Goal: Check status: Check status

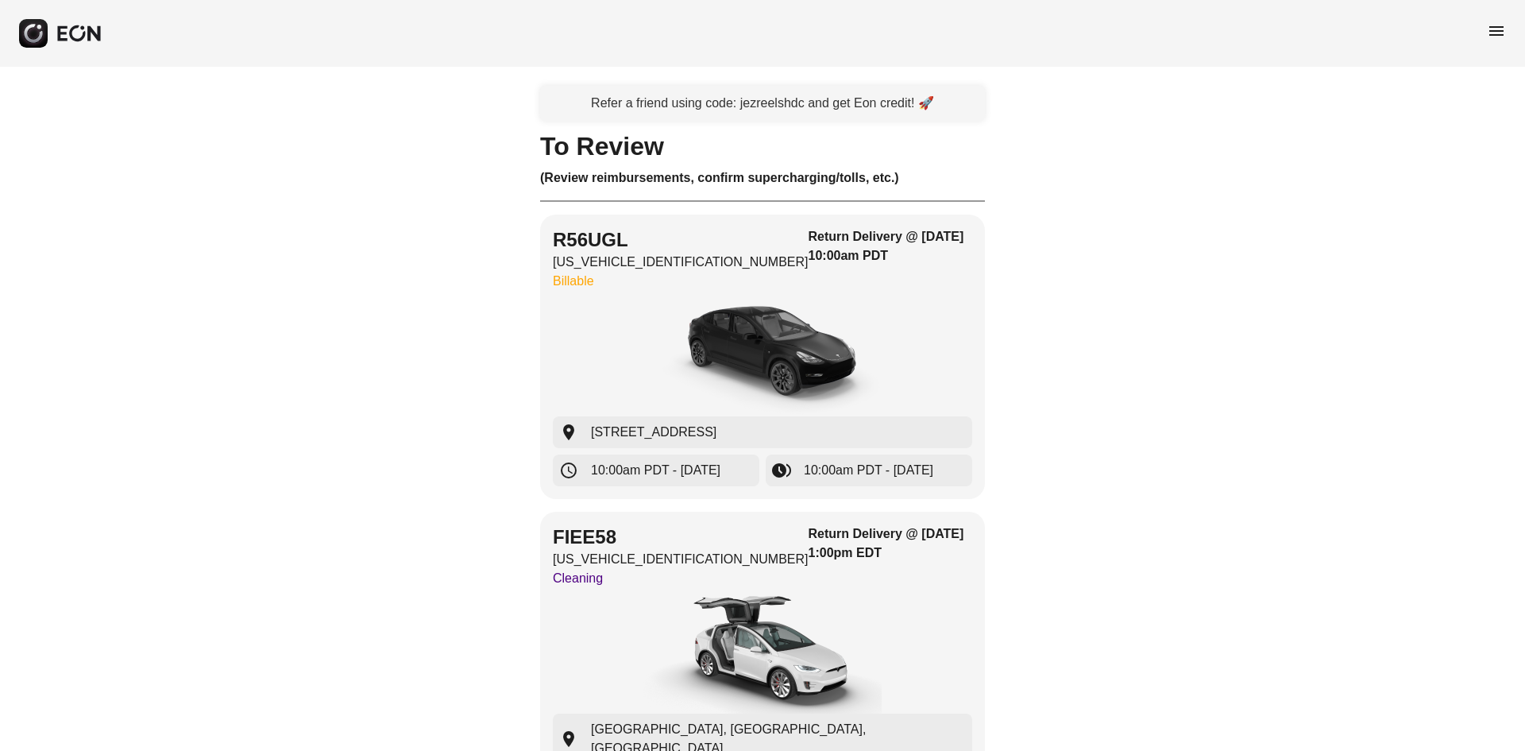
drag, startPoint x: 1509, startPoint y: 35, endPoint x: 1503, endPoint y: 29, distance: 8.4
click at [1508, 34] on div "menu" at bounding box center [762, 33] width 1525 height 67
click at [1501, 29] on span "menu" at bounding box center [1496, 30] width 19 height 19
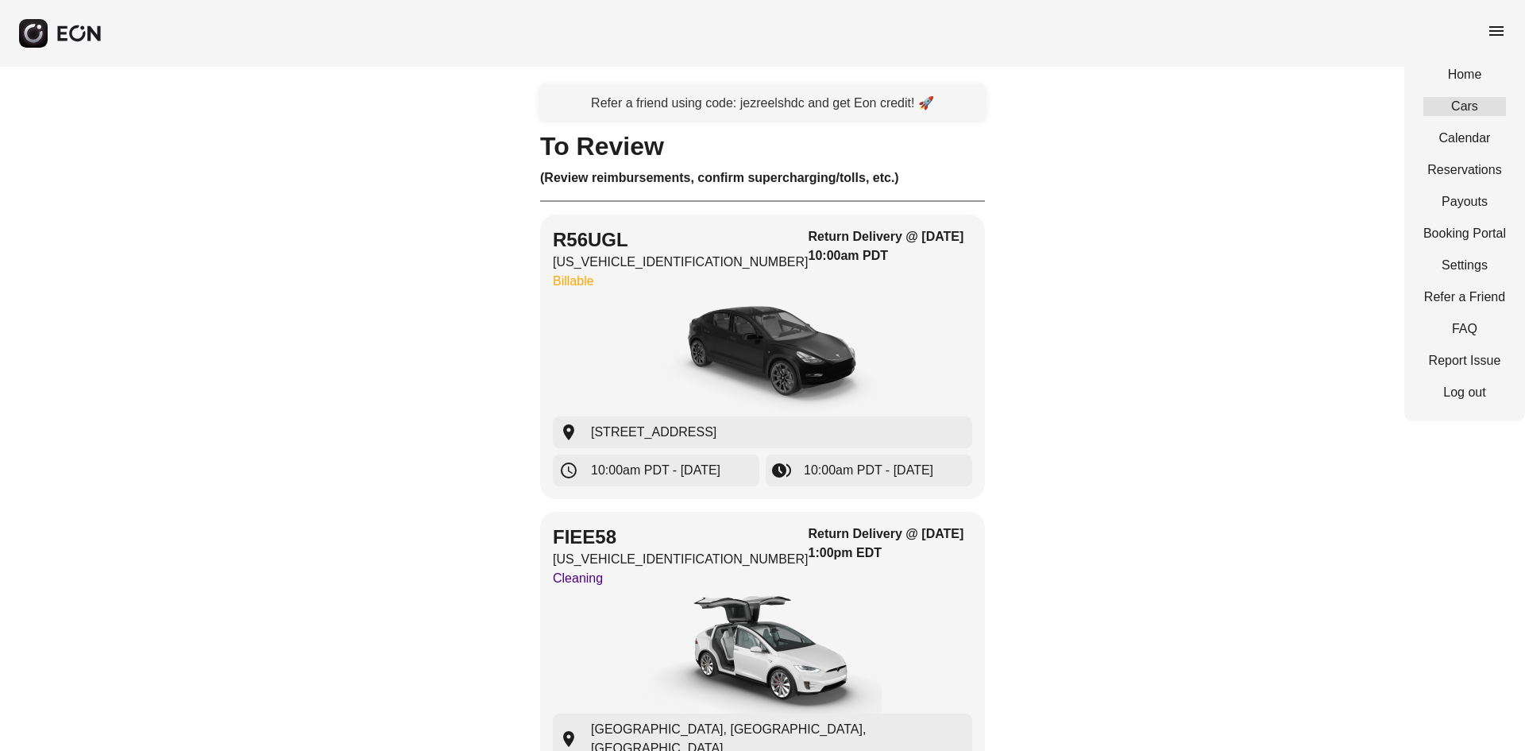
click at [1460, 110] on link "Cars" at bounding box center [1464, 106] width 83 height 19
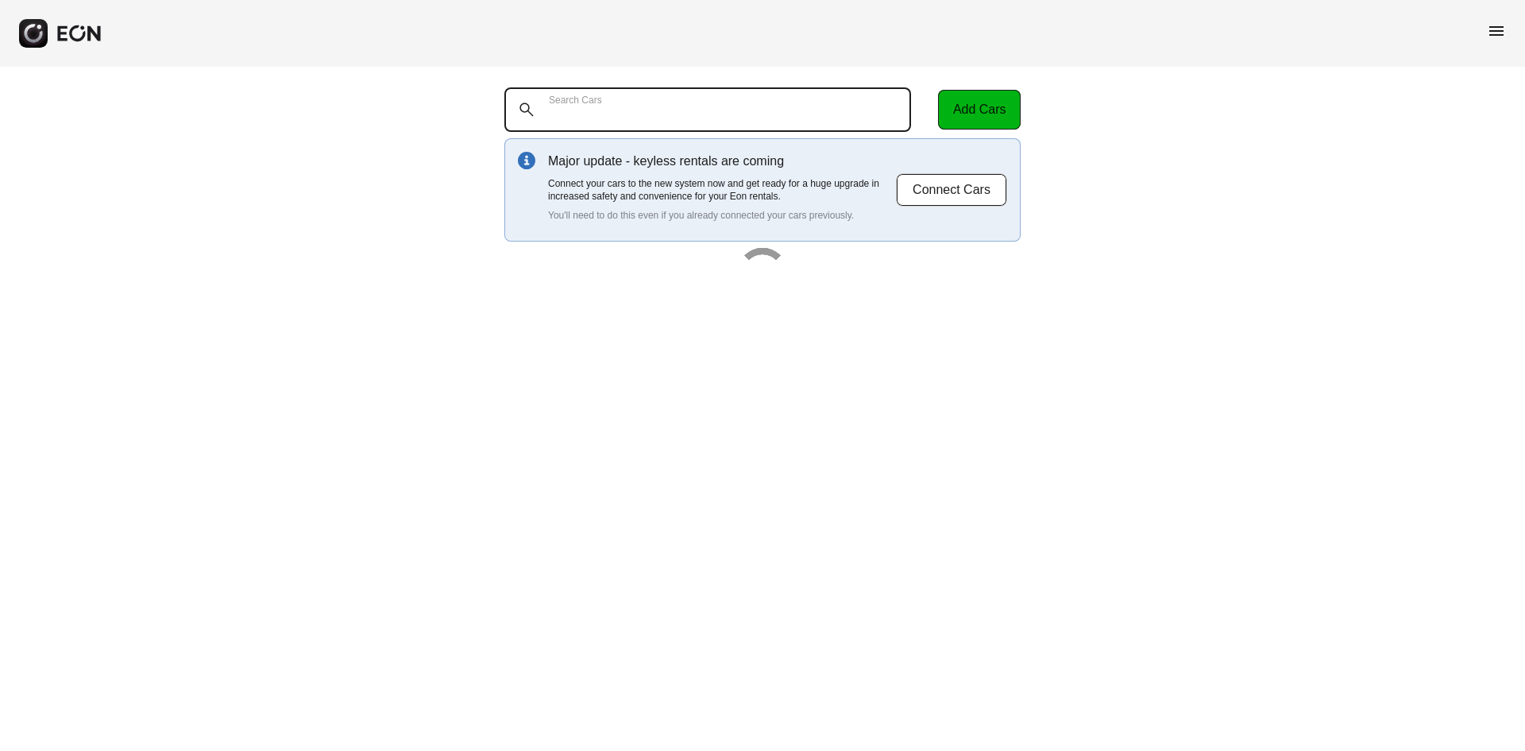
click at [637, 117] on Cars "Search Cars" at bounding box center [707, 109] width 407 height 44
paste Cars "******"
type Cars "******"
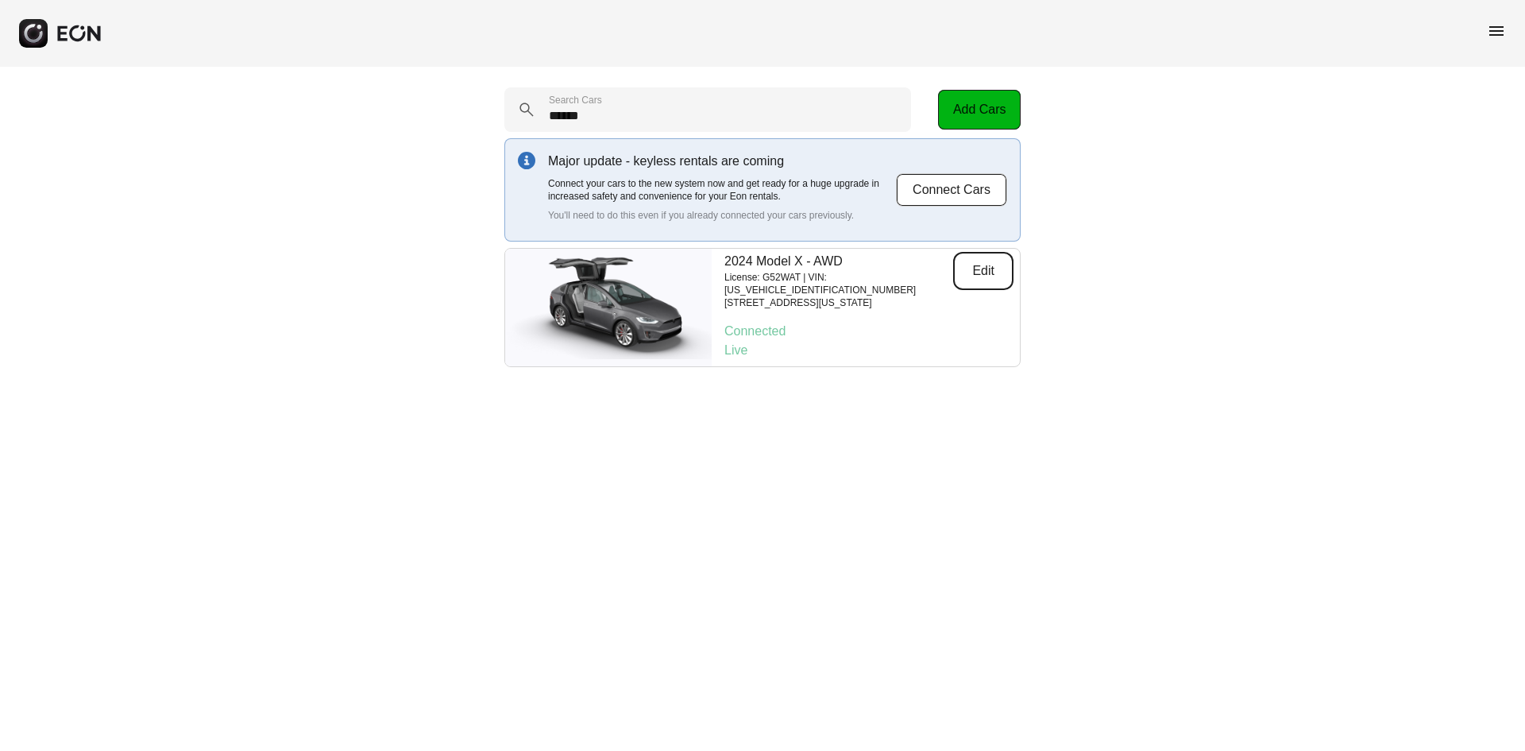
click at [976, 261] on button "Edit" at bounding box center [983, 271] width 60 height 38
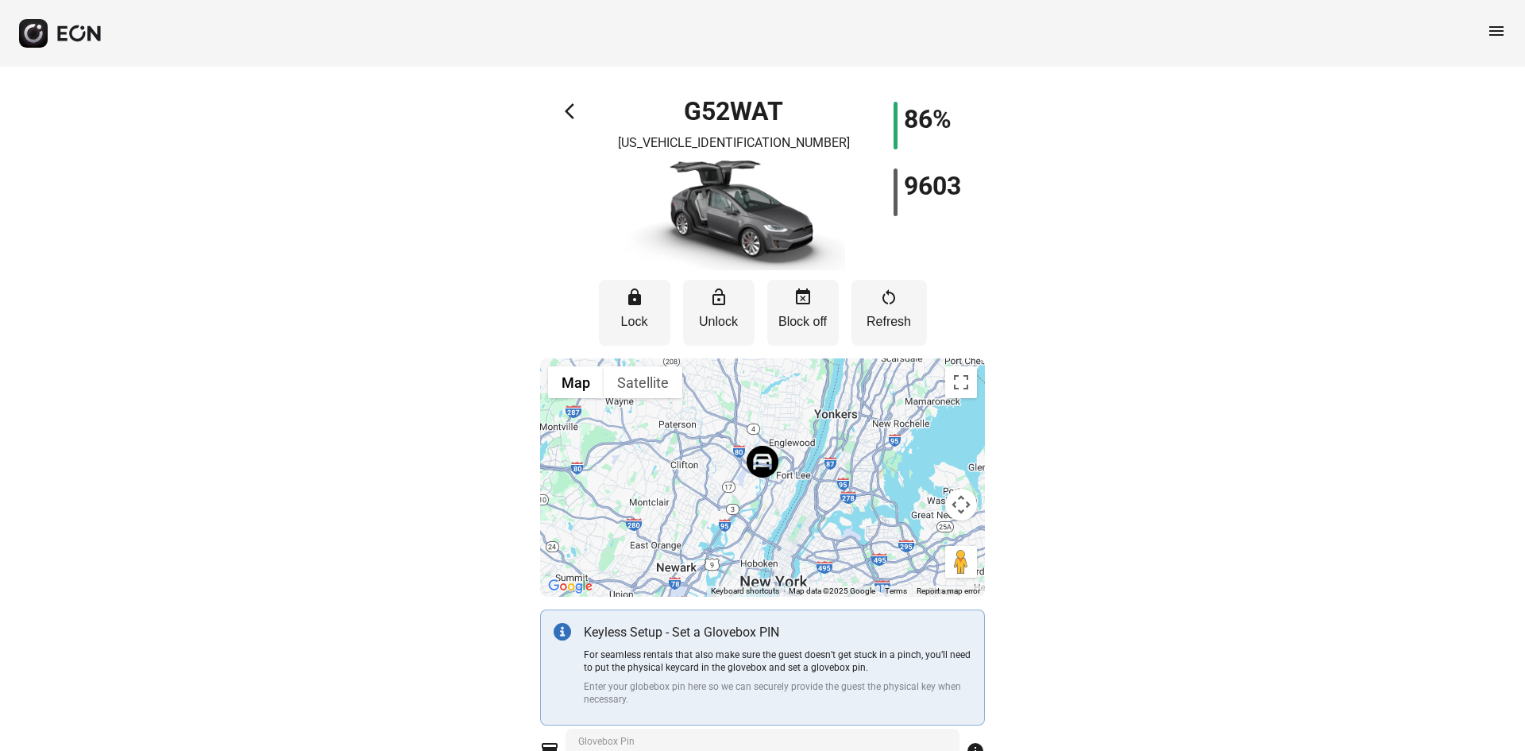
click at [1486, 26] on div "menu" at bounding box center [762, 33] width 1525 height 67
click at [1490, 27] on span "menu" at bounding box center [1496, 30] width 19 height 19
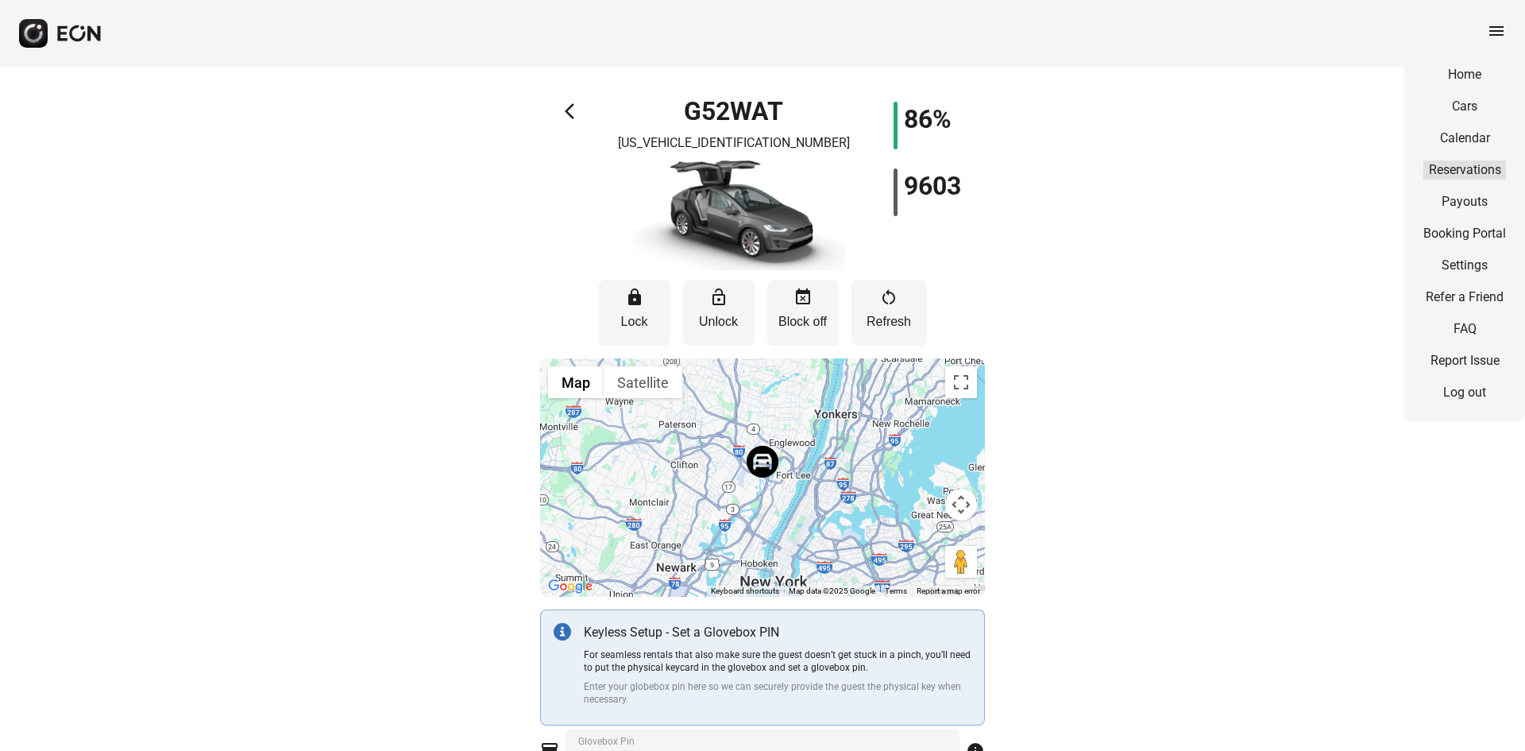
click at [1465, 164] on link "Reservations" at bounding box center [1464, 169] width 83 height 19
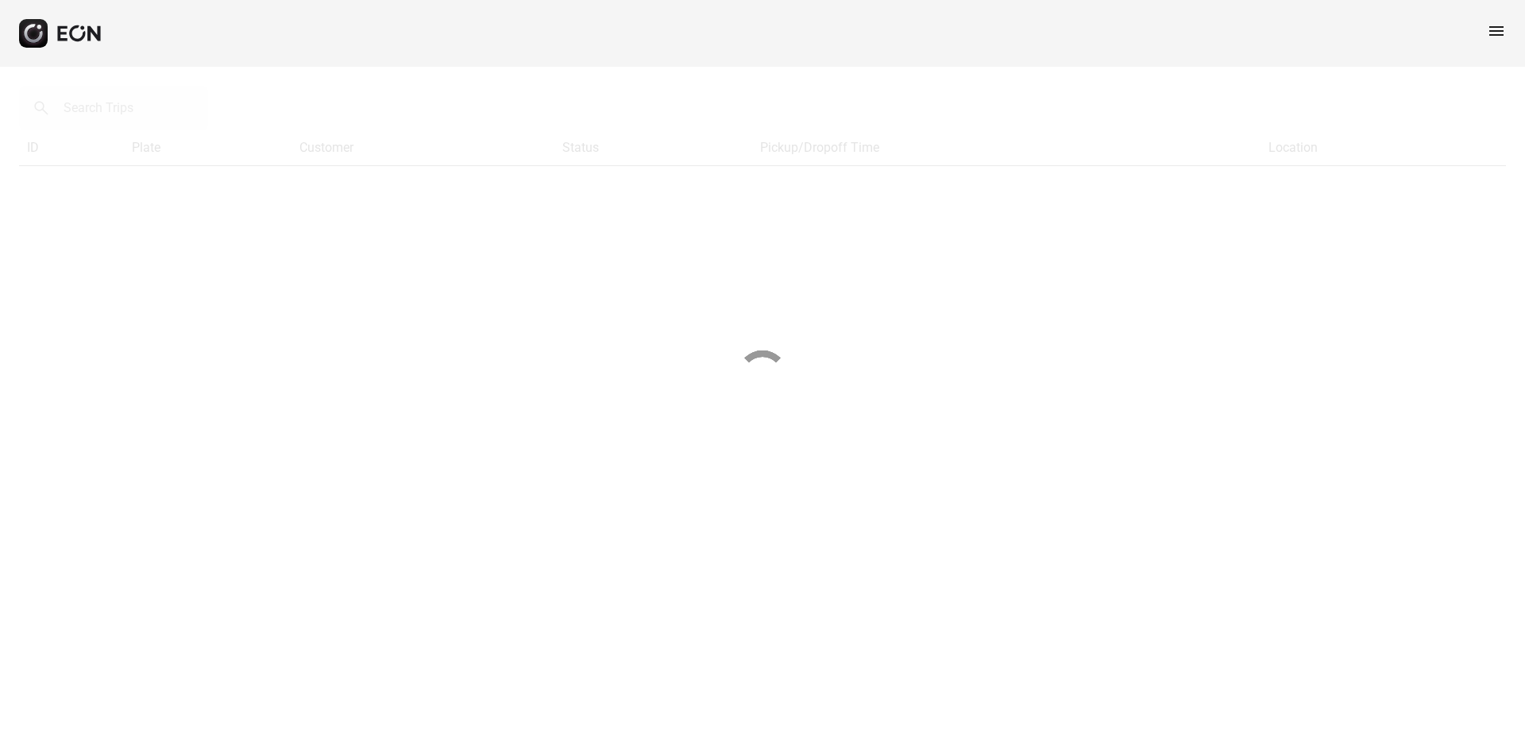
click at [141, 122] on div at bounding box center [762, 375] width 1525 height 751
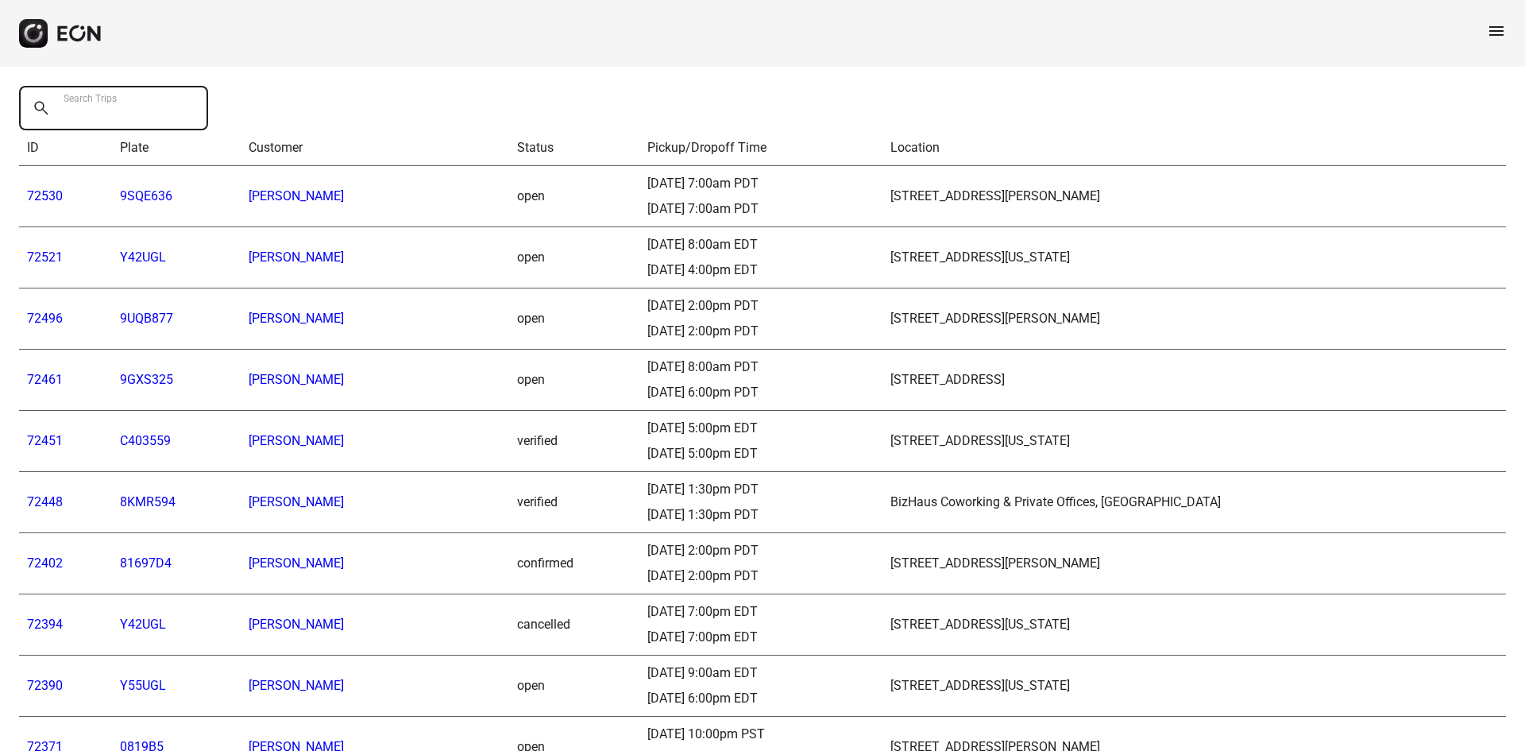
click at [141, 117] on Trips "Search Trips" at bounding box center [113, 108] width 189 height 44
paste Trips "******"
type Trips "******"
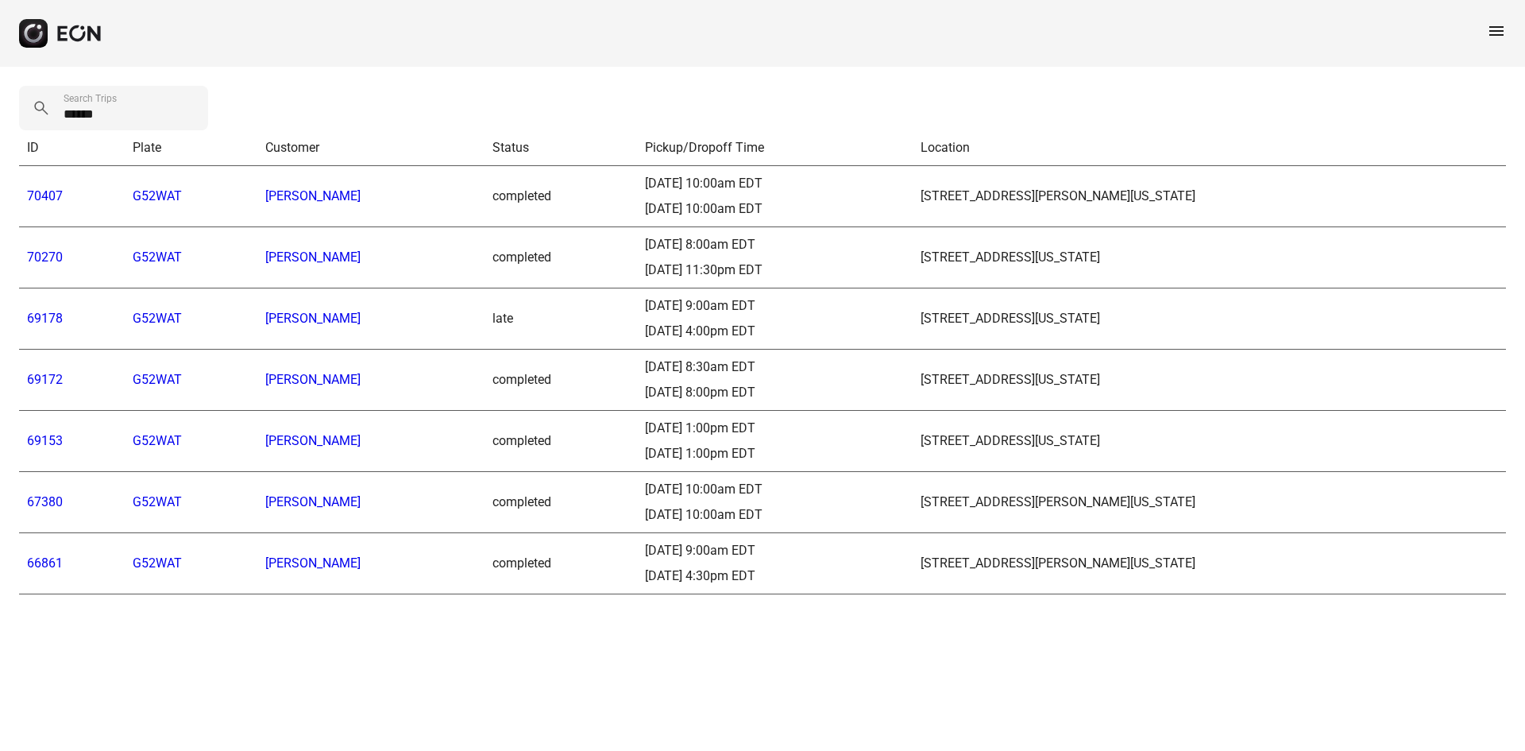
click at [36, 318] on link "69178" at bounding box center [45, 318] width 36 height 15
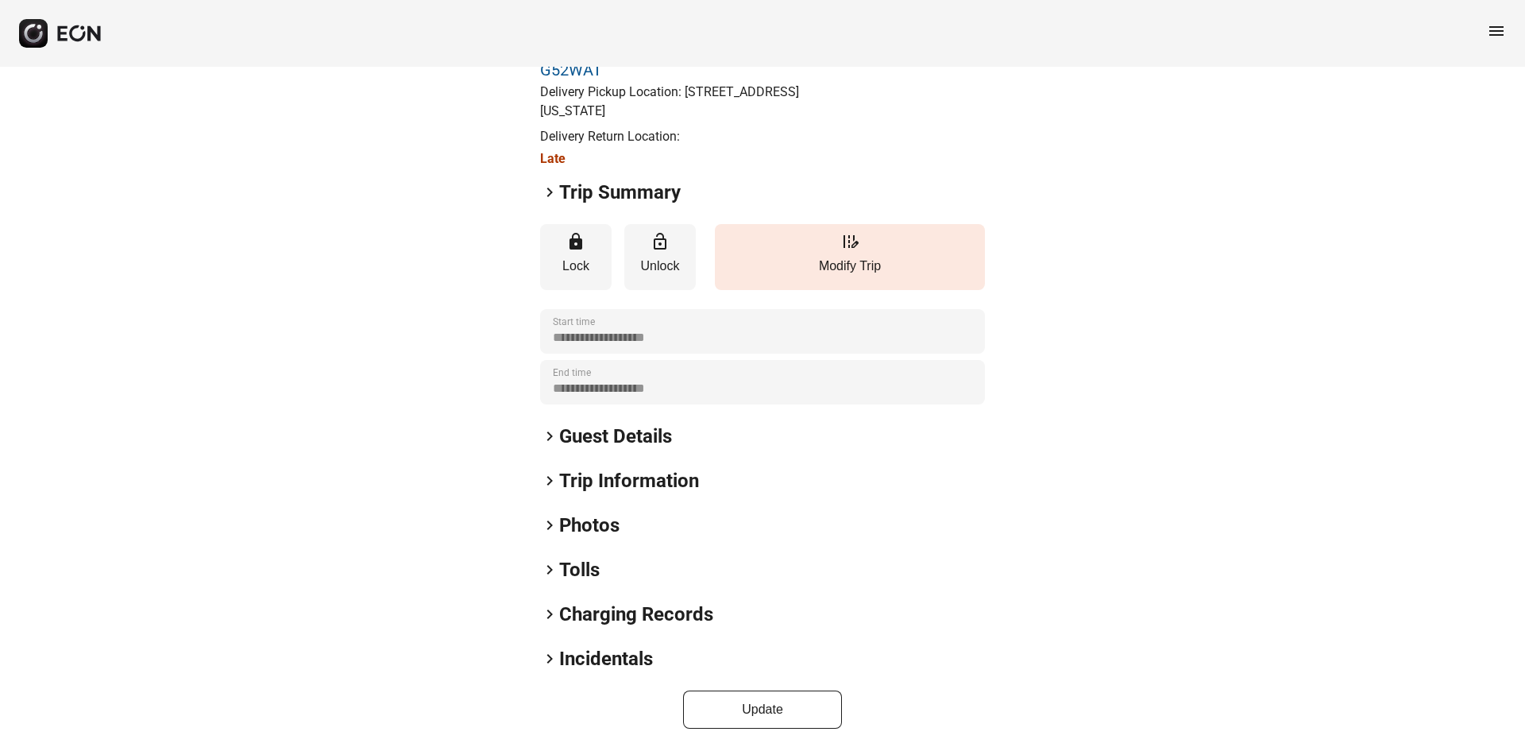
scroll to position [87, 0]
click at [552, 518] on span "keyboard_arrow_right" at bounding box center [549, 524] width 19 height 19
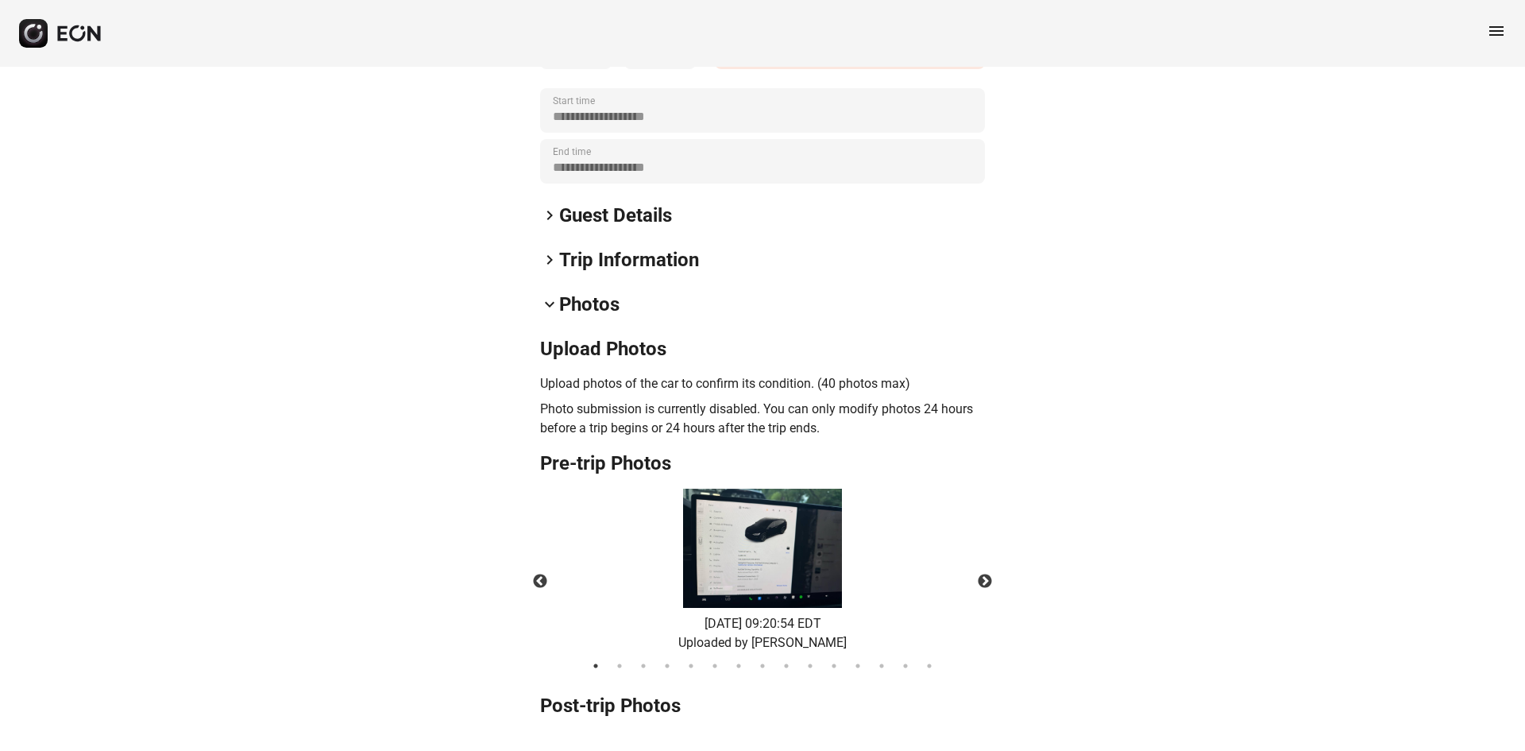
scroll to position [325, 0]
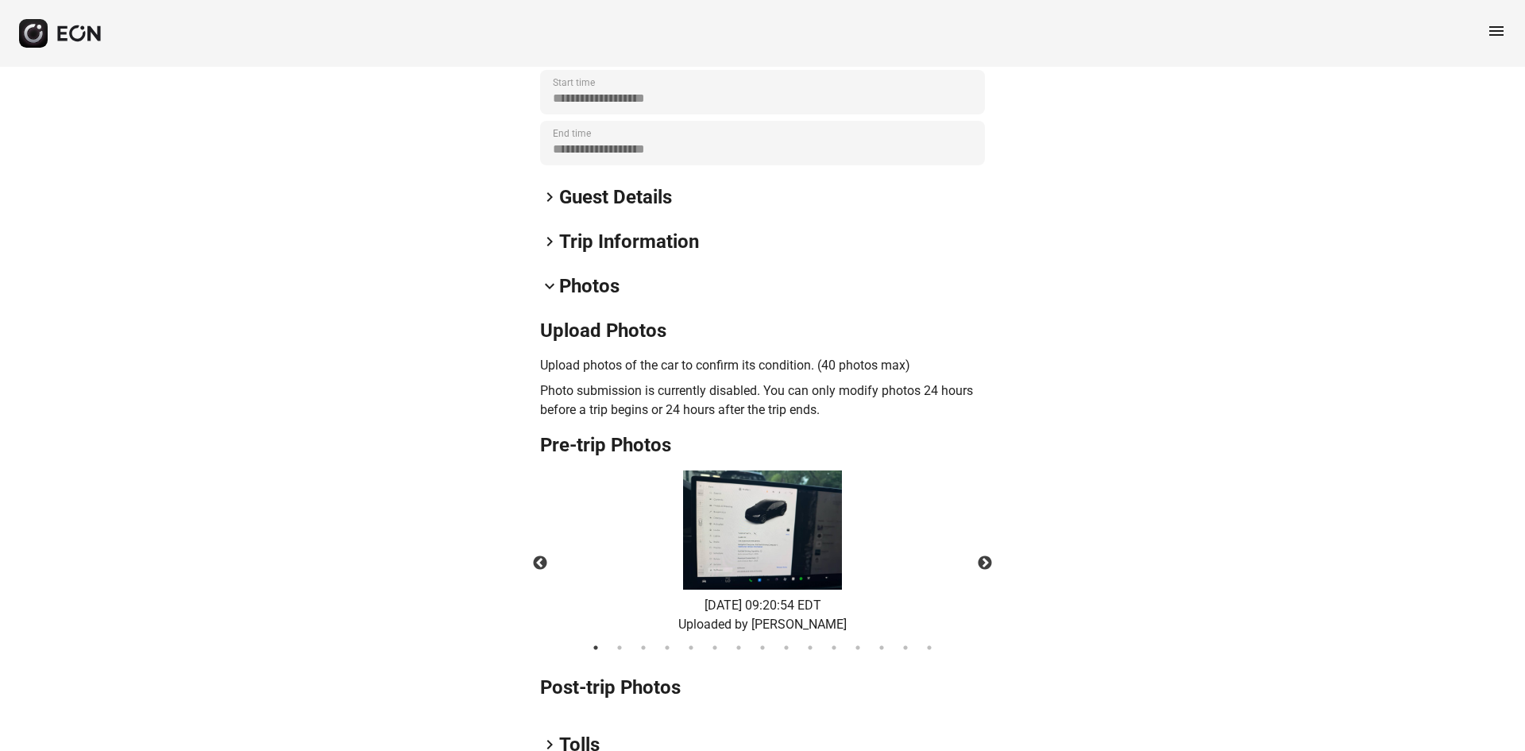
click at [766, 543] on img at bounding box center [762, 529] width 159 height 119
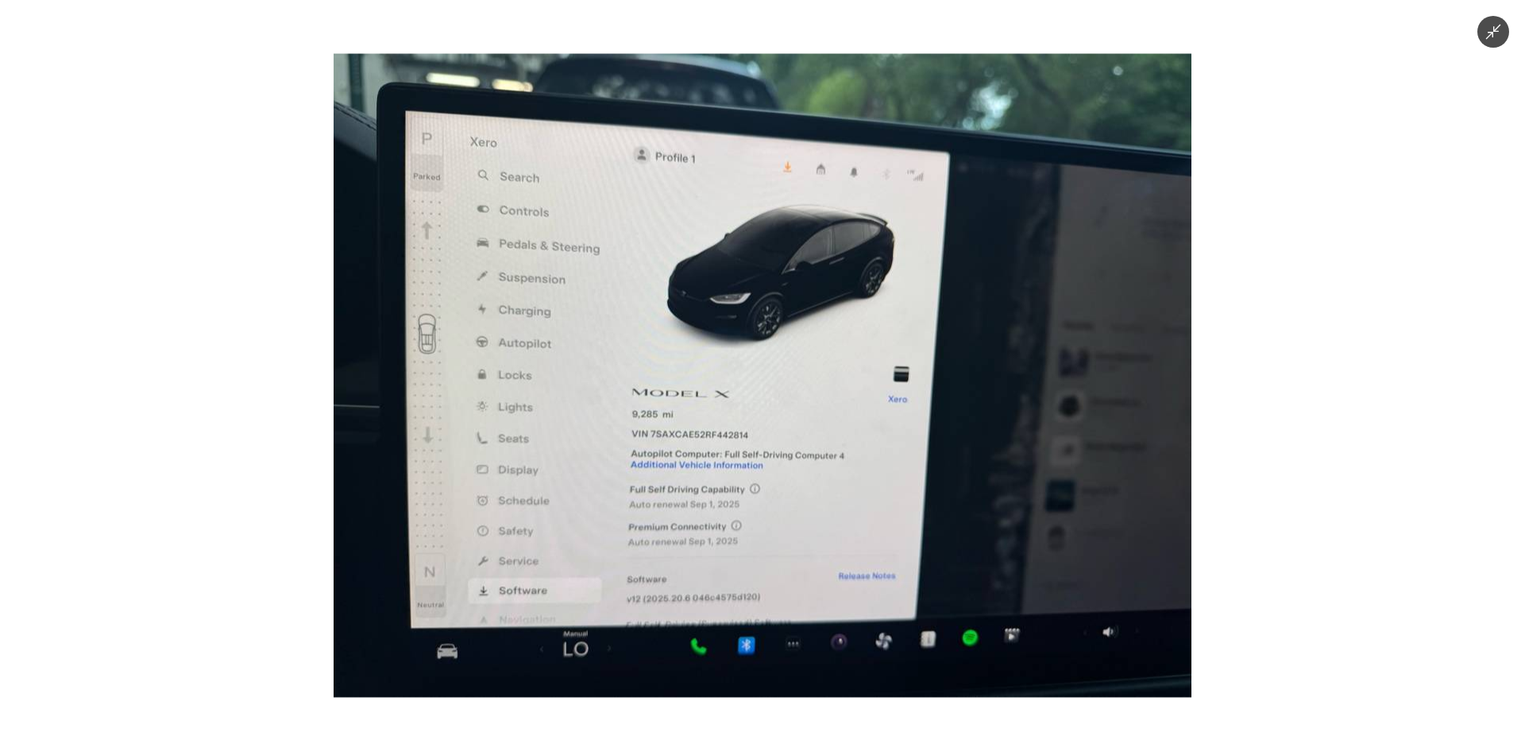
click at [1428, 500] on div at bounding box center [762, 375] width 1525 height 751
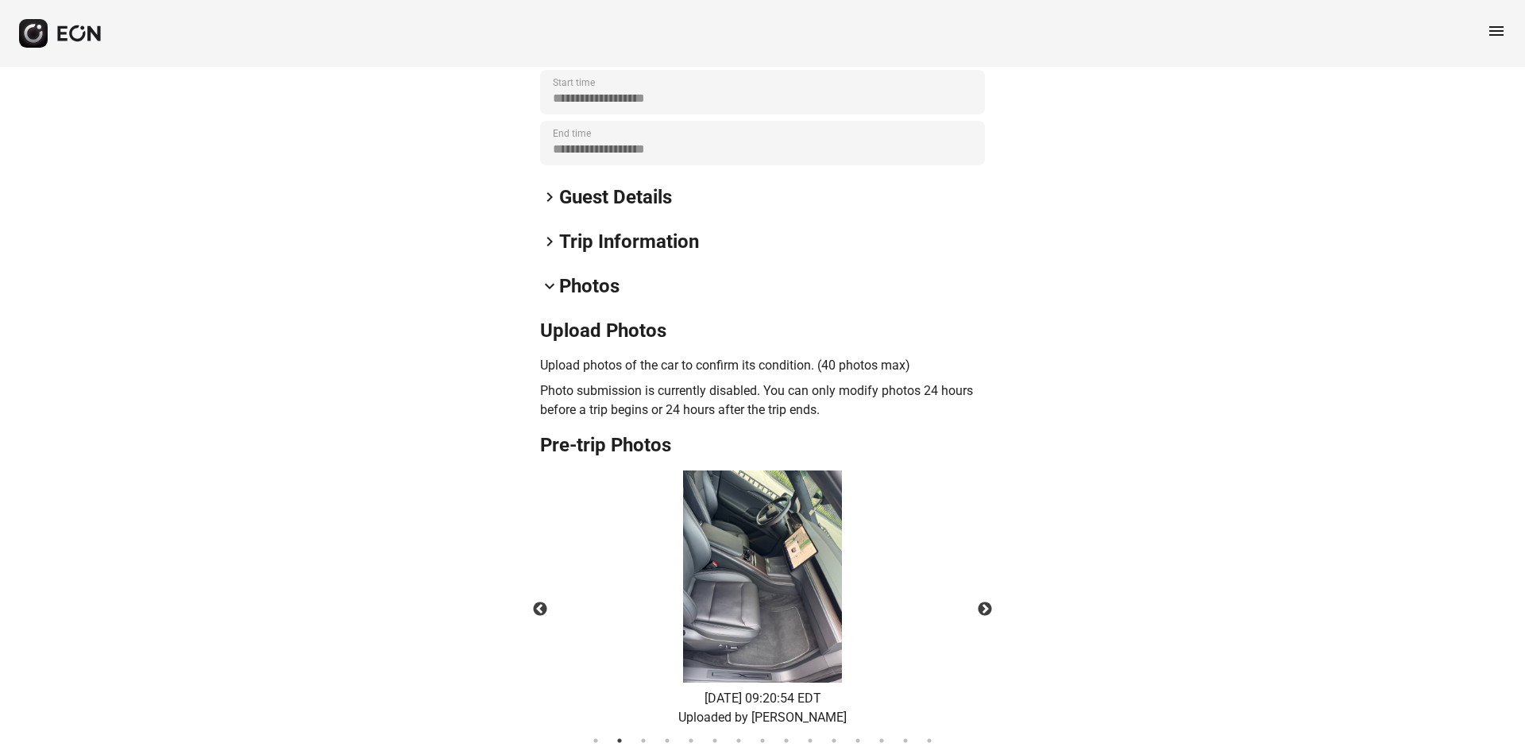
click at [796, 574] on img at bounding box center [762, 576] width 159 height 212
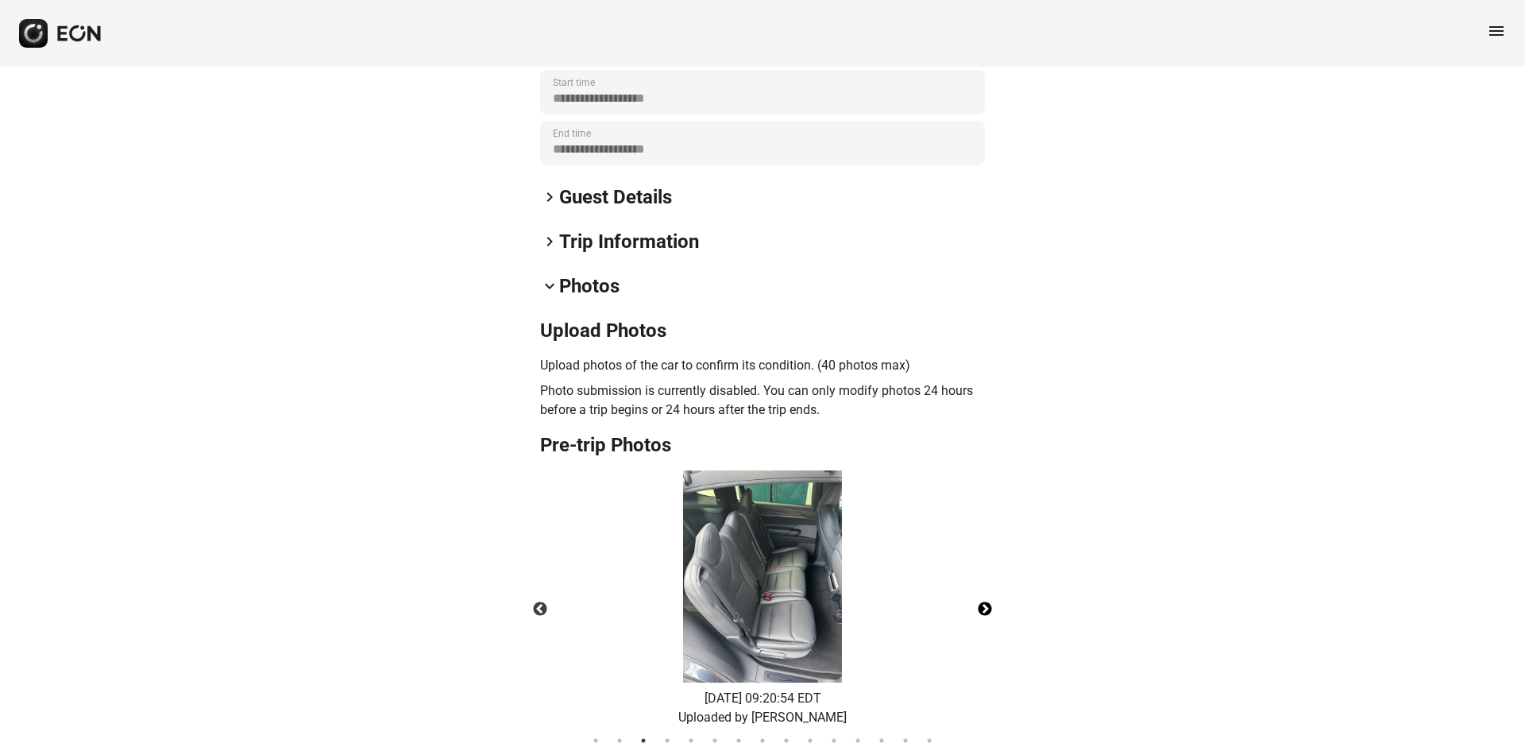
click at [983, 614] on button "Next" at bounding box center [985, 609] width 56 height 56
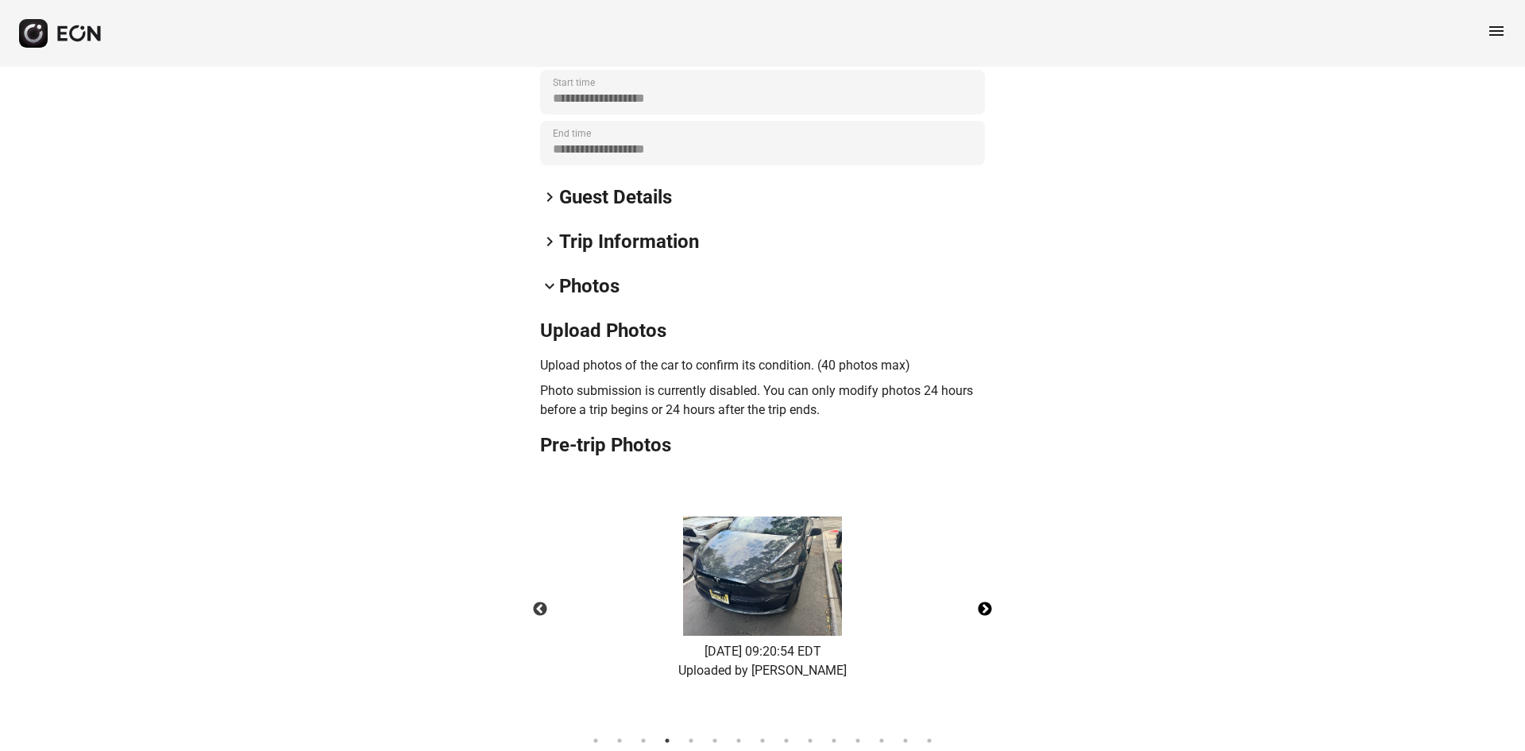
click at [987, 607] on button "Next" at bounding box center [985, 609] width 56 height 56
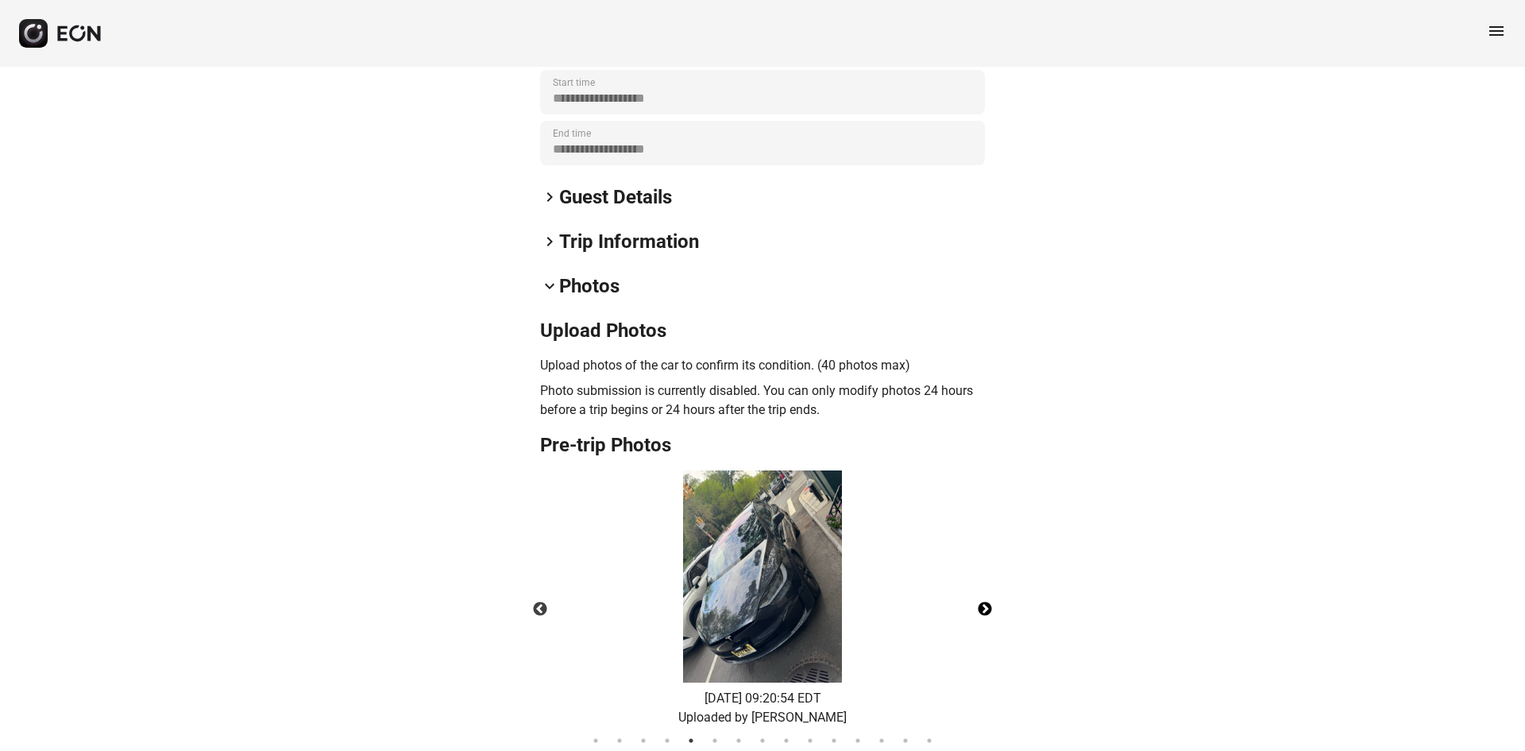
click at [987, 607] on button "Next" at bounding box center [985, 609] width 56 height 56
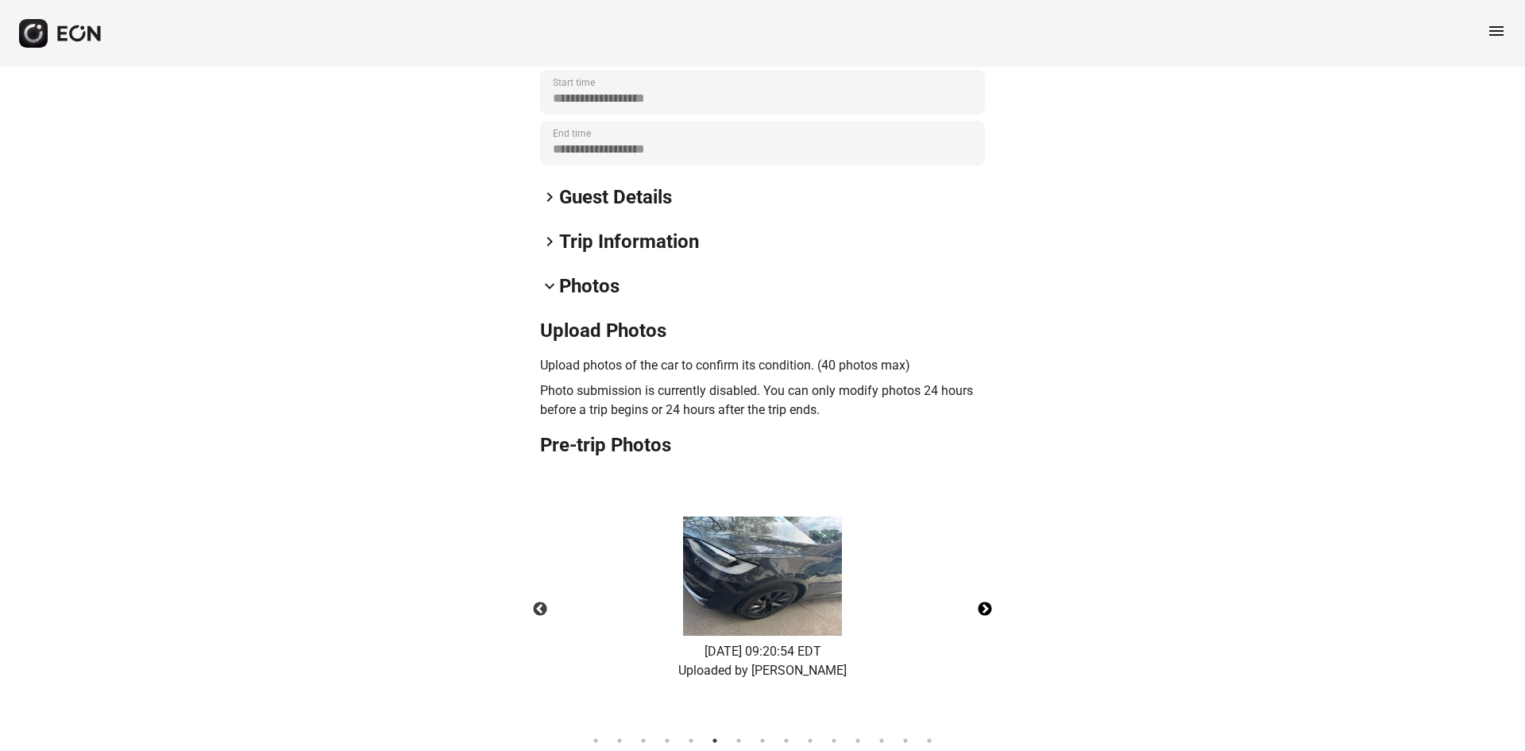
click at [987, 607] on button "Next" at bounding box center [985, 609] width 56 height 56
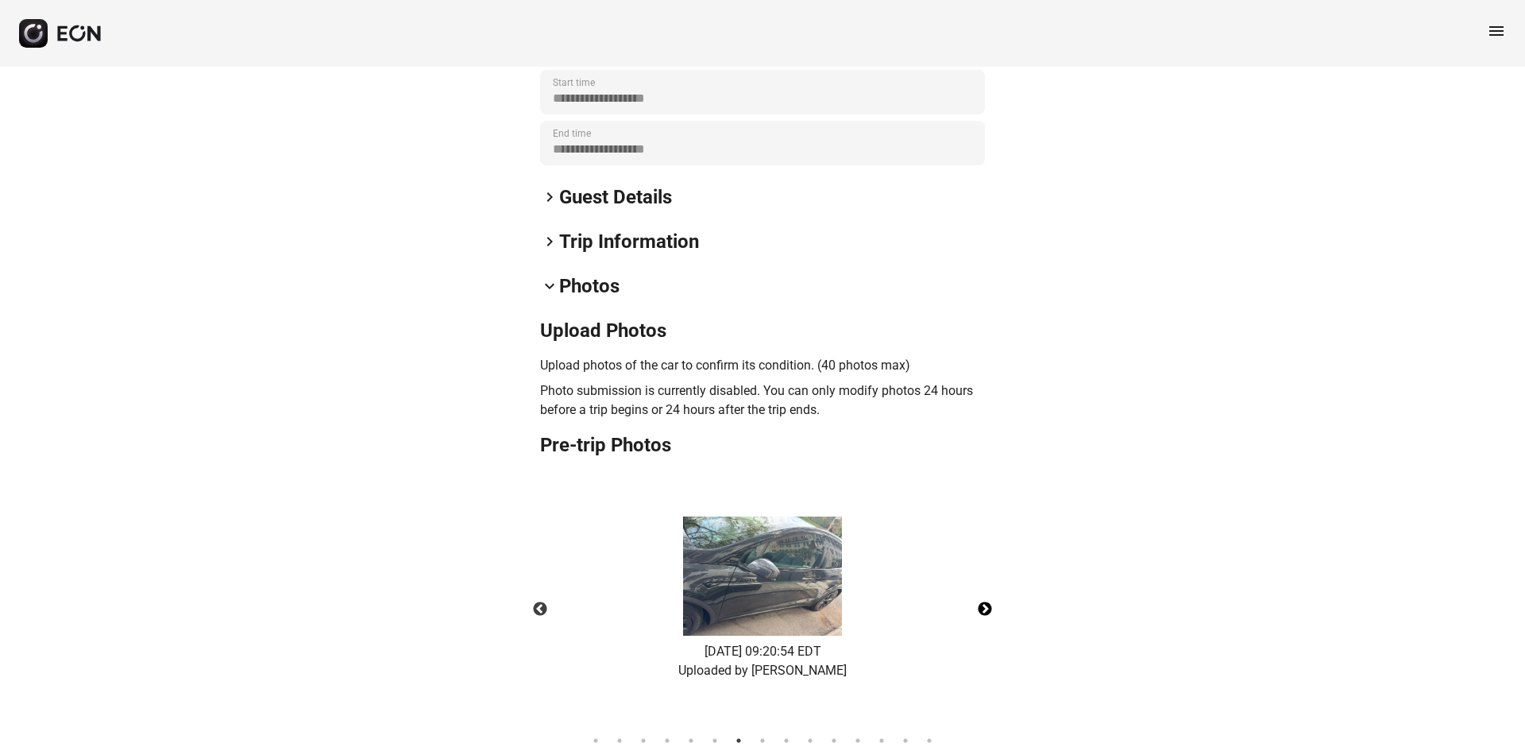
click at [987, 607] on button "Next" at bounding box center [985, 609] width 56 height 56
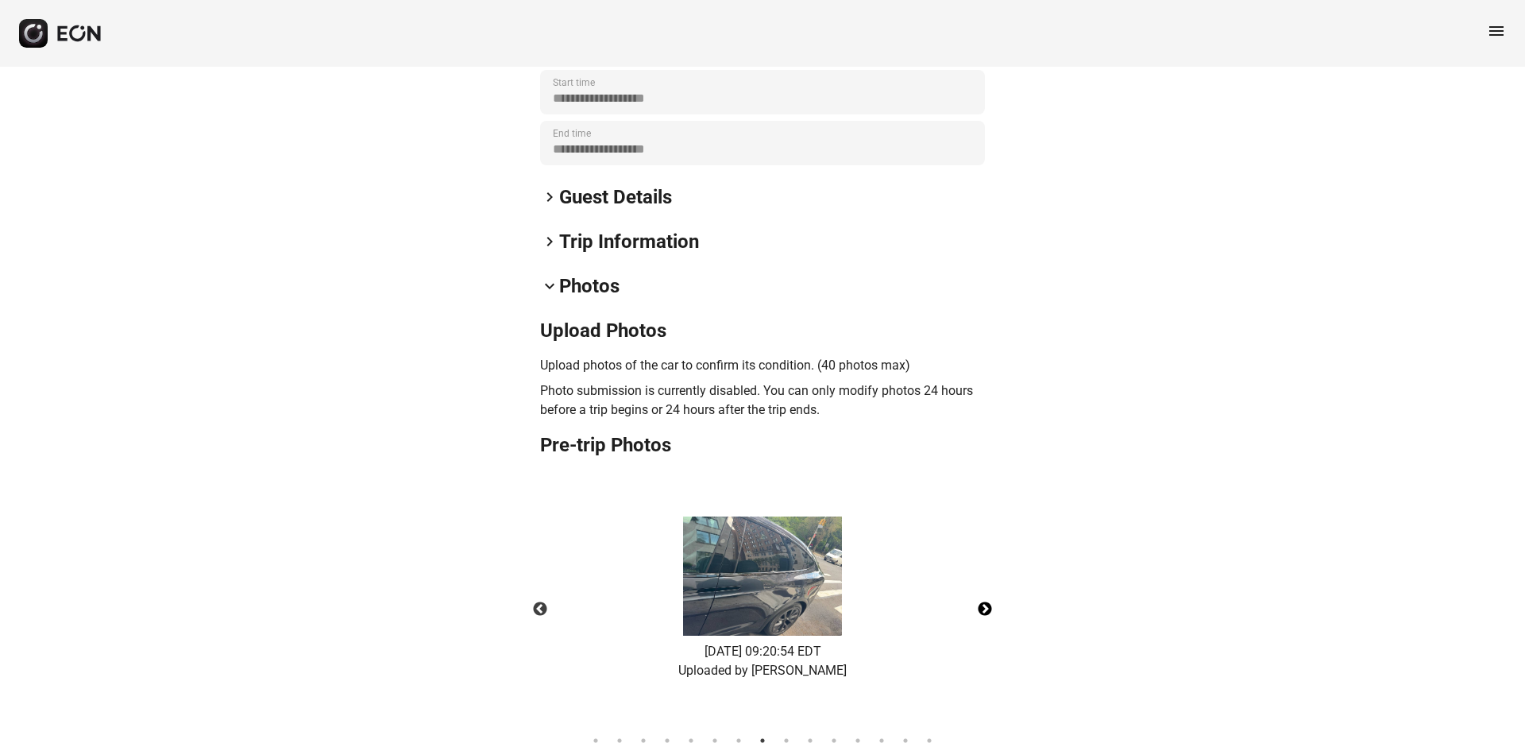
click at [987, 607] on button "Next" at bounding box center [985, 609] width 56 height 56
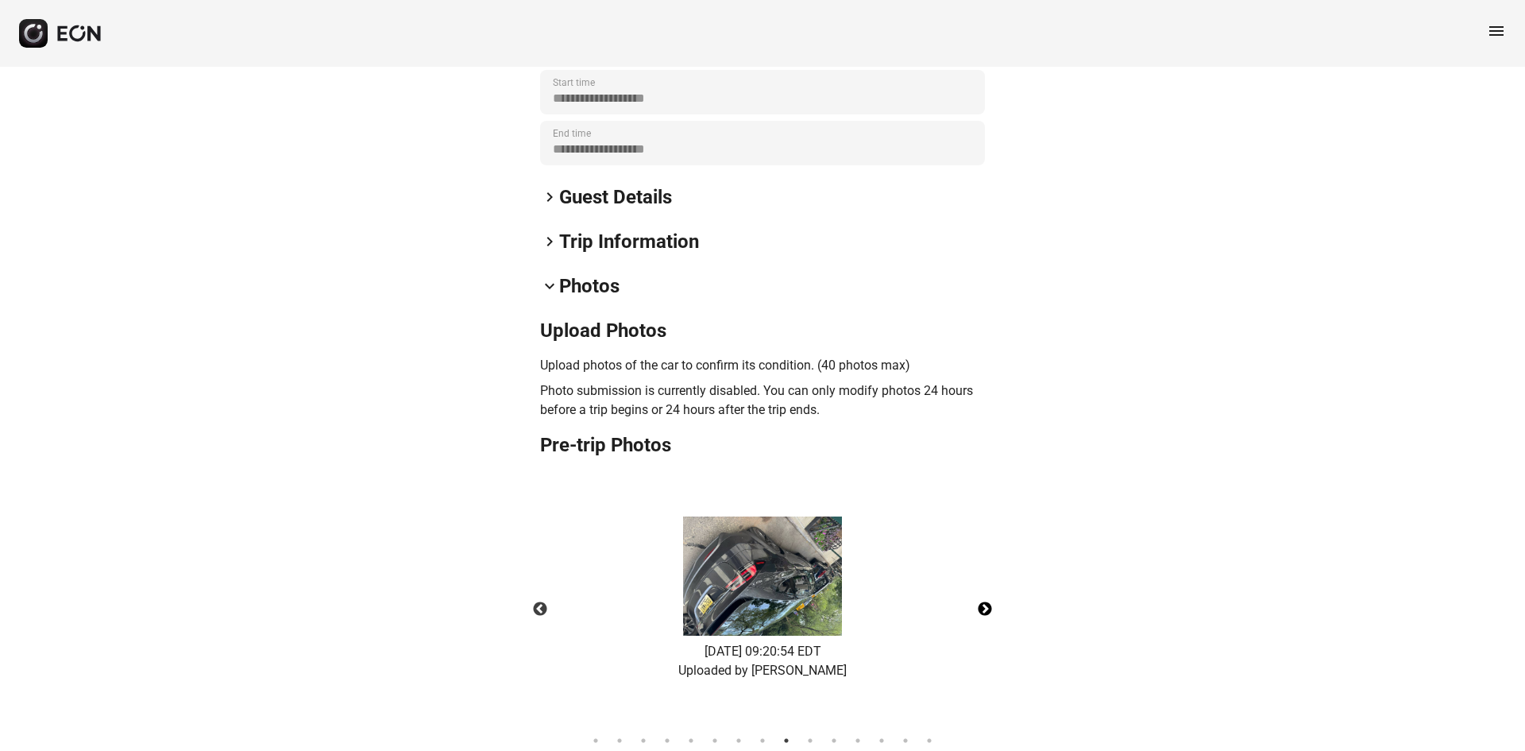
click at [987, 607] on button "Next" at bounding box center [985, 609] width 56 height 56
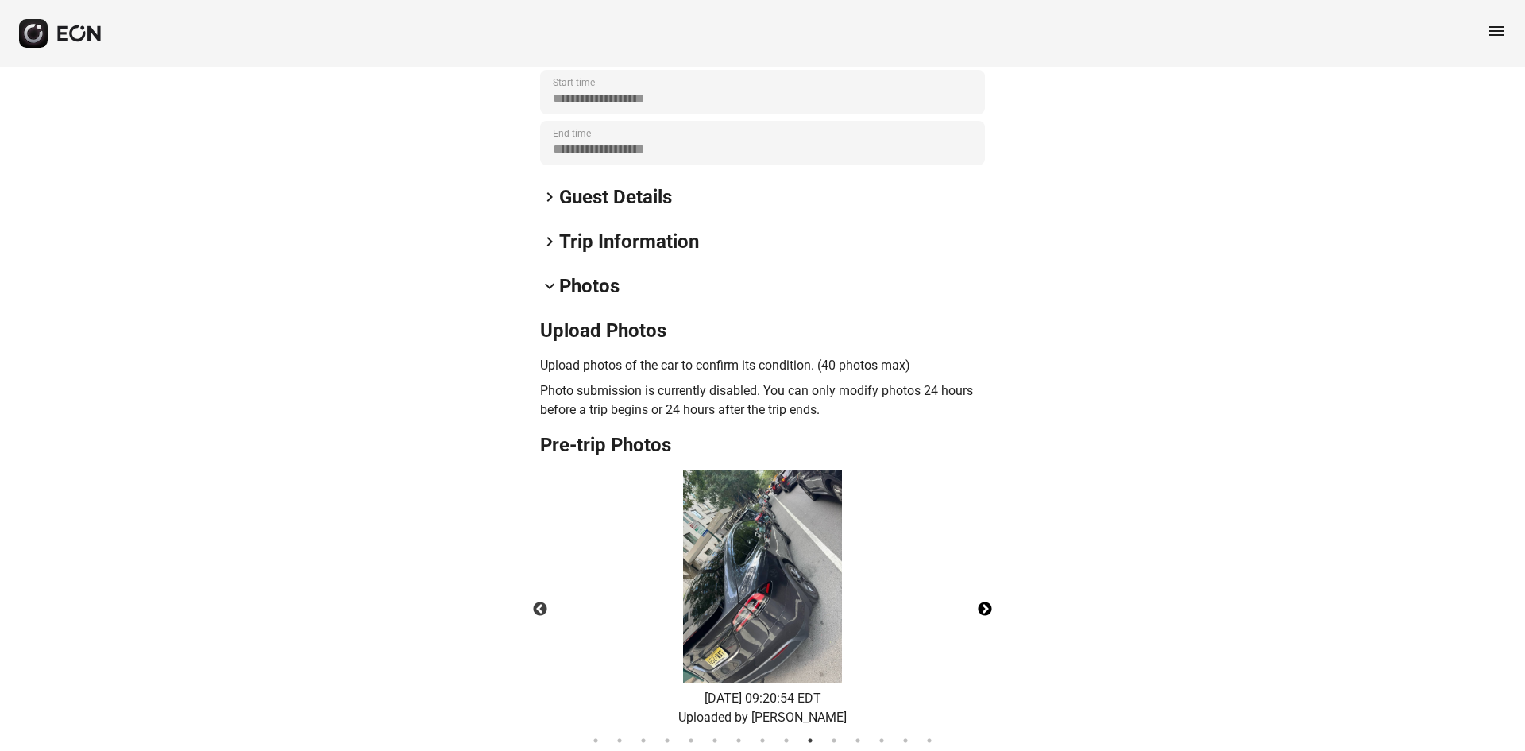
click at [987, 607] on button "Next" at bounding box center [985, 609] width 56 height 56
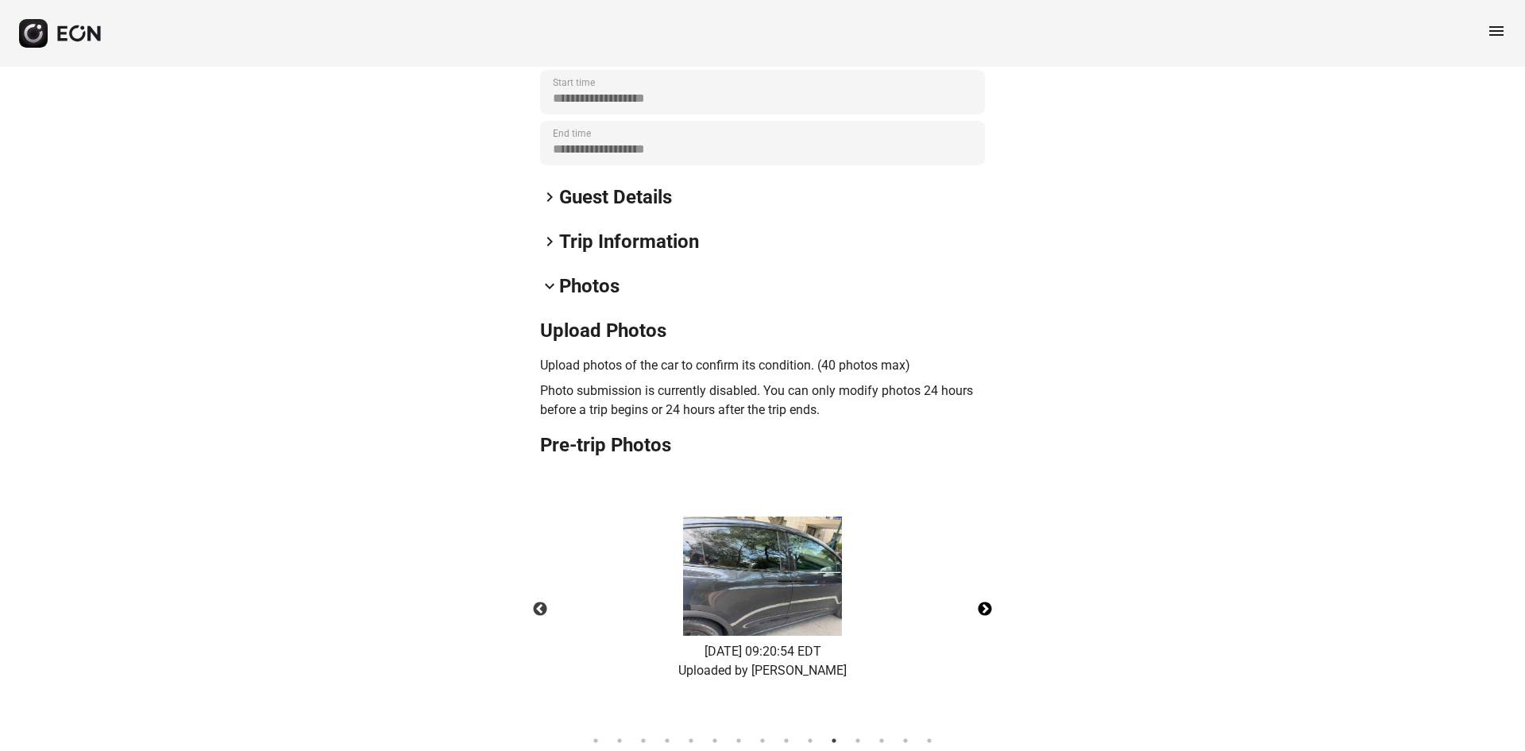
click at [987, 607] on button "Next" at bounding box center [985, 609] width 56 height 56
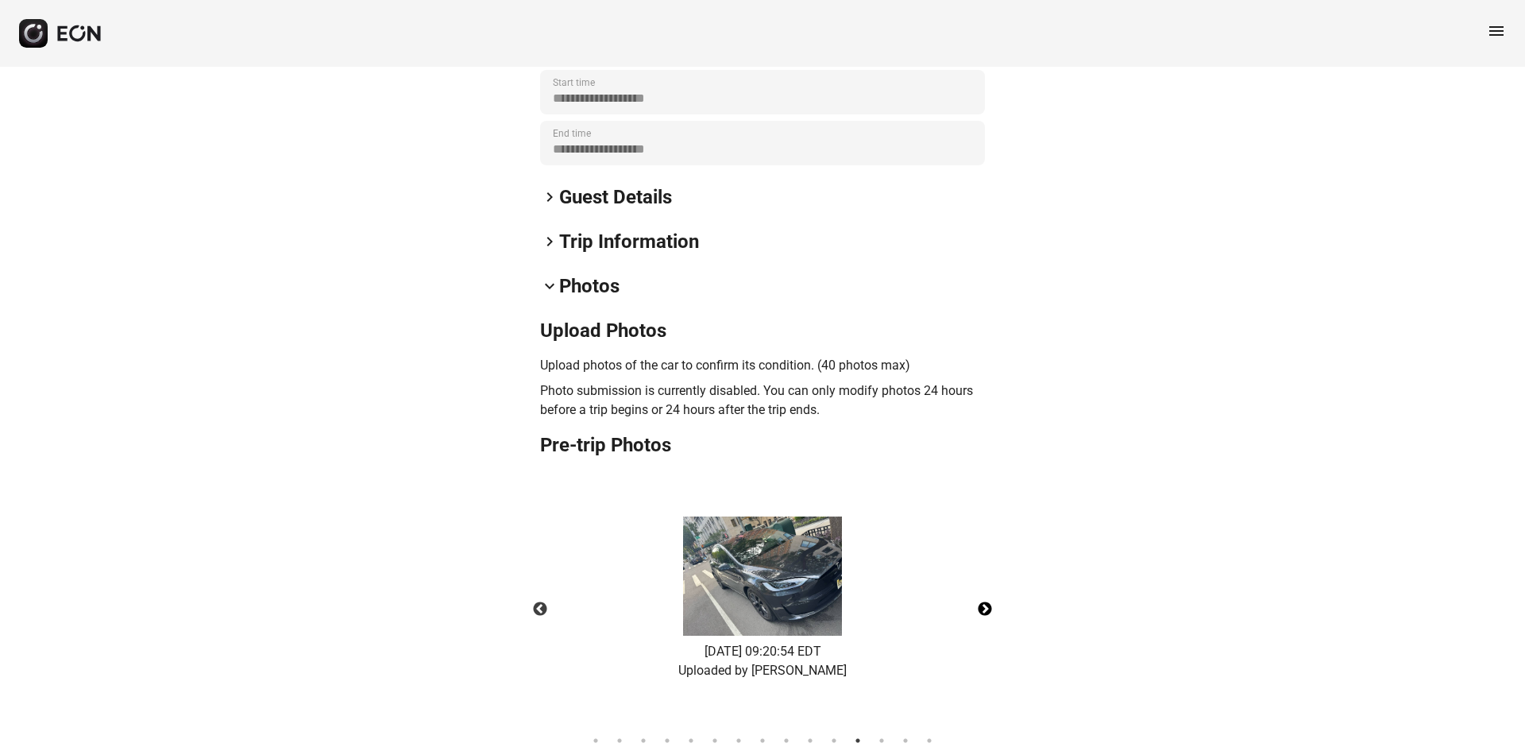
click at [987, 607] on button "Next" at bounding box center [985, 609] width 56 height 56
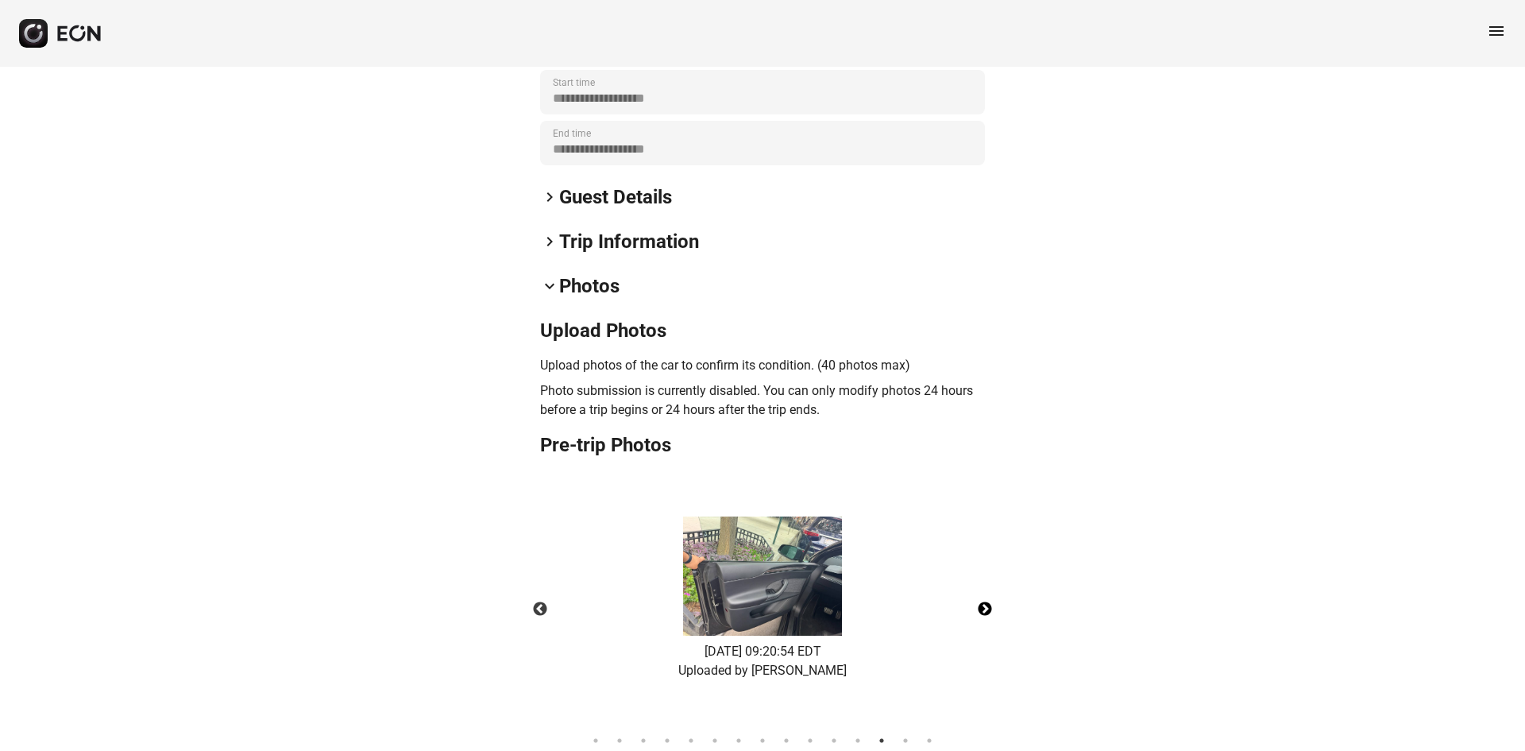
click at [987, 607] on button "Next" at bounding box center [985, 609] width 56 height 56
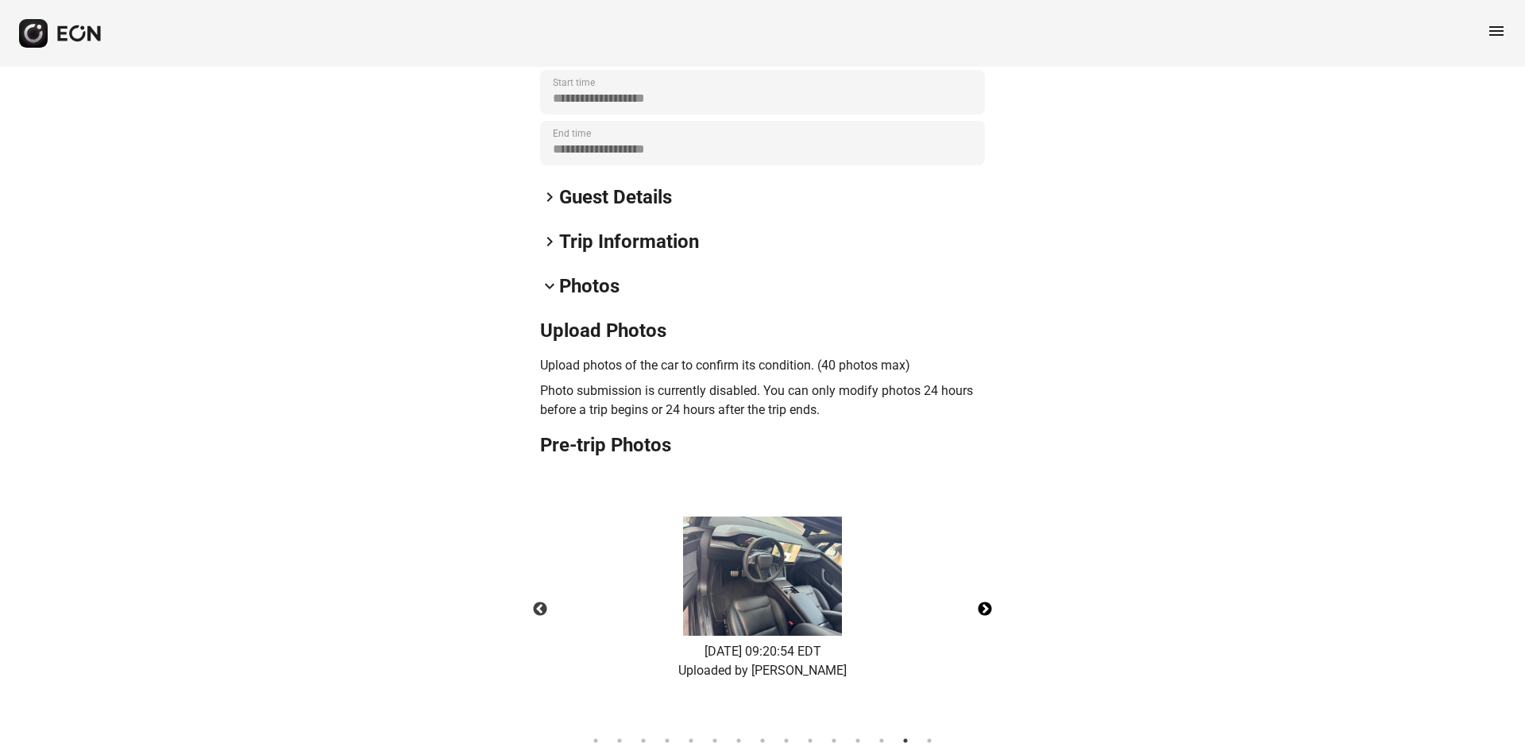
click at [987, 607] on button "Next" at bounding box center [985, 609] width 56 height 56
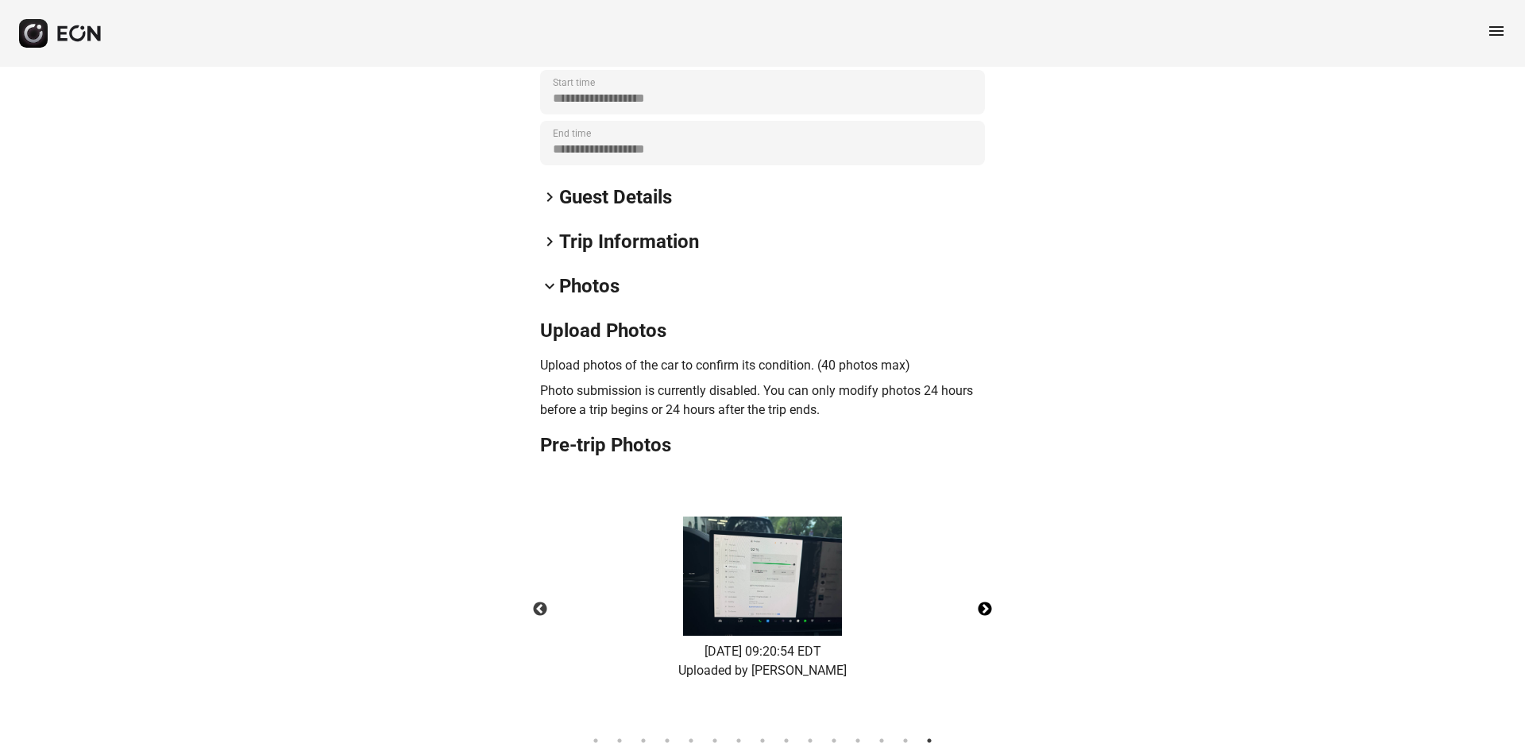
click at [987, 607] on button "Next" at bounding box center [985, 609] width 56 height 56
click at [547, 604] on button "Previous" at bounding box center [540, 609] width 56 height 56
click at [798, 578] on img at bounding box center [762, 575] width 159 height 119
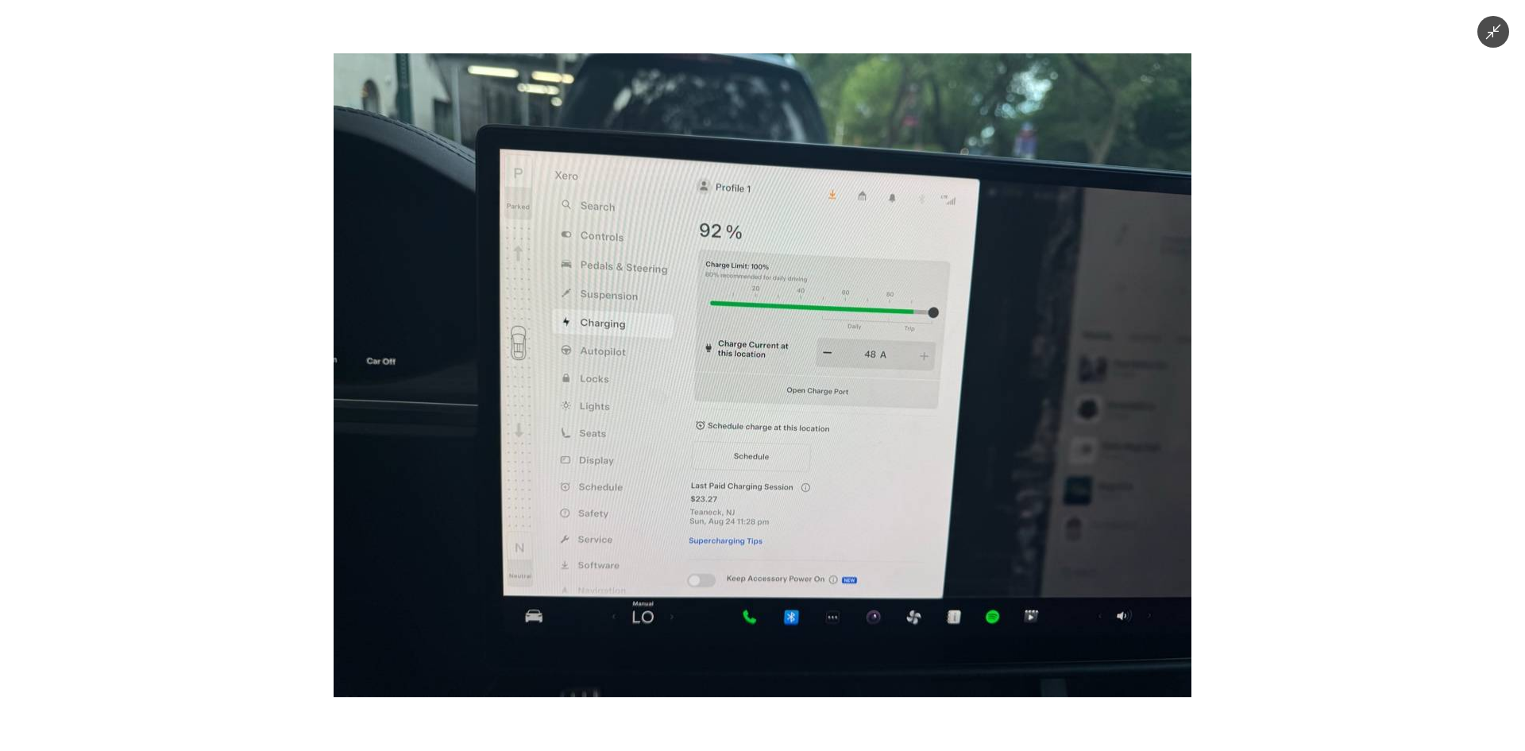
click at [1409, 379] on div at bounding box center [762, 375] width 1525 height 751
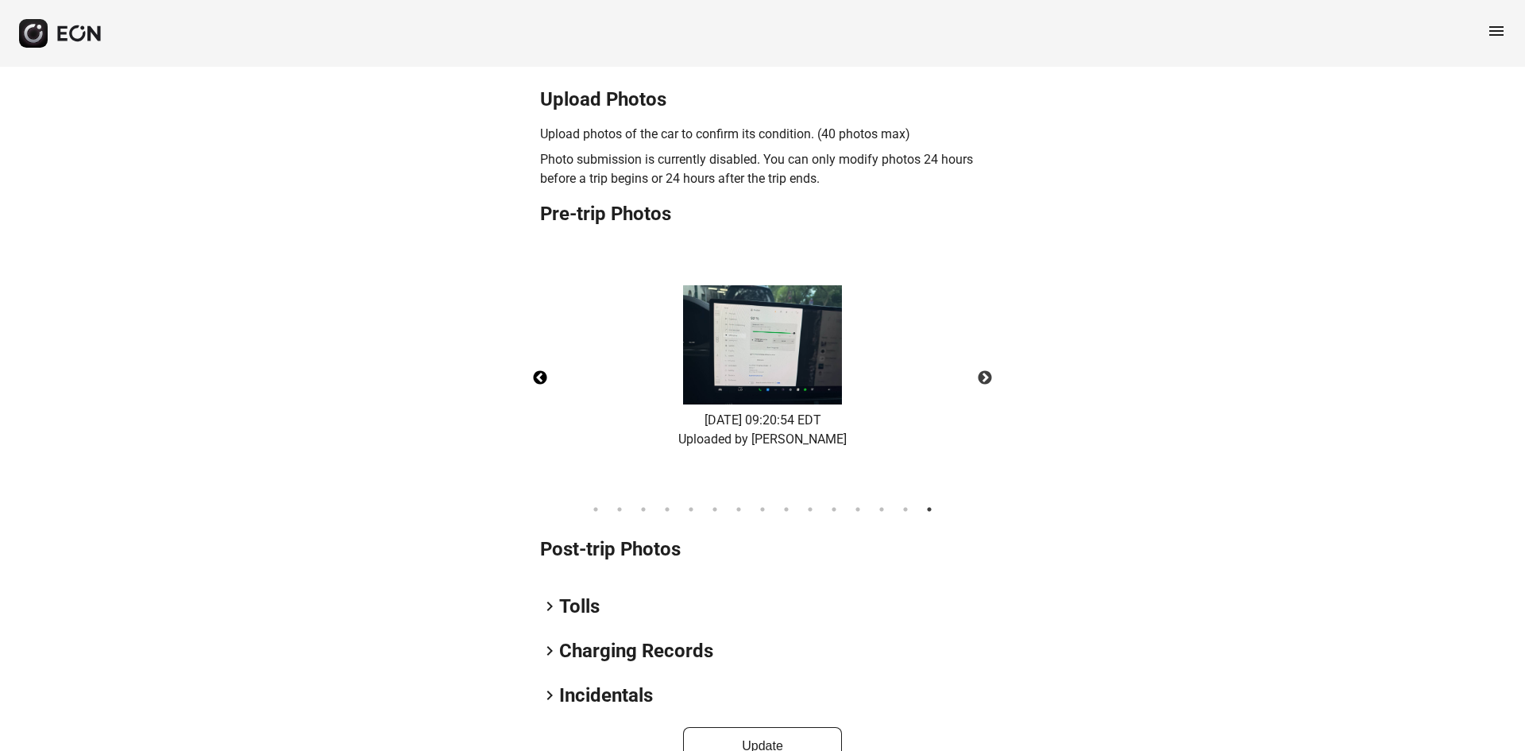
scroll to position [563, 0]
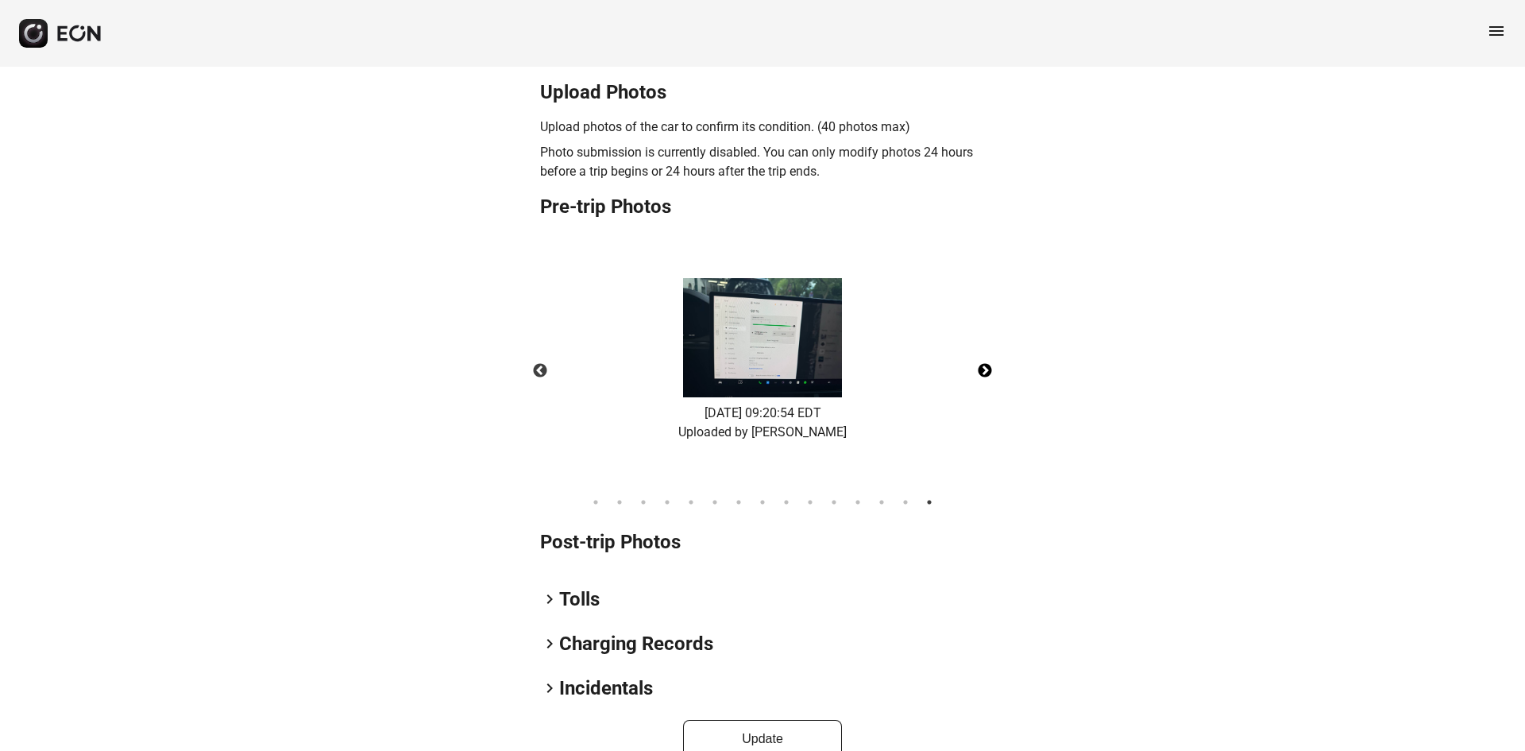
click at [981, 370] on button "Next" at bounding box center [985, 371] width 56 height 56
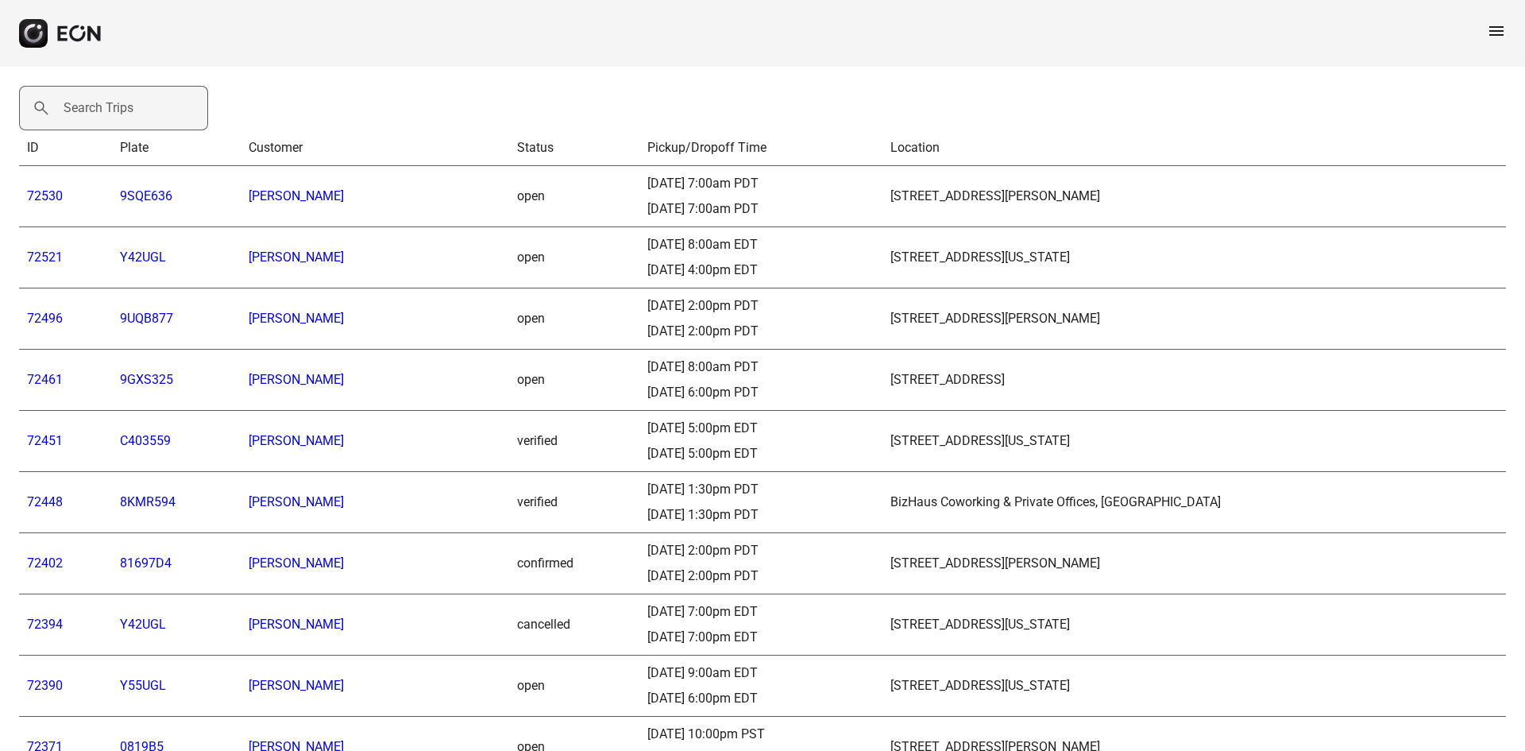
click at [99, 114] on label "Search Trips" at bounding box center [99, 107] width 70 height 19
click at [99, 114] on Trips "Search Trips" at bounding box center [113, 108] width 189 height 44
paste Trips "******"
type Trips "******"
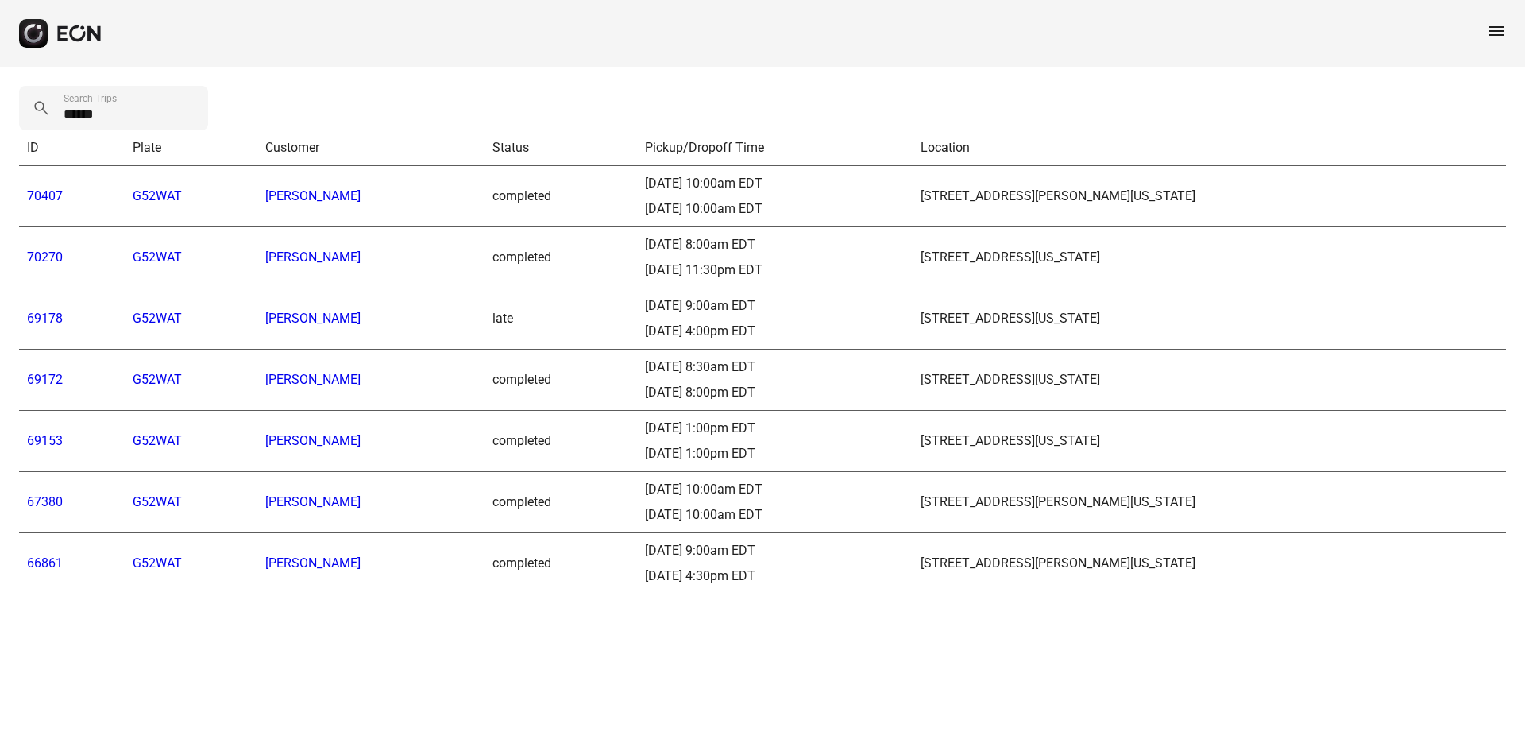
click at [41, 193] on link "70407" at bounding box center [45, 195] width 36 height 15
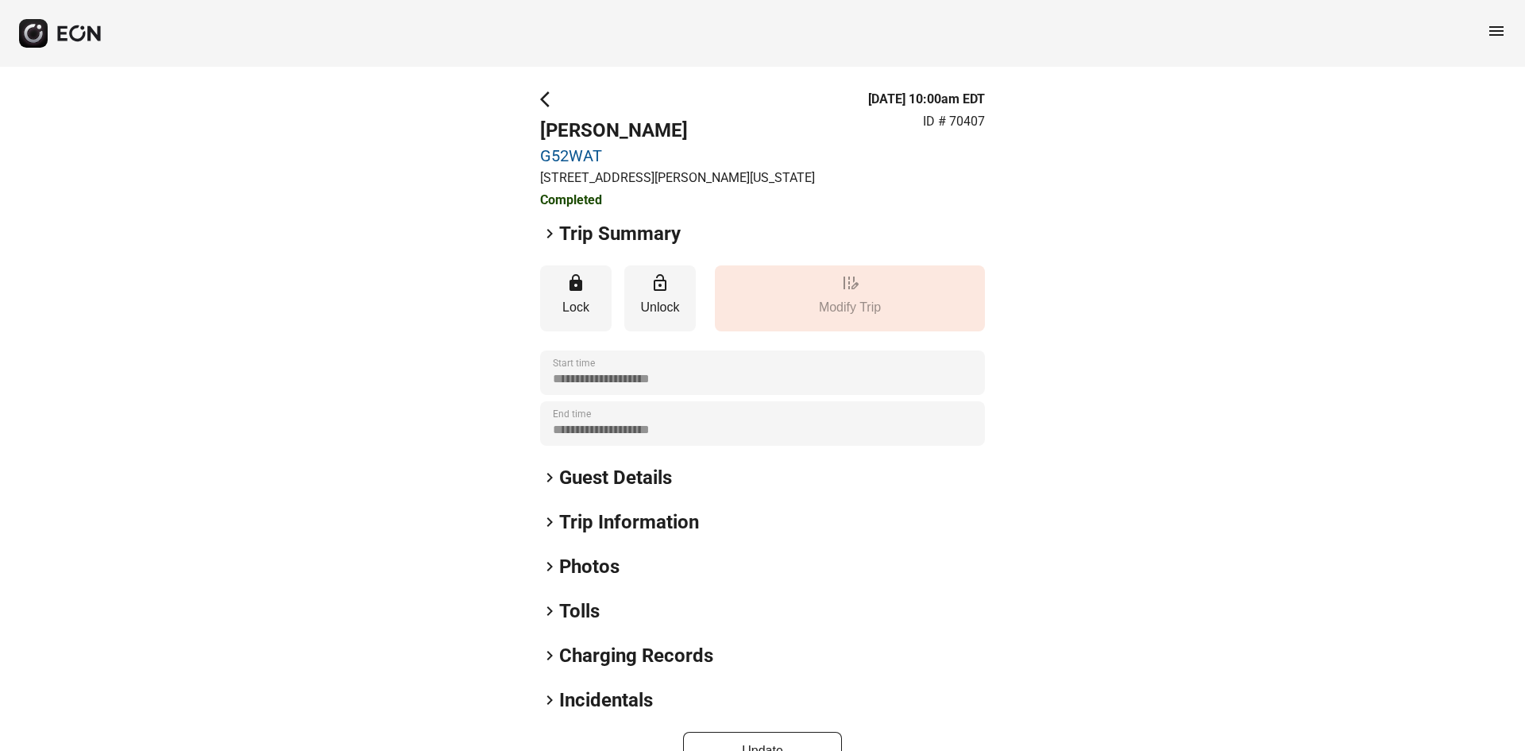
click at [595, 566] on h2 "Photos" at bounding box center [589, 566] width 60 height 25
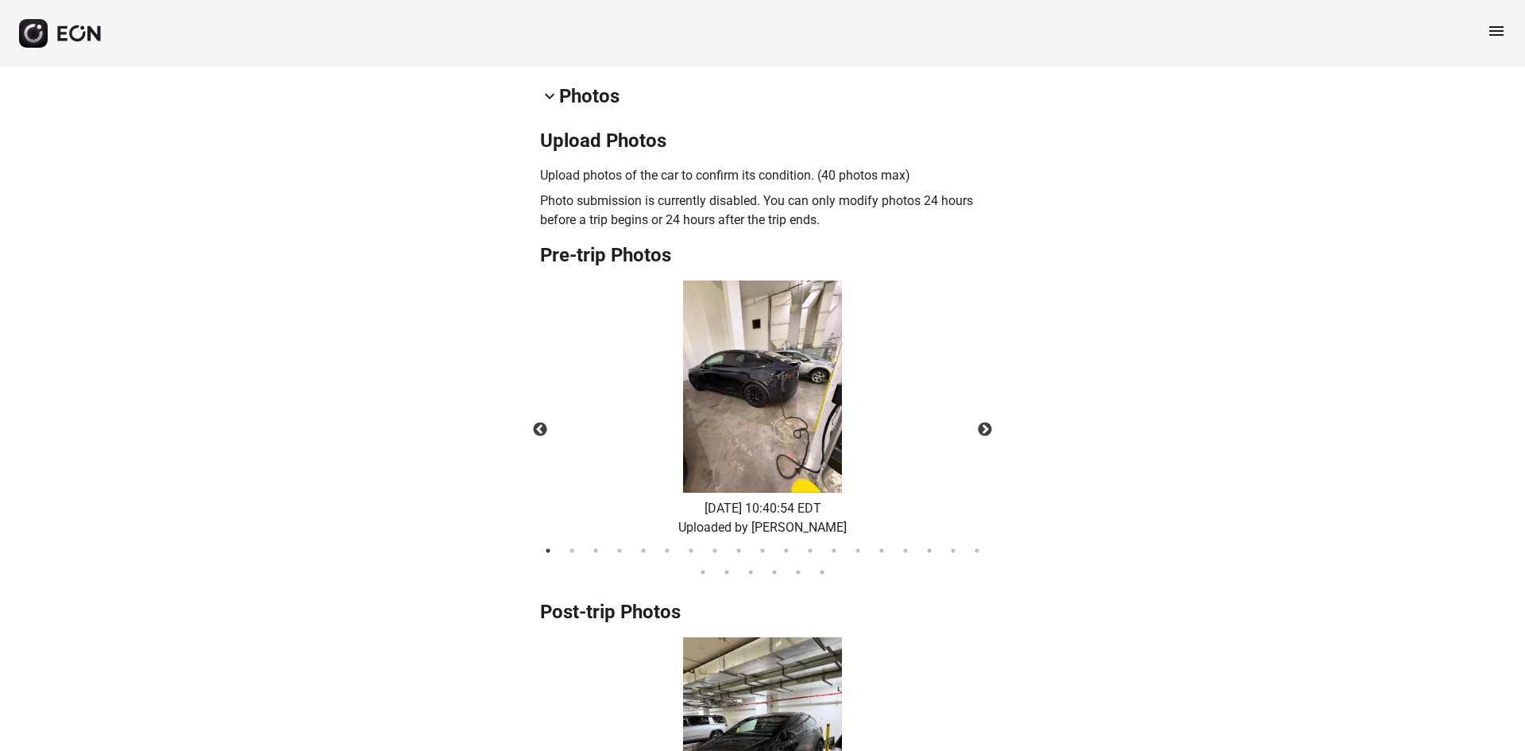
scroll to position [477, 0]
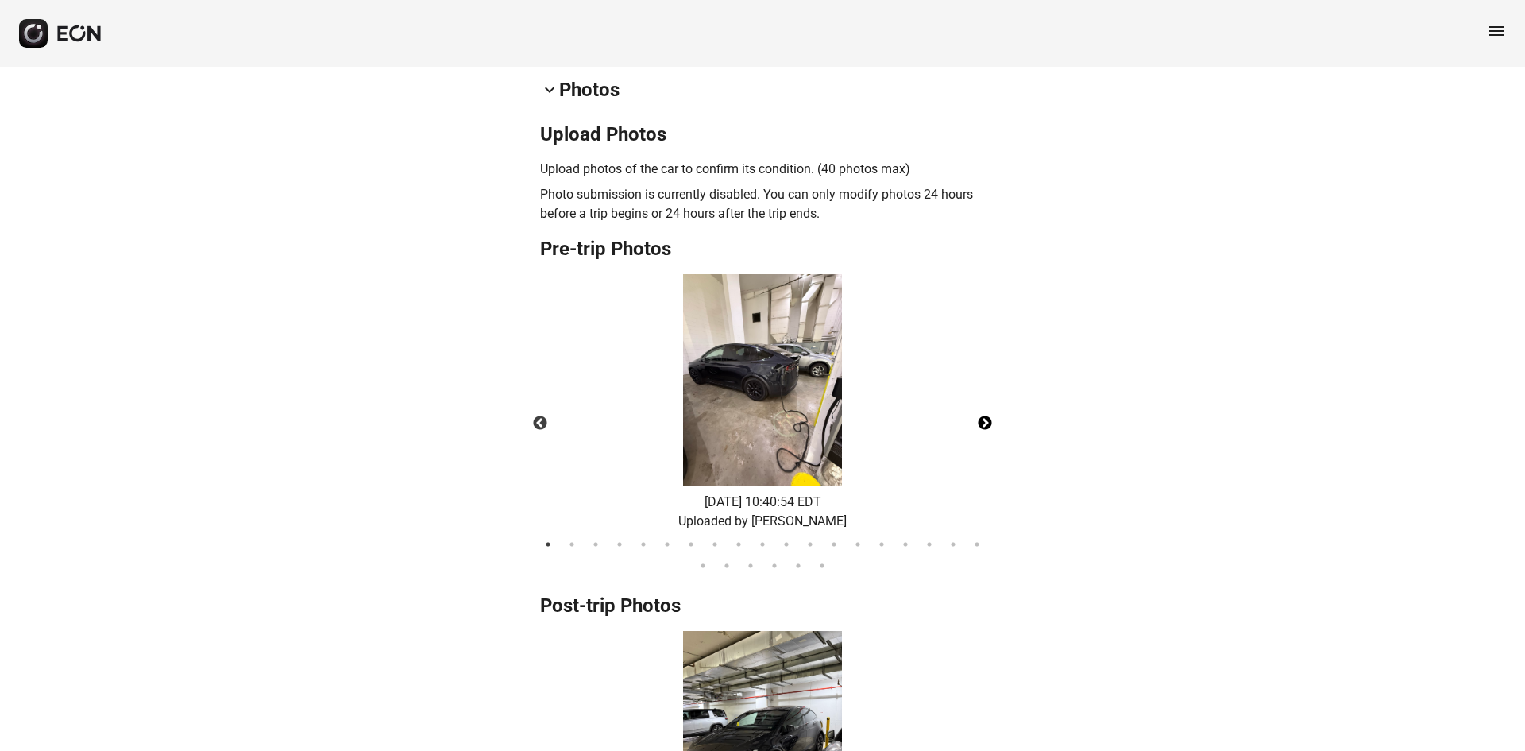
click at [987, 415] on button "Next" at bounding box center [985, 424] width 56 height 56
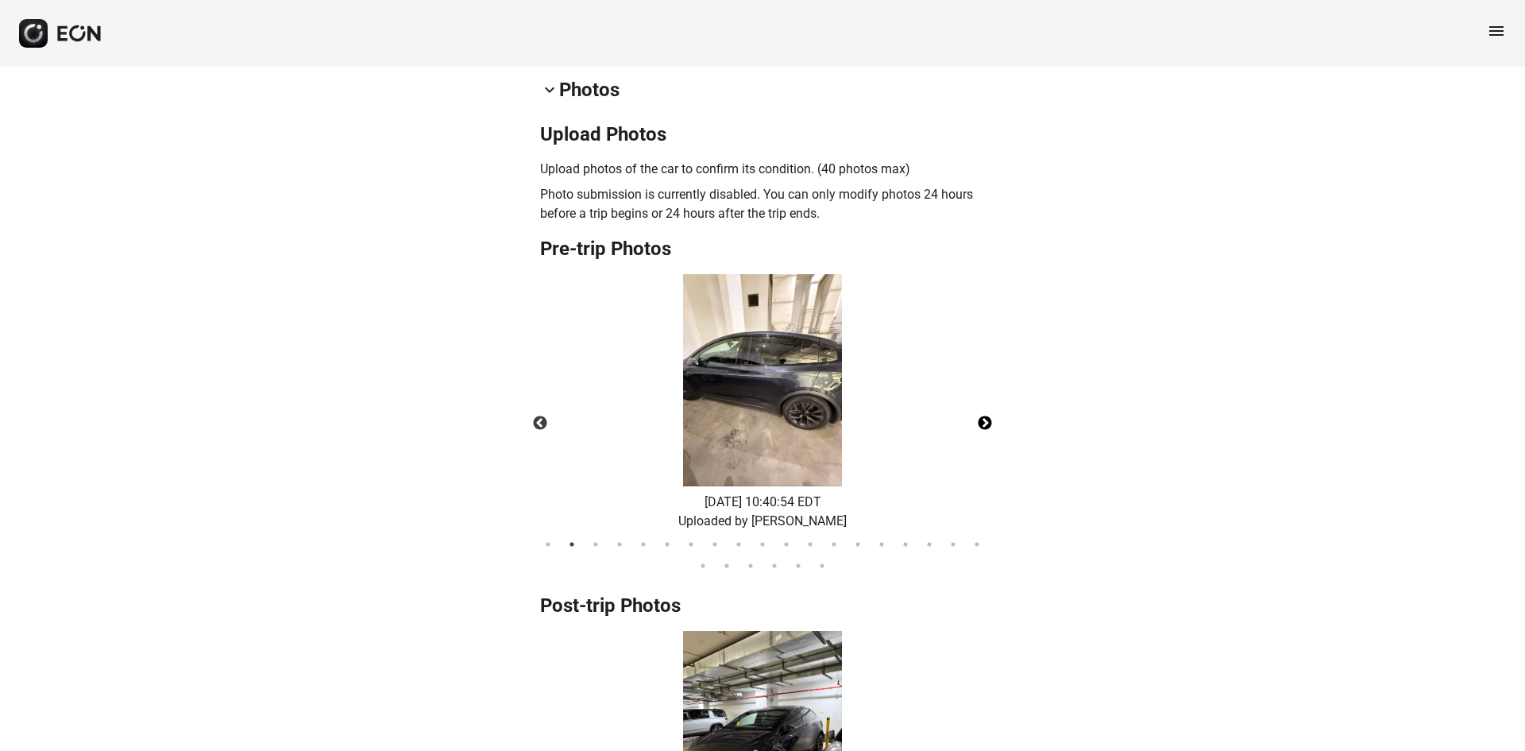
click at [987, 415] on button "Next" at bounding box center [985, 424] width 56 height 56
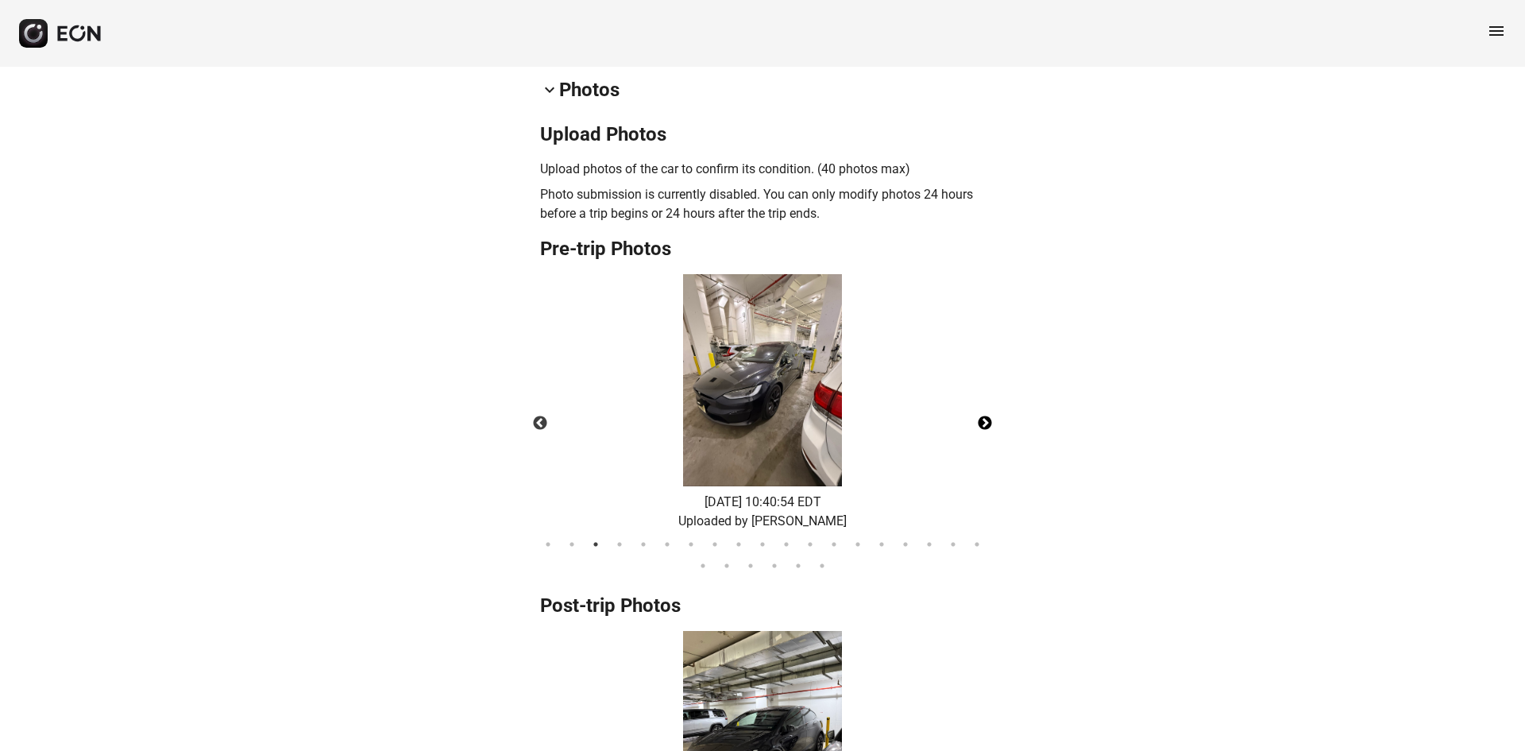
click at [987, 415] on button "Next" at bounding box center [985, 424] width 56 height 56
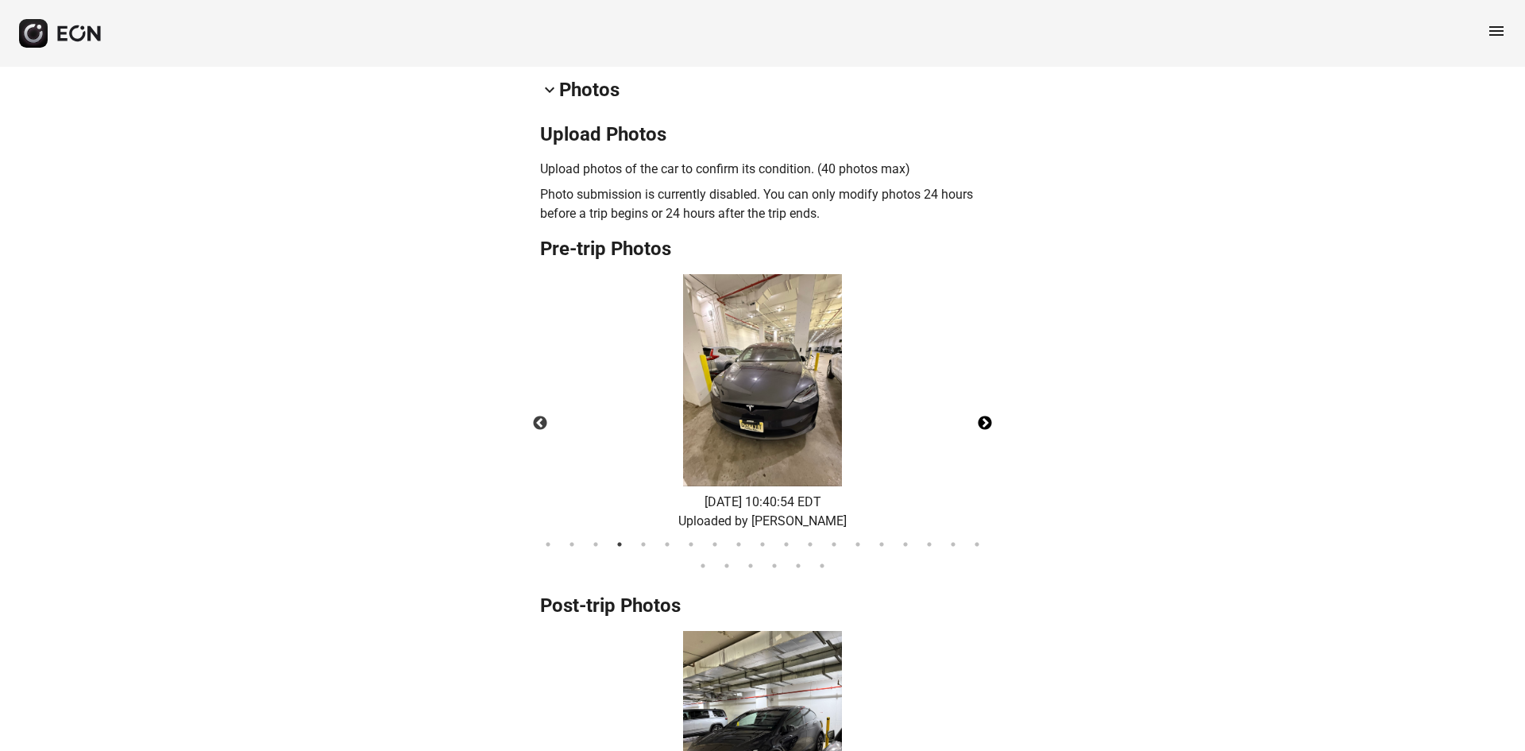
click at [987, 415] on button "Next" at bounding box center [985, 424] width 56 height 56
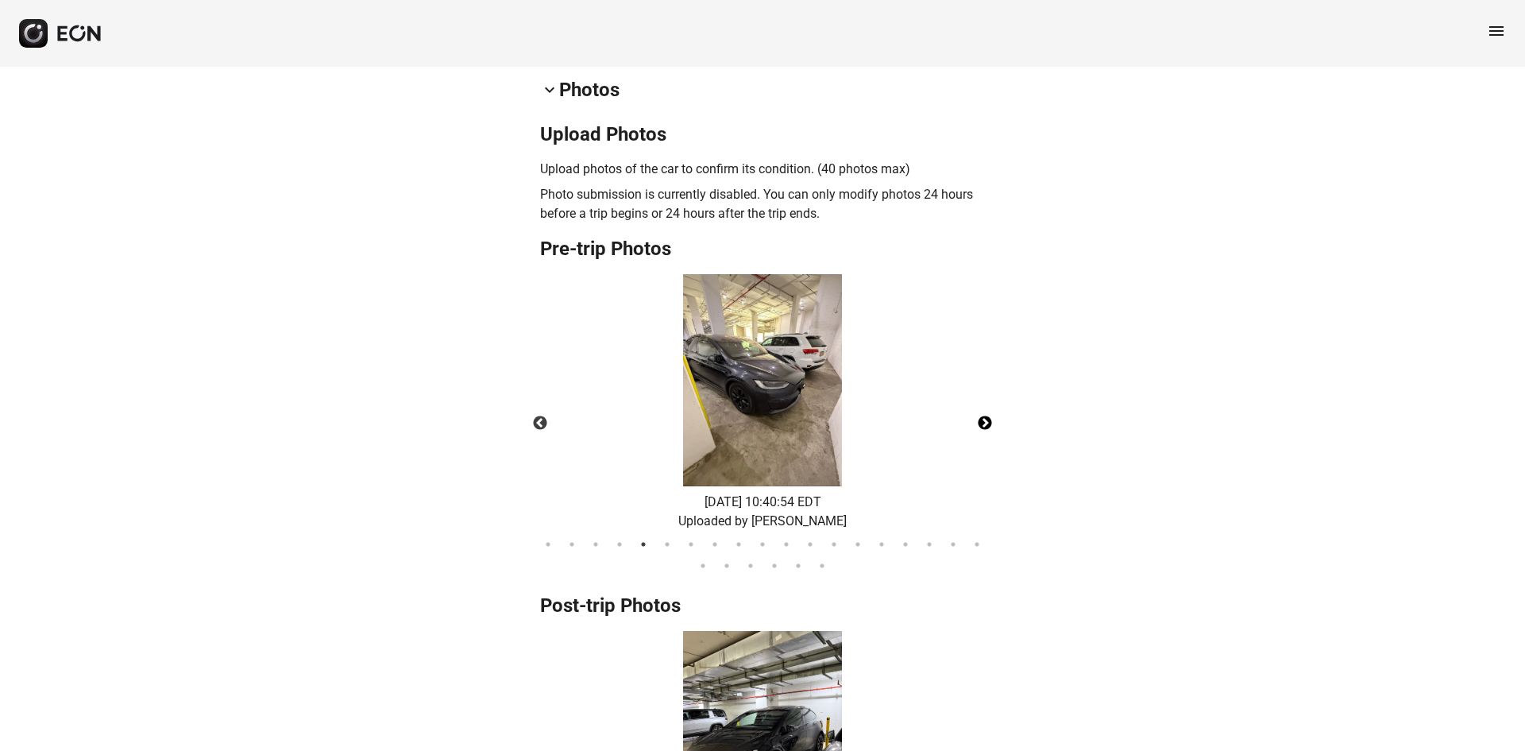
click at [987, 415] on button "Next" at bounding box center [985, 424] width 56 height 56
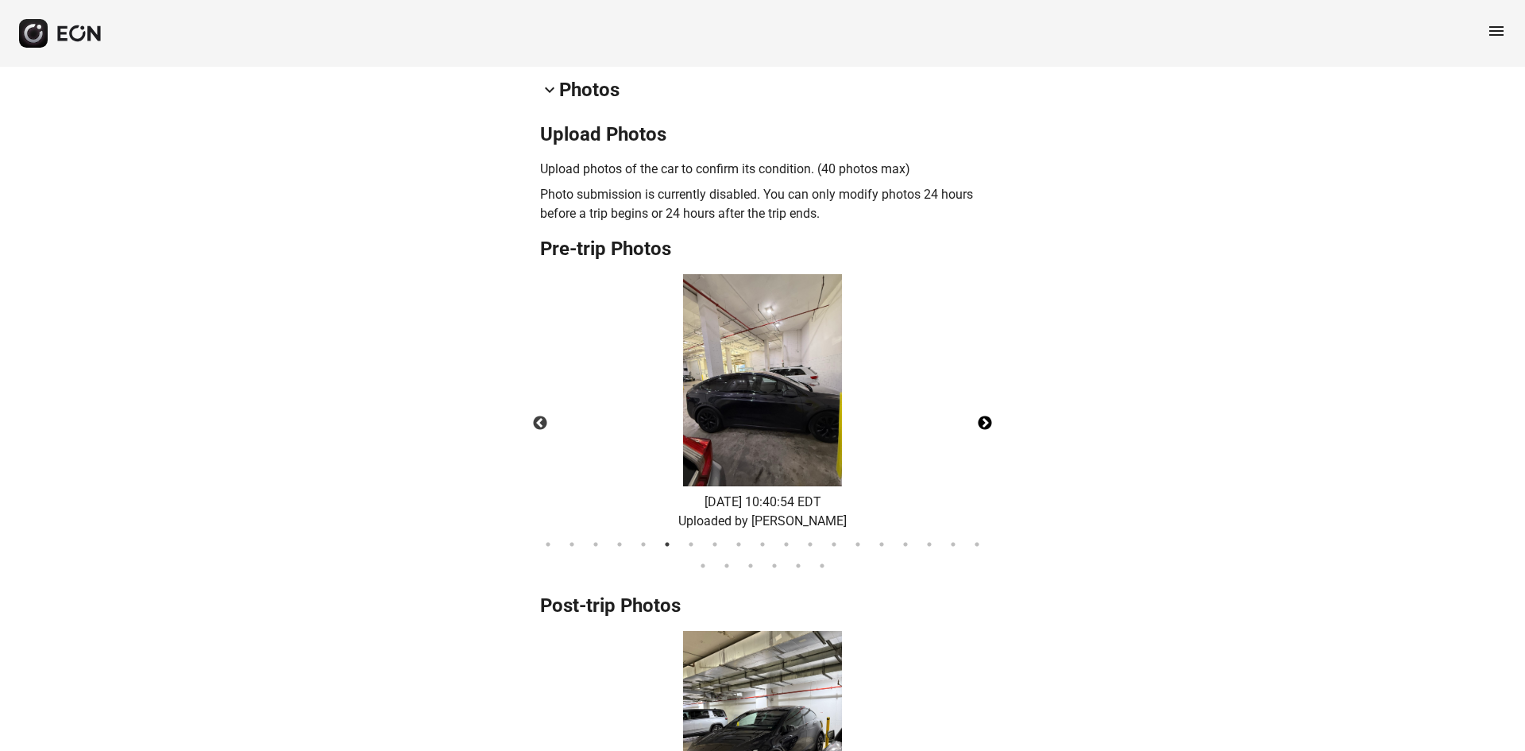
click at [987, 415] on button "Next" at bounding box center [985, 424] width 56 height 56
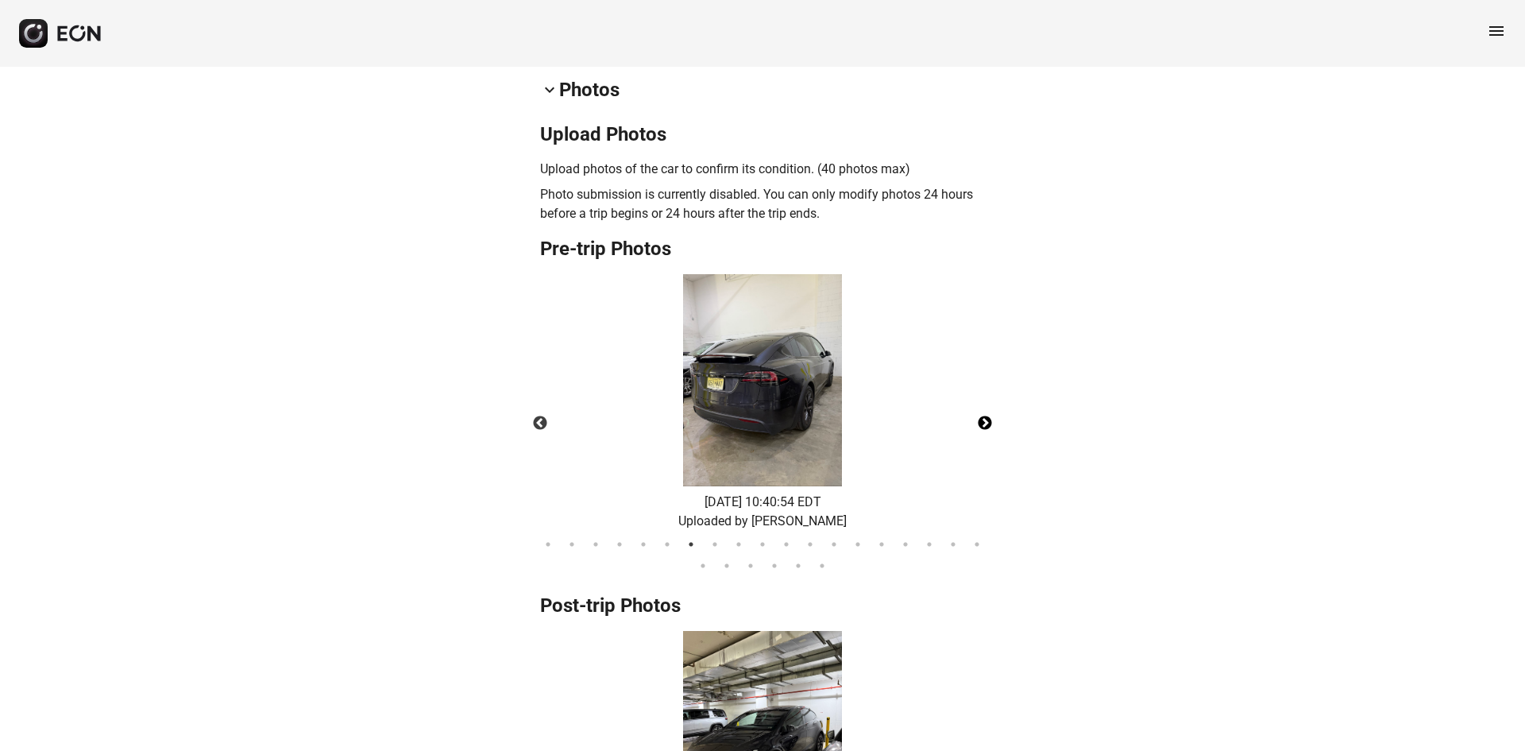
click at [987, 415] on button "Next" at bounding box center [985, 424] width 56 height 56
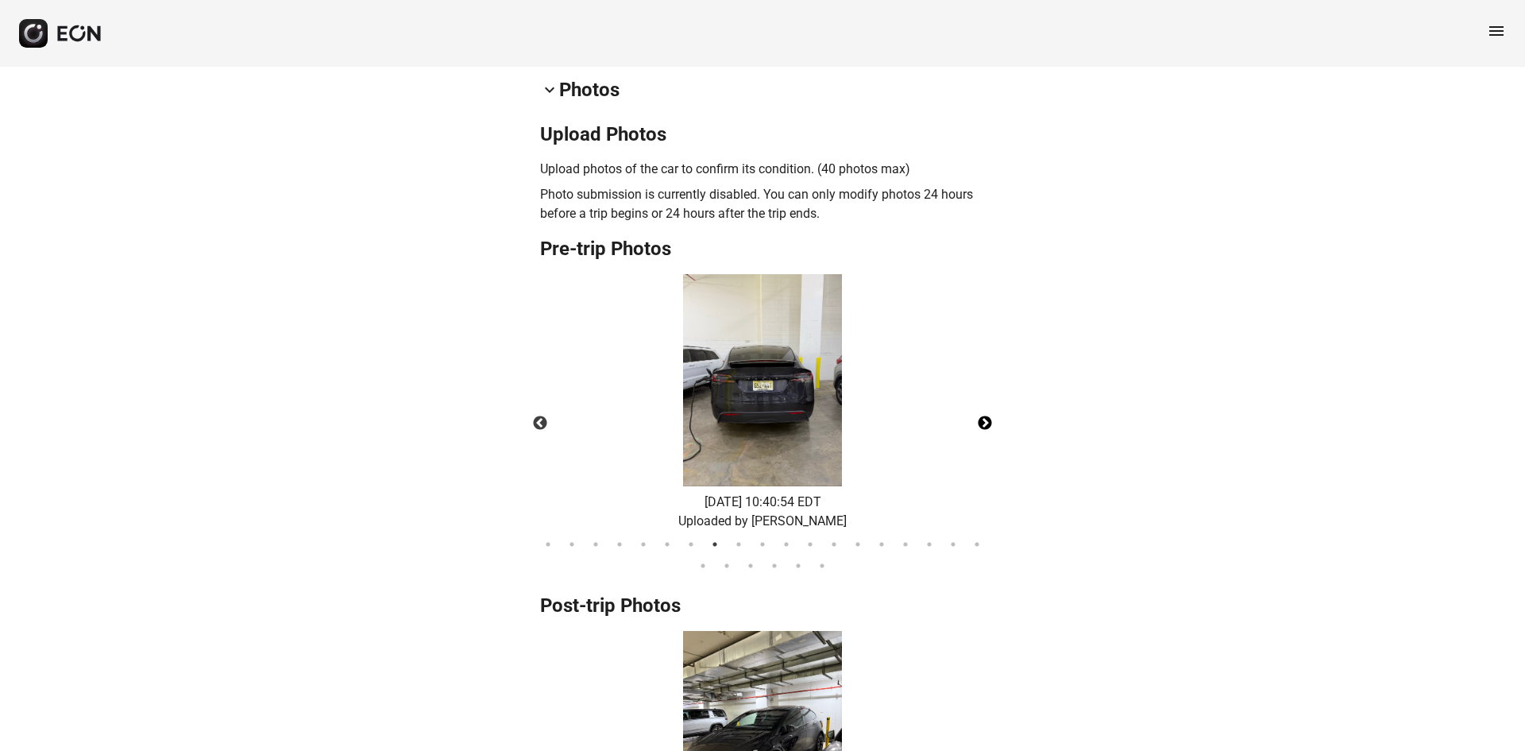
click at [987, 415] on button "Next" at bounding box center [985, 424] width 56 height 56
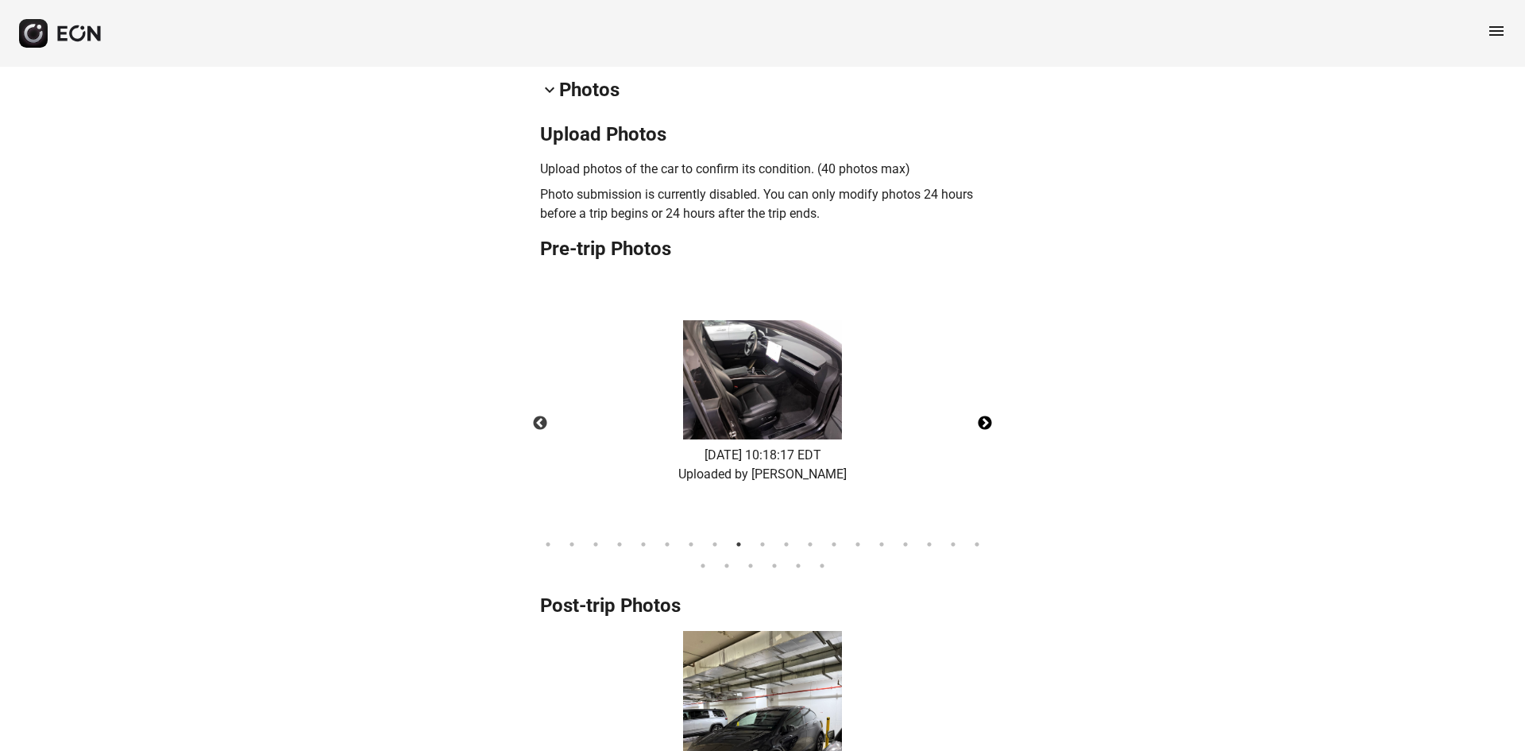
click at [987, 415] on button "Next" at bounding box center [985, 424] width 56 height 56
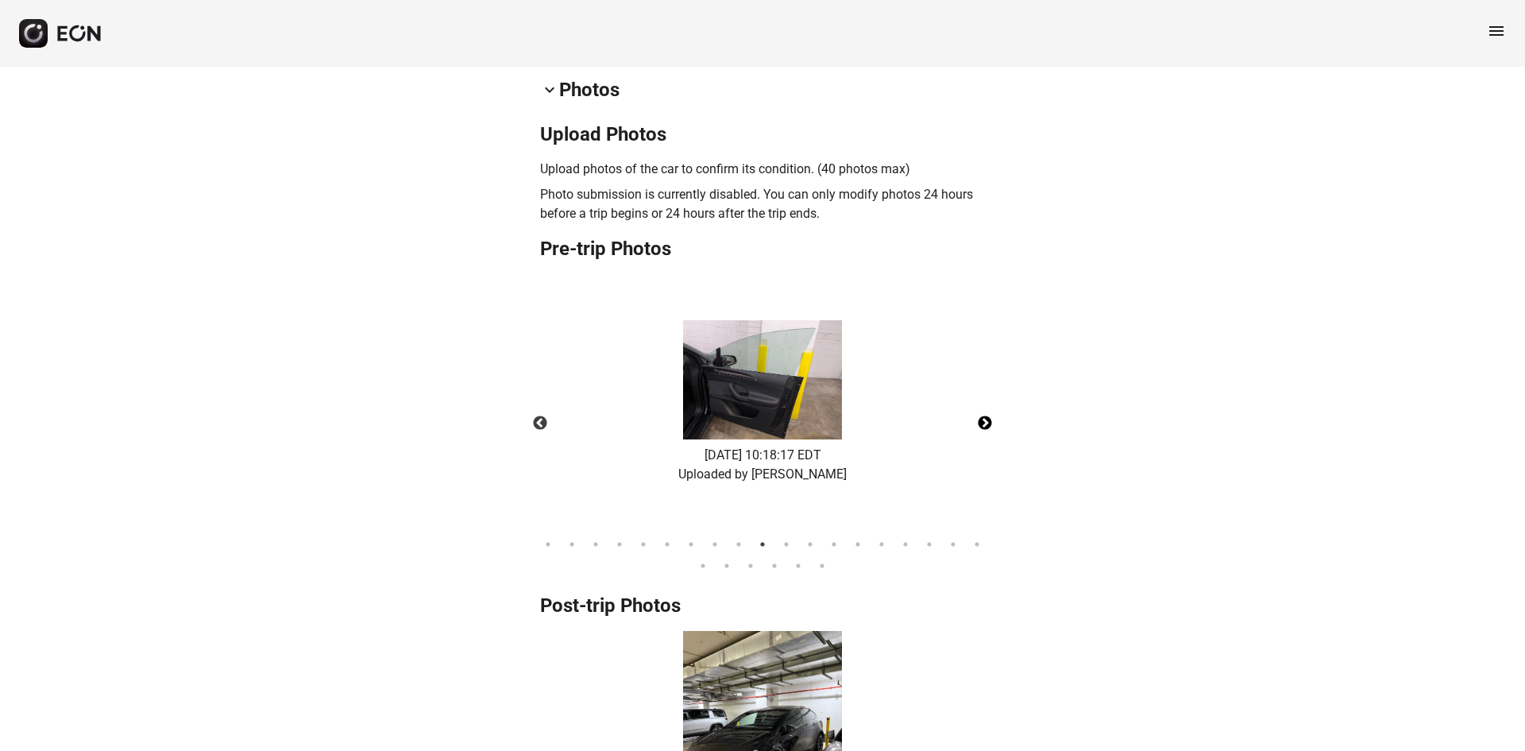
click at [987, 415] on button "Next" at bounding box center [985, 424] width 56 height 56
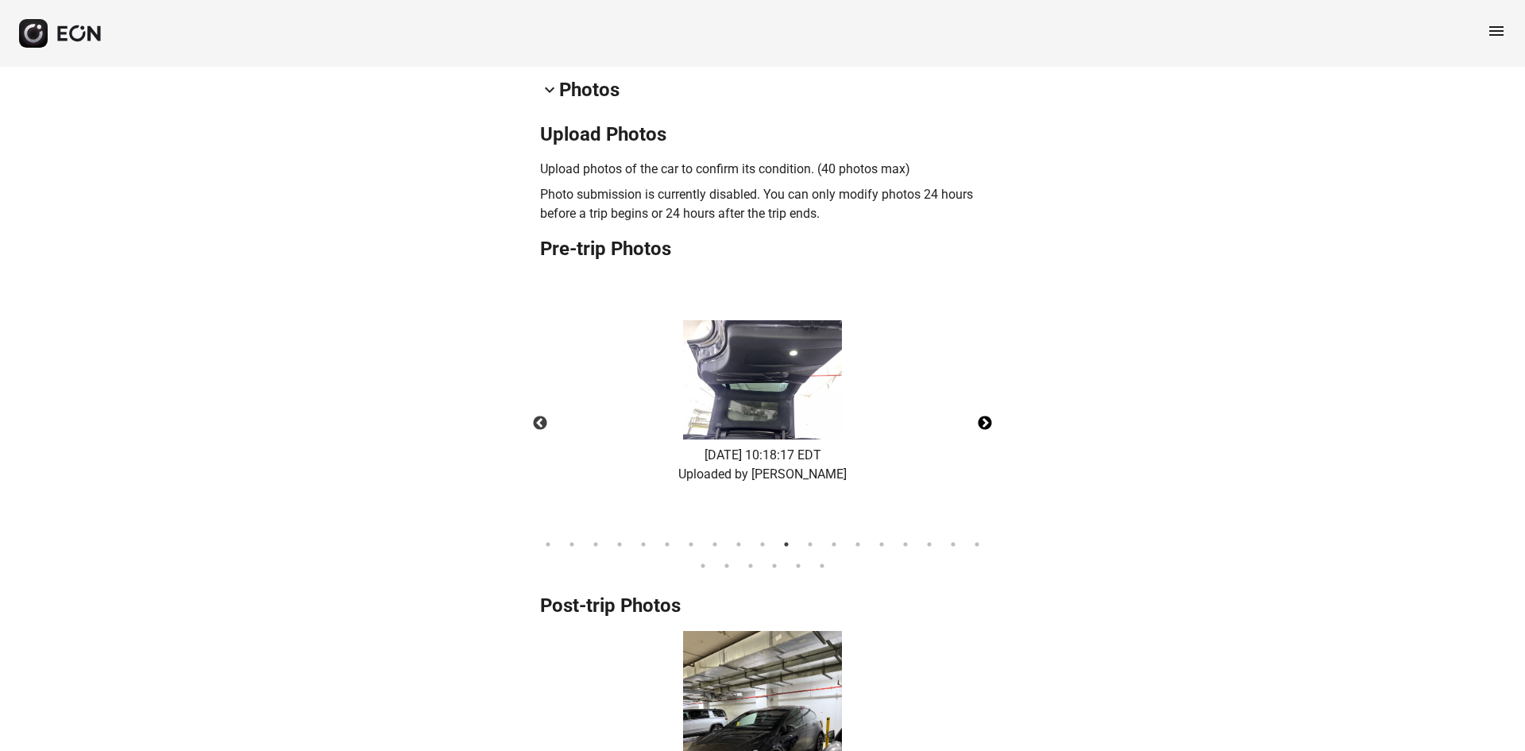
click at [987, 415] on button "Next" at bounding box center [985, 424] width 56 height 56
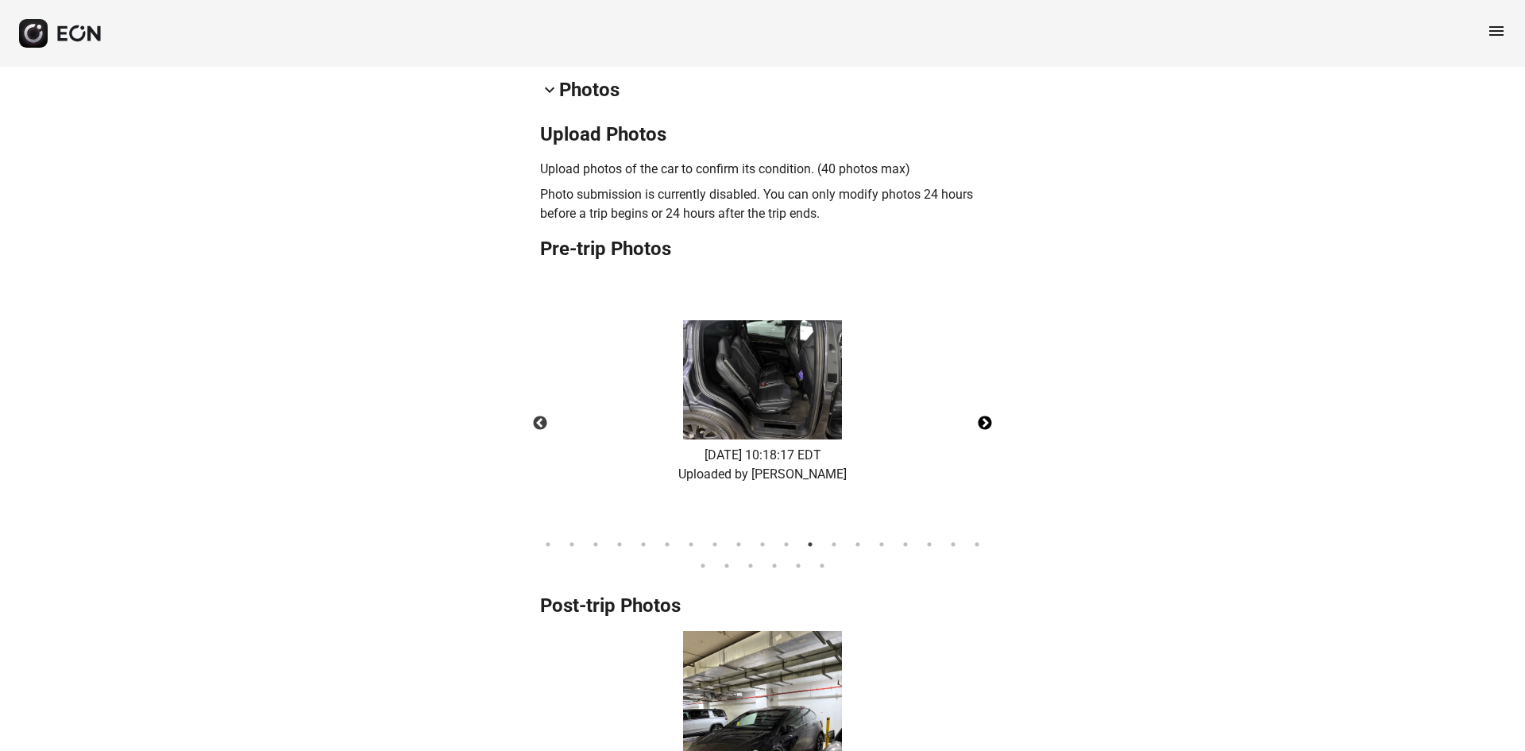
click at [987, 415] on button "Next" at bounding box center [985, 424] width 56 height 56
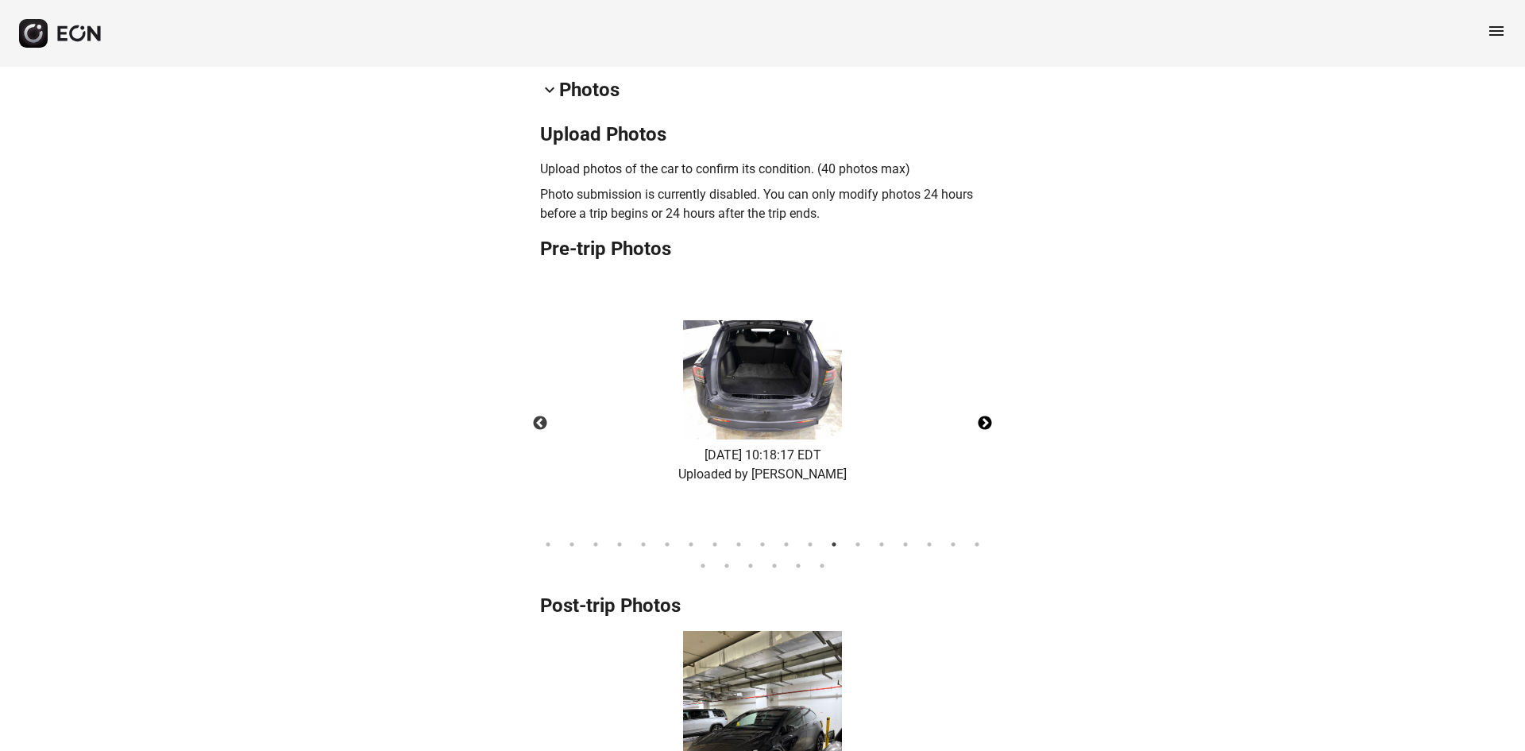
click at [987, 415] on button "Next" at bounding box center [985, 424] width 56 height 56
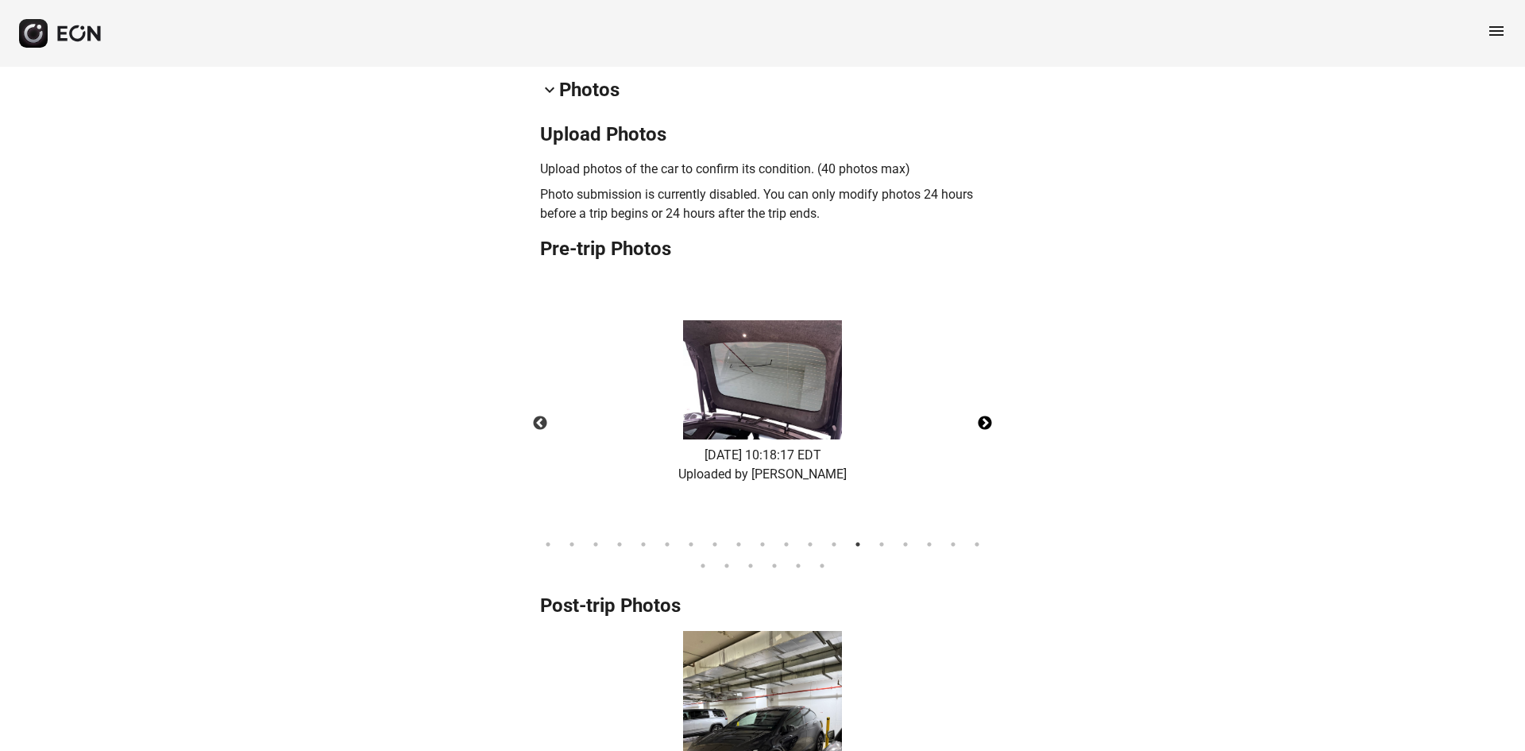
click at [987, 415] on button "Next" at bounding box center [985, 424] width 56 height 56
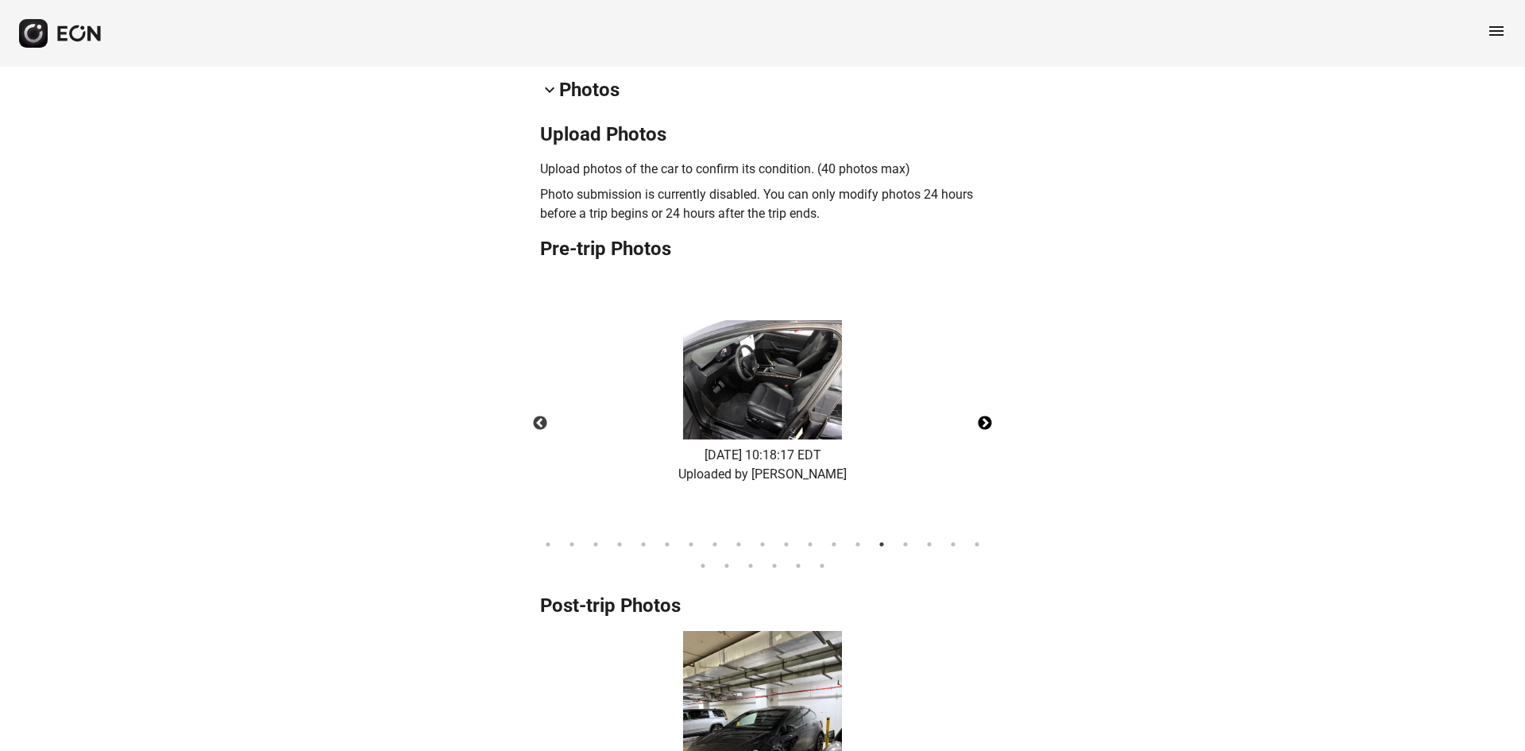
click at [987, 415] on button "Next" at bounding box center [985, 424] width 56 height 56
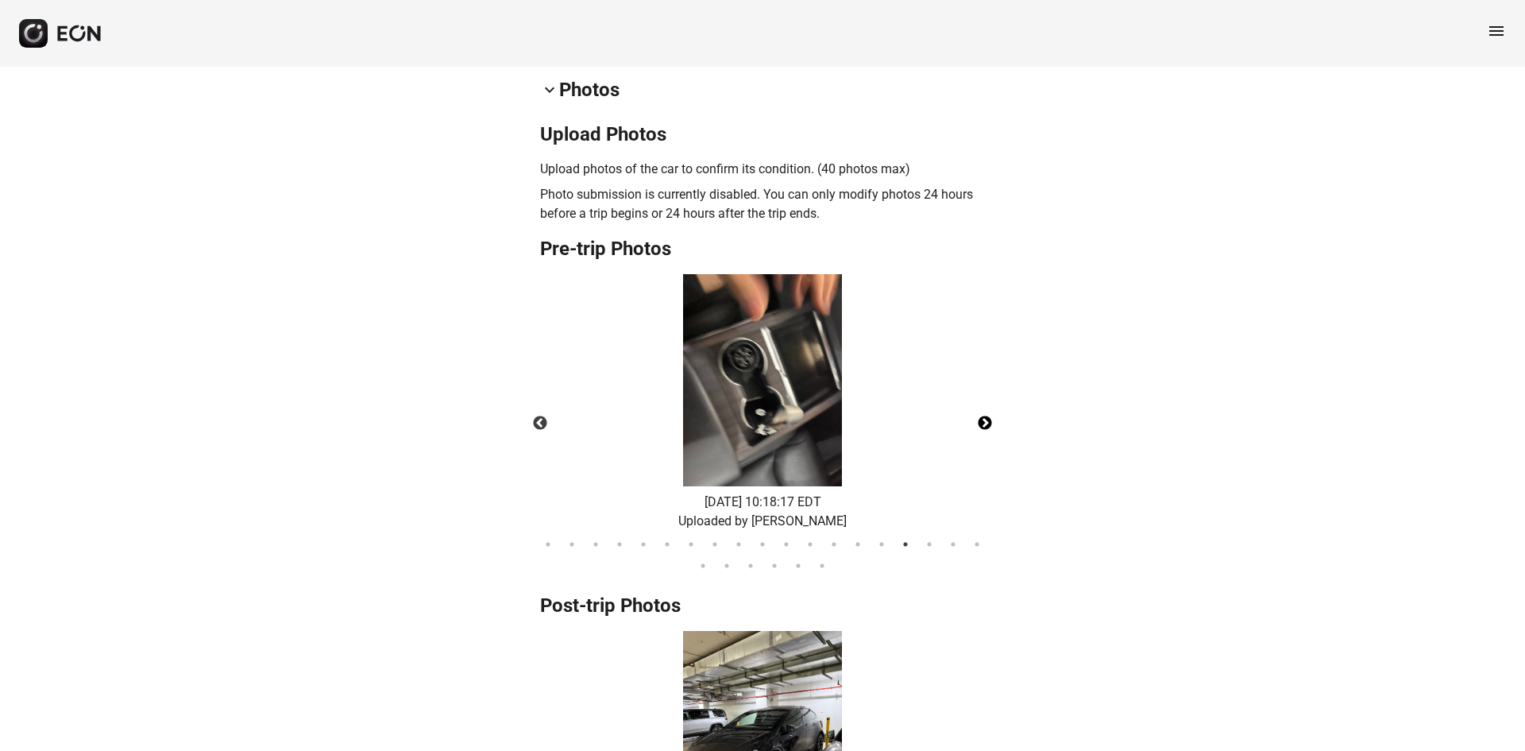
click at [987, 415] on button "Next" at bounding box center [985, 424] width 56 height 56
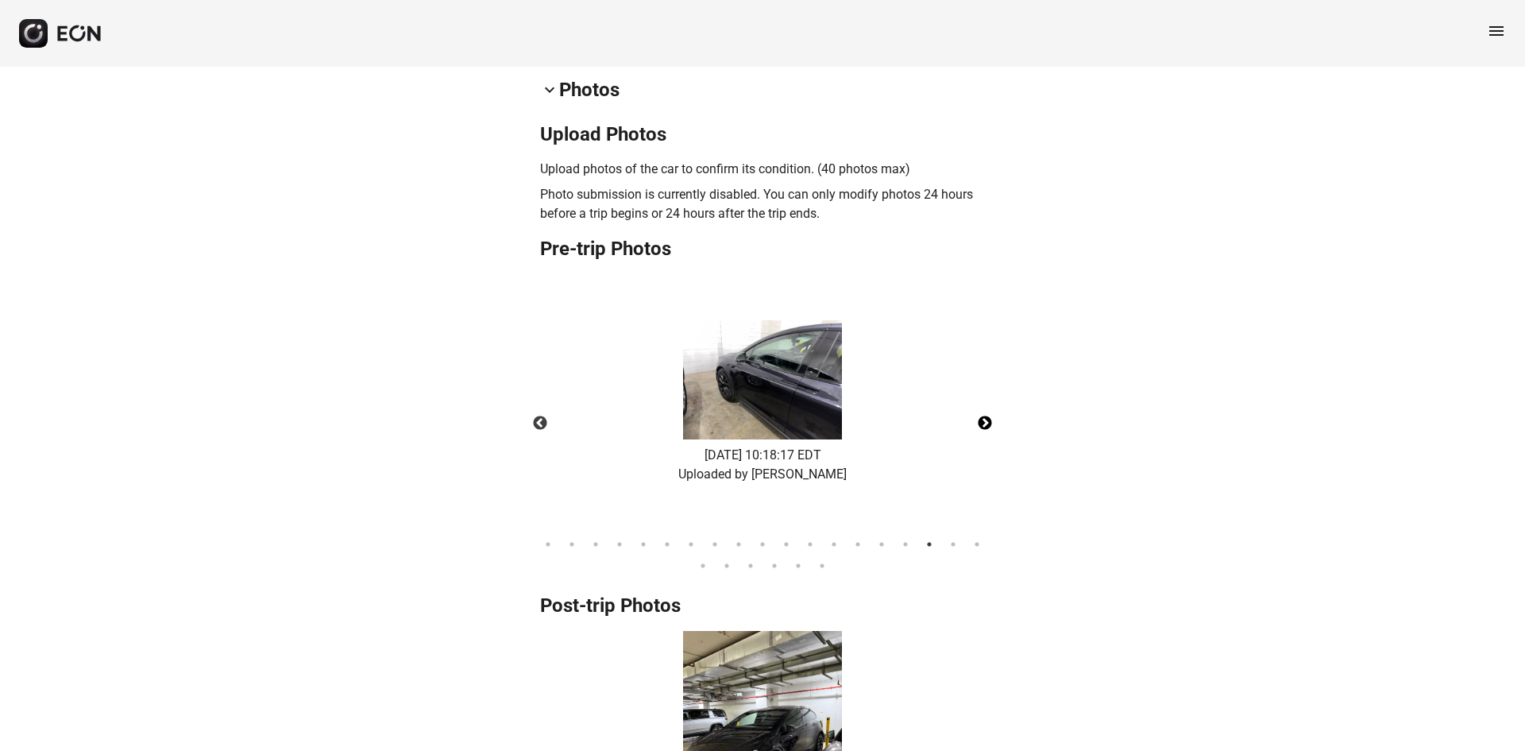
click at [987, 415] on button "Next" at bounding box center [985, 424] width 56 height 56
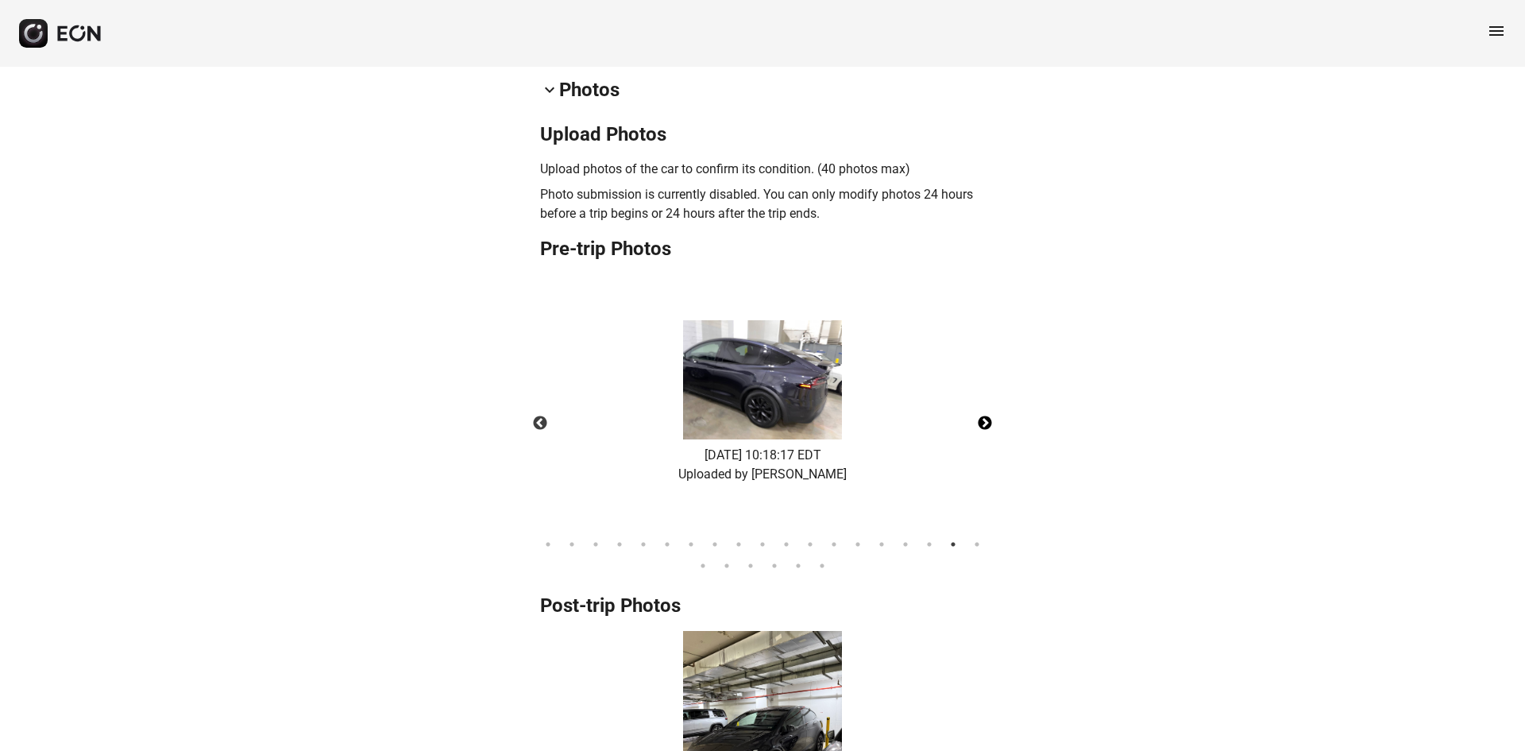
click at [987, 415] on button "Next" at bounding box center [985, 424] width 56 height 56
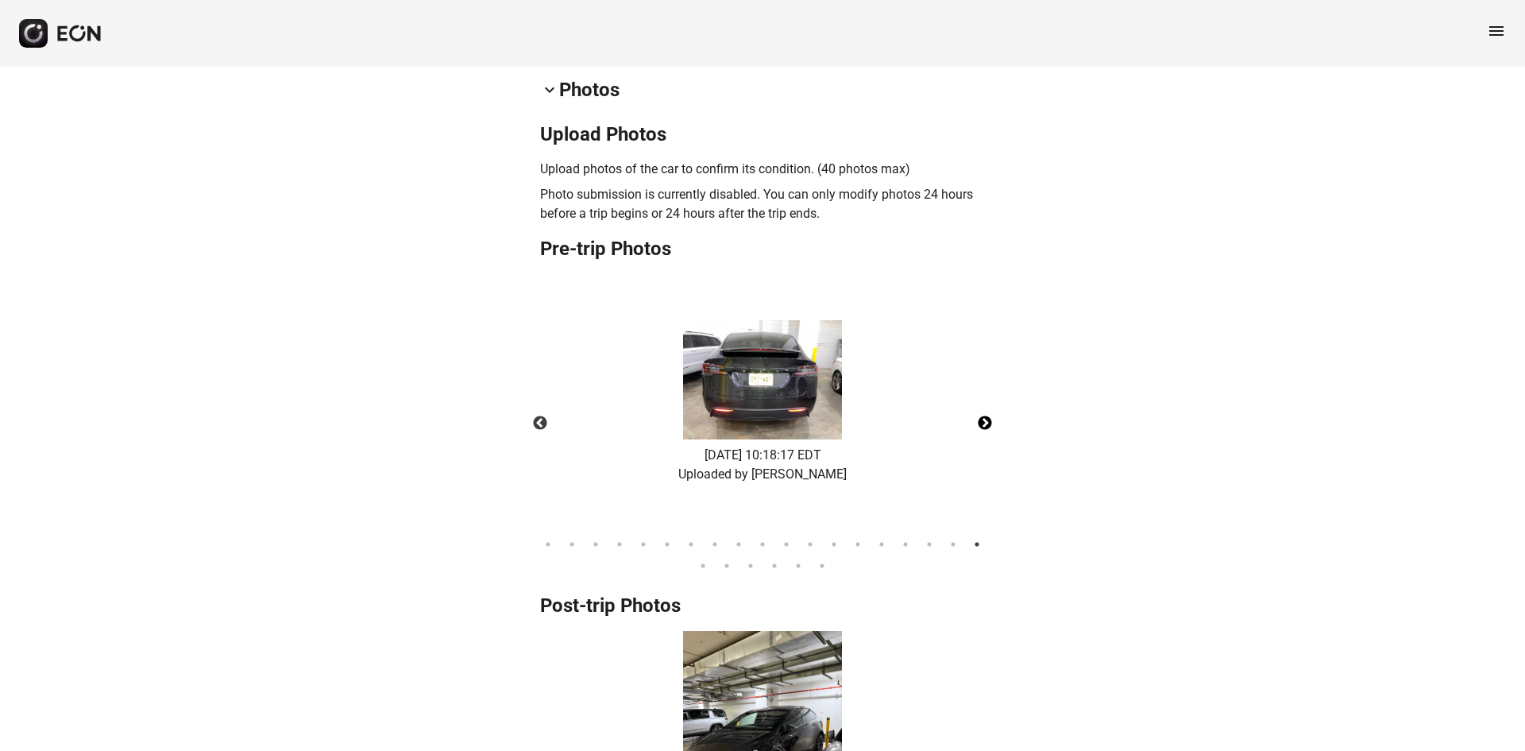
click at [987, 415] on button "Next" at bounding box center [985, 424] width 56 height 56
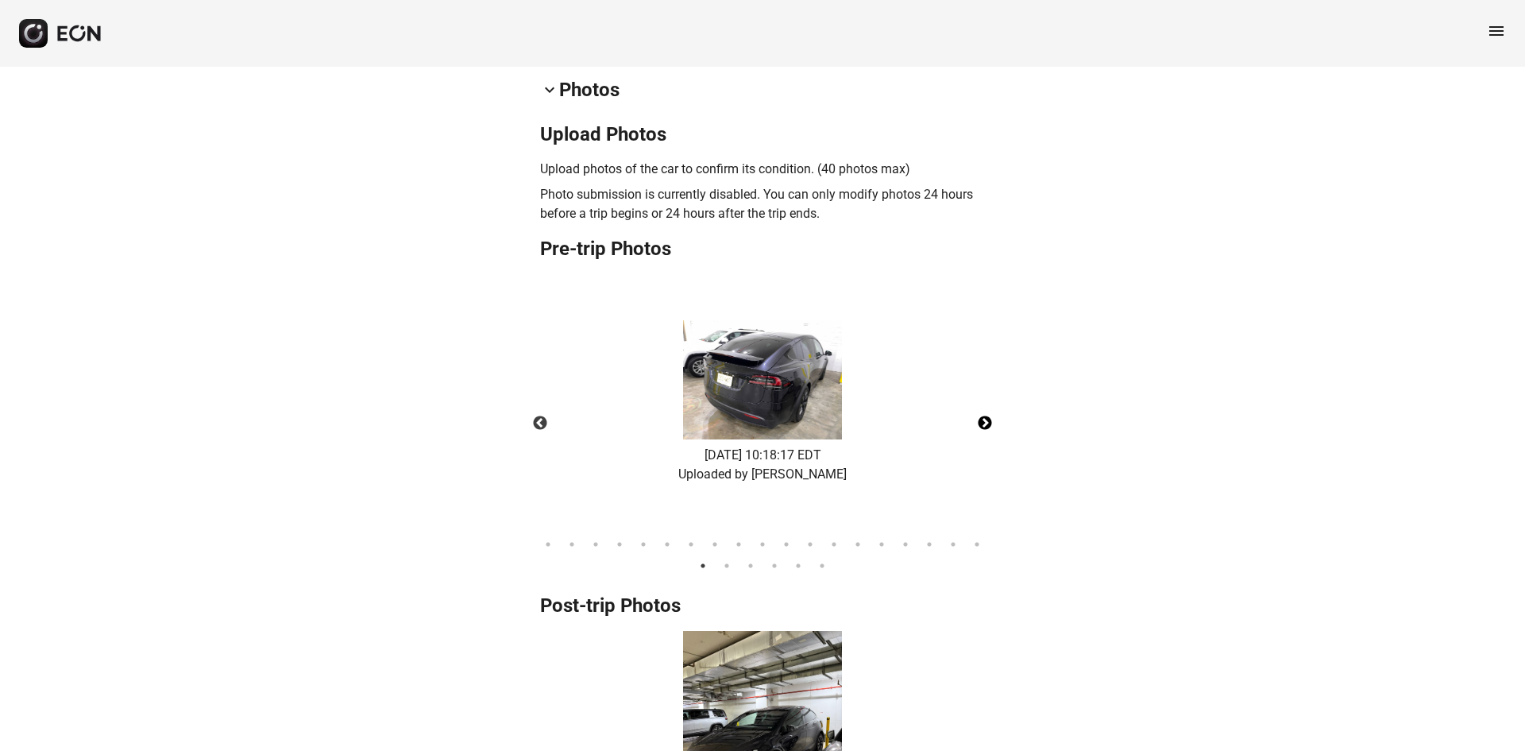
click at [987, 415] on button "Next" at bounding box center [985, 424] width 56 height 56
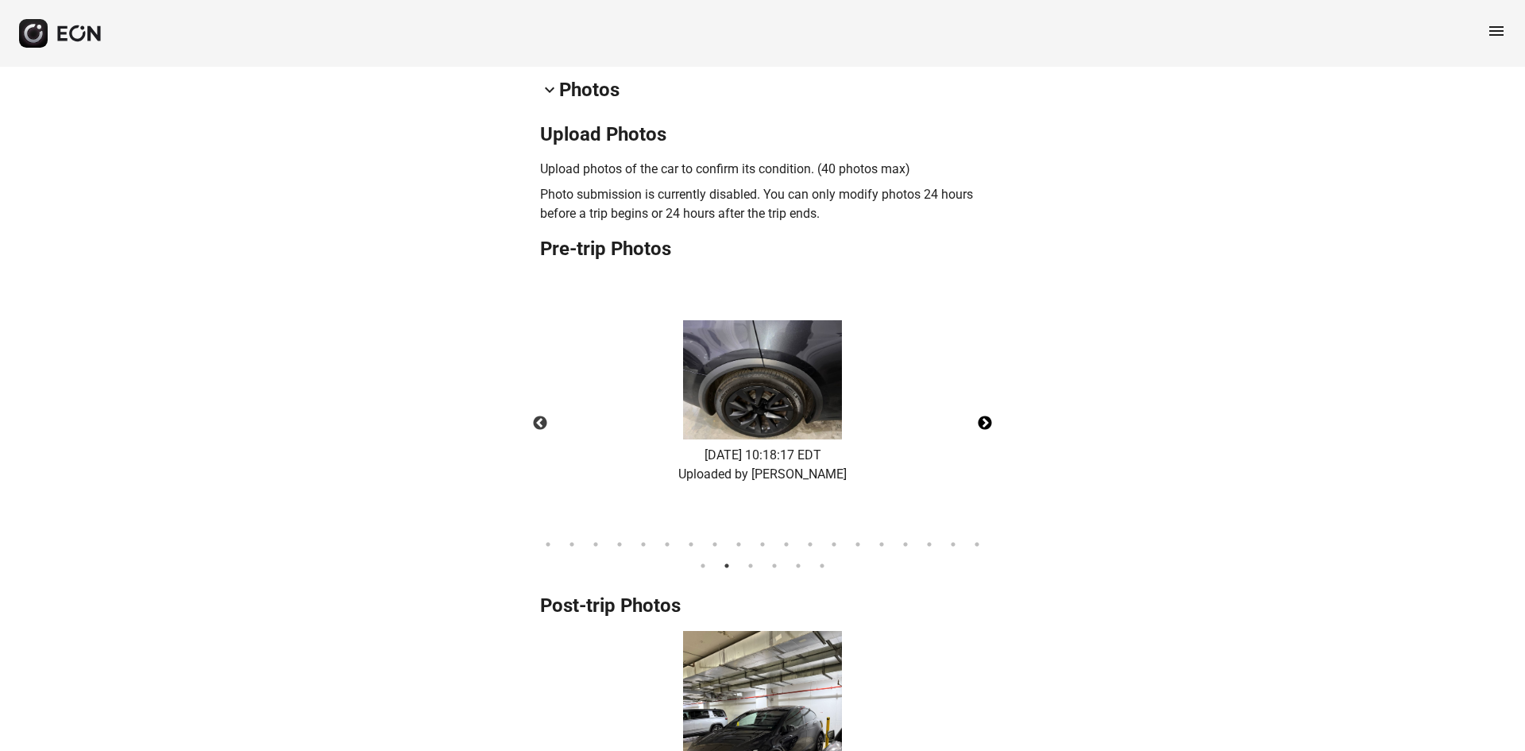
click at [987, 415] on button "Next" at bounding box center [985, 424] width 56 height 56
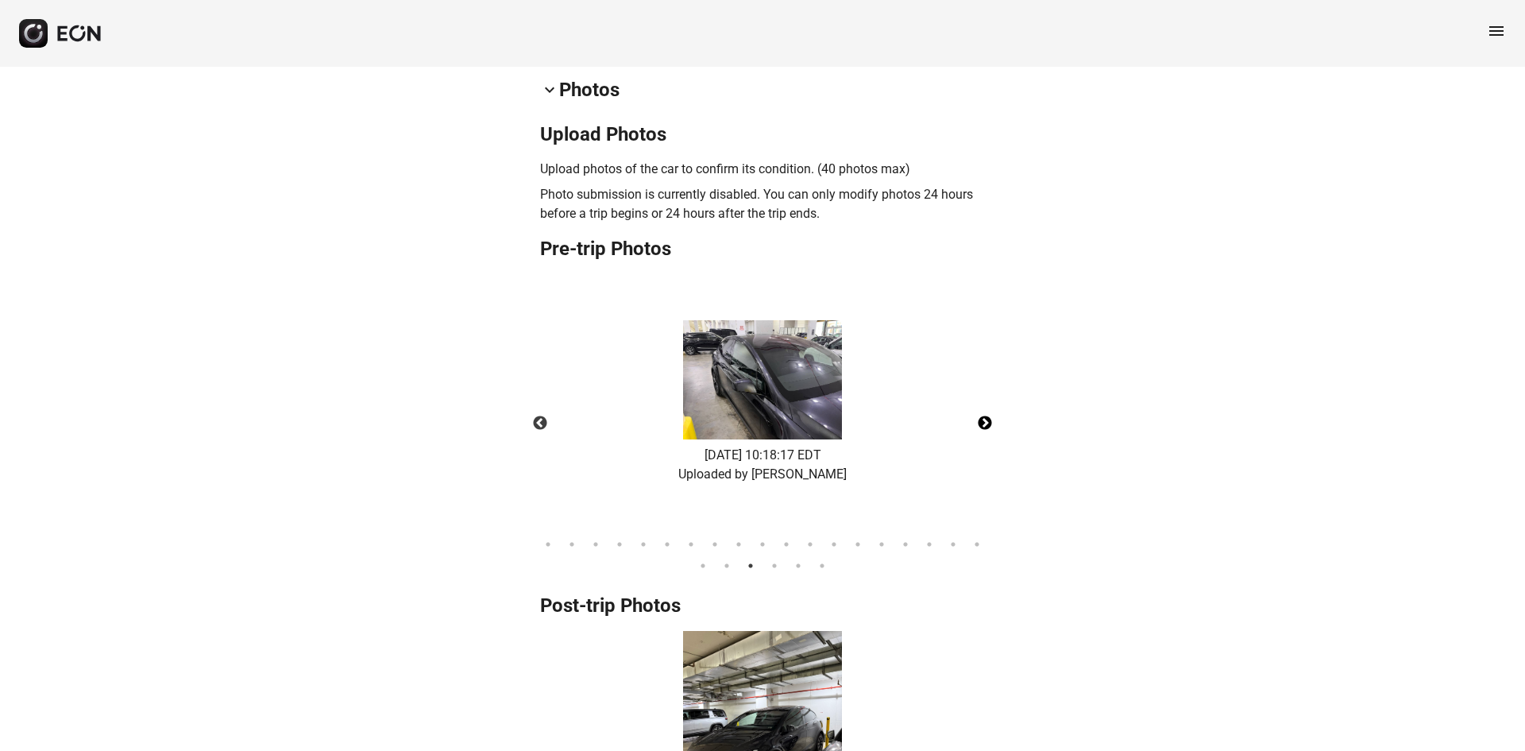
click at [987, 415] on button "Next" at bounding box center [985, 424] width 56 height 56
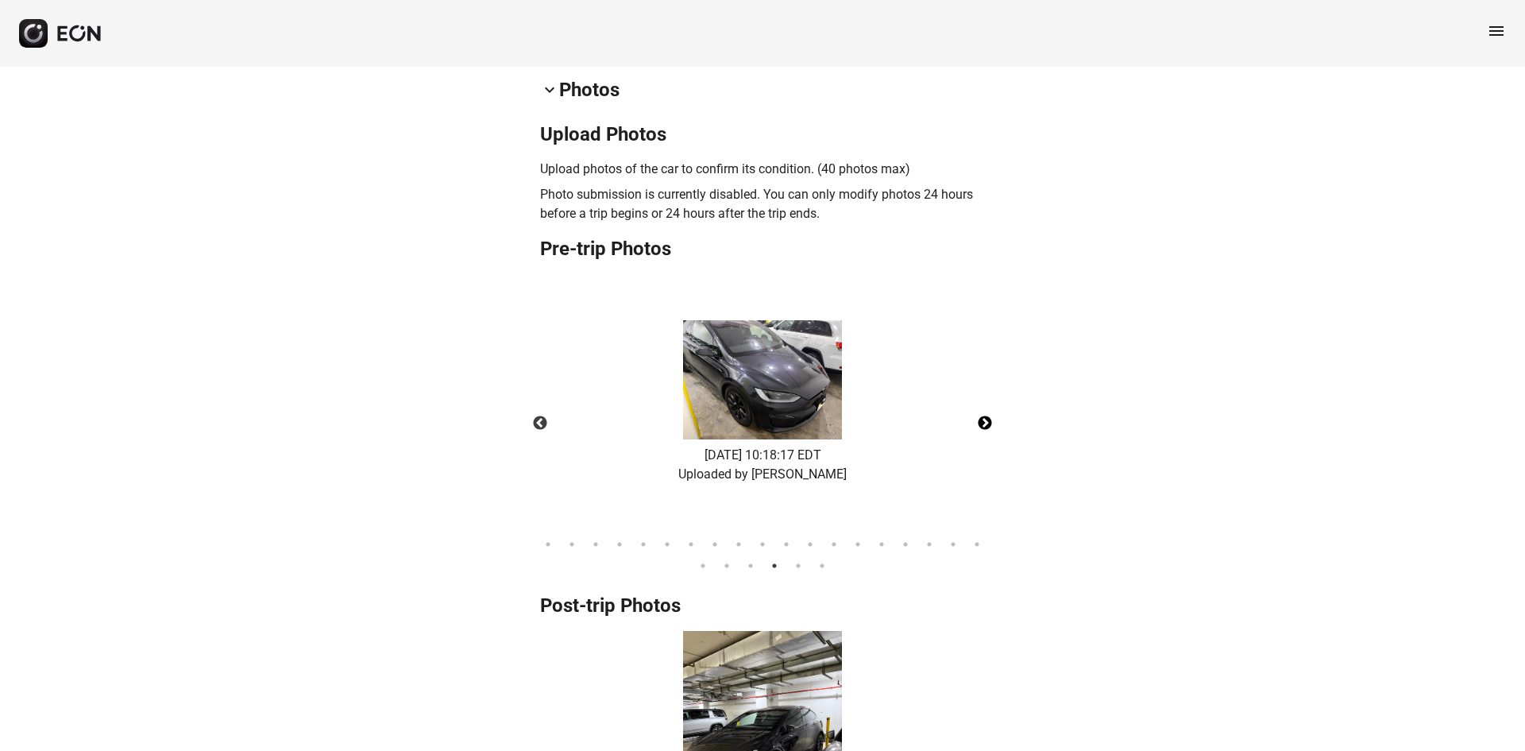
click at [987, 415] on button "Next" at bounding box center [985, 424] width 56 height 56
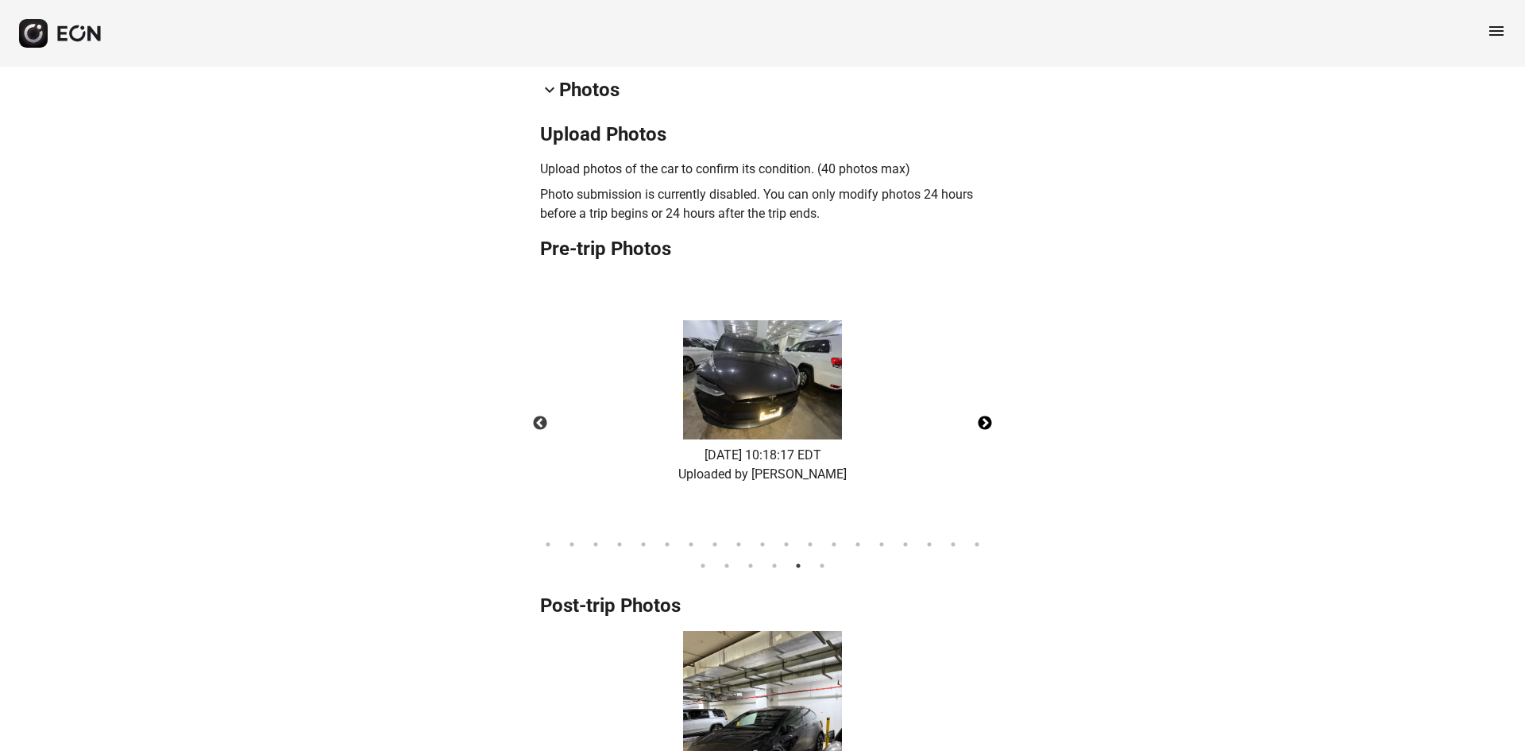
click at [987, 415] on button "Next" at bounding box center [985, 424] width 56 height 56
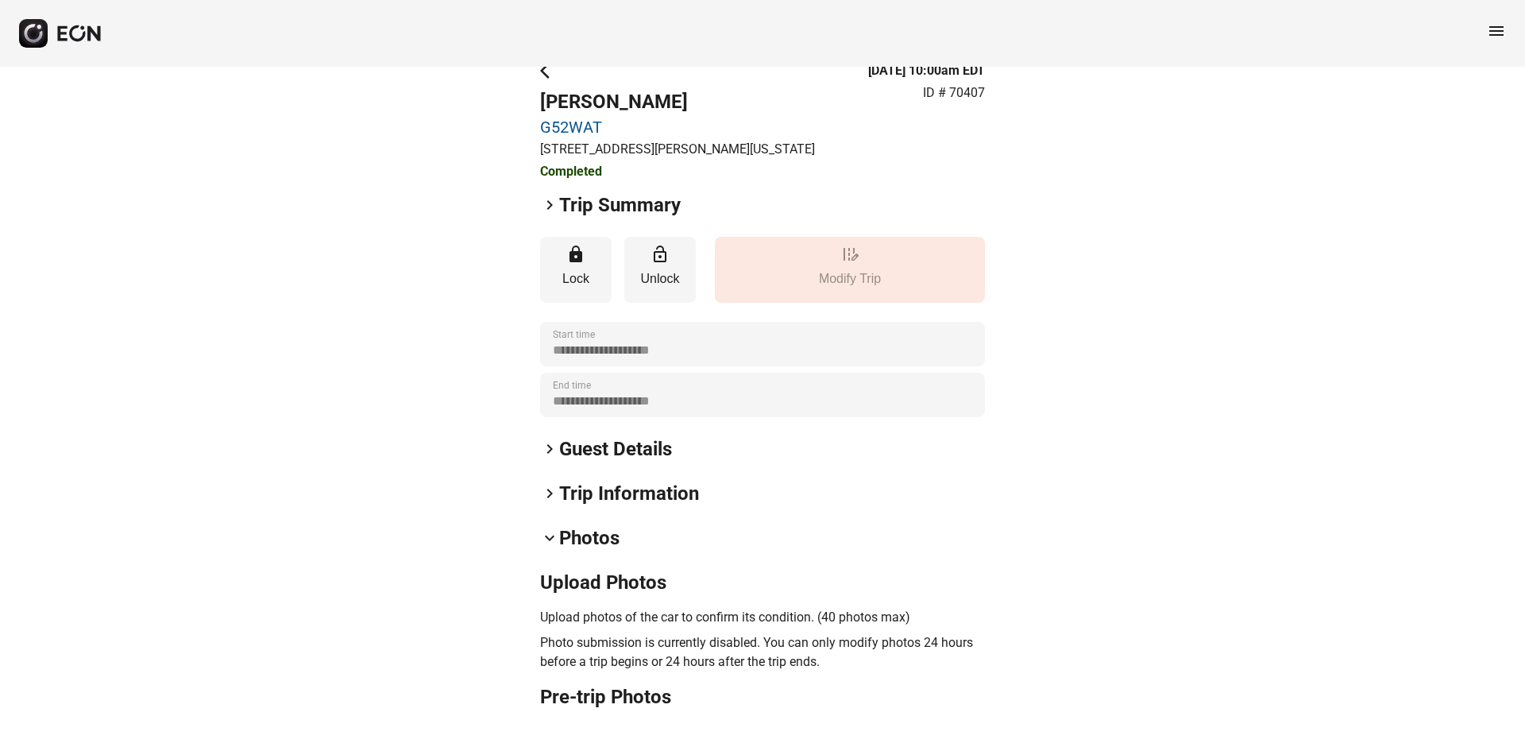
scroll to position [0, 0]
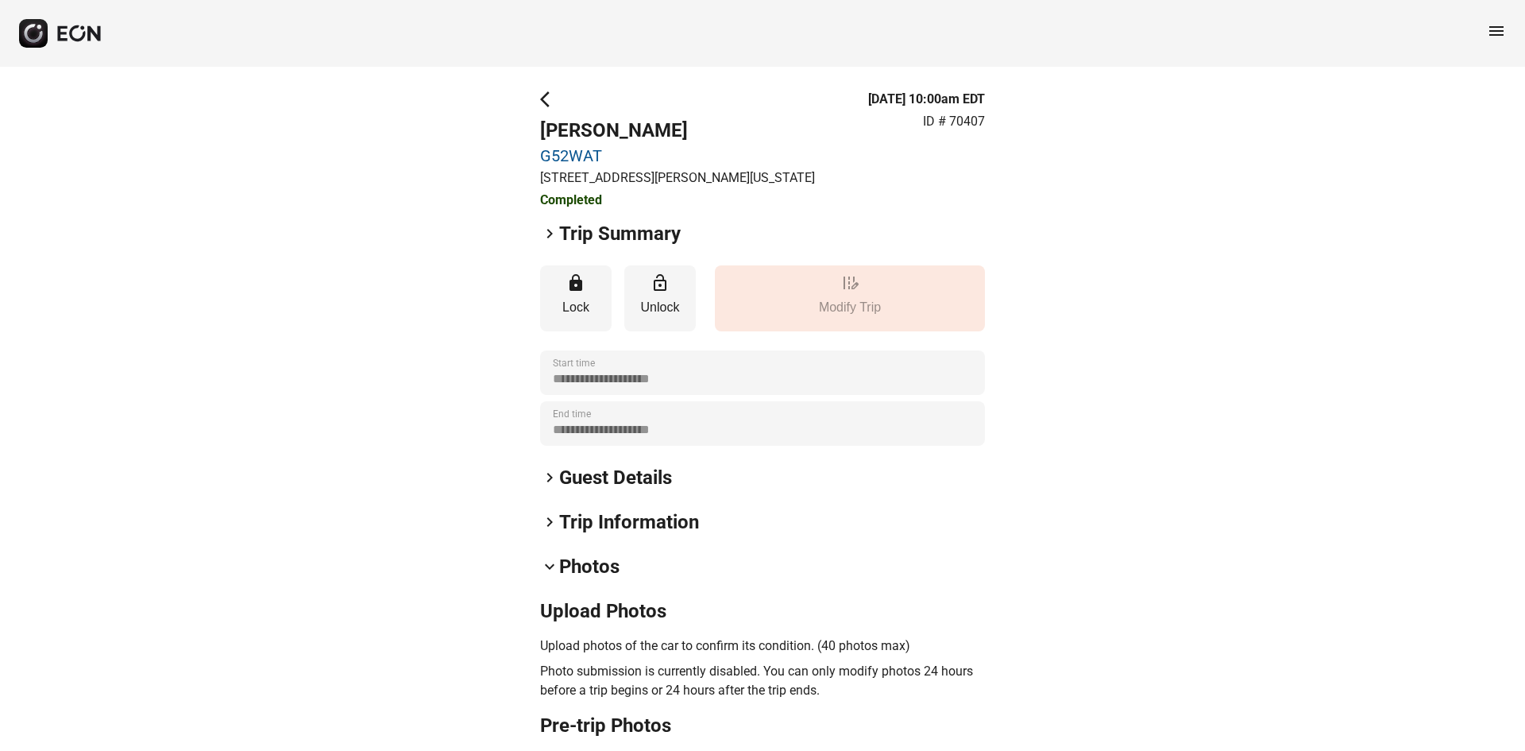
click at [551, 101] on span "arrow_back_ios" at bounding box center [549, 99] width 19 height 19
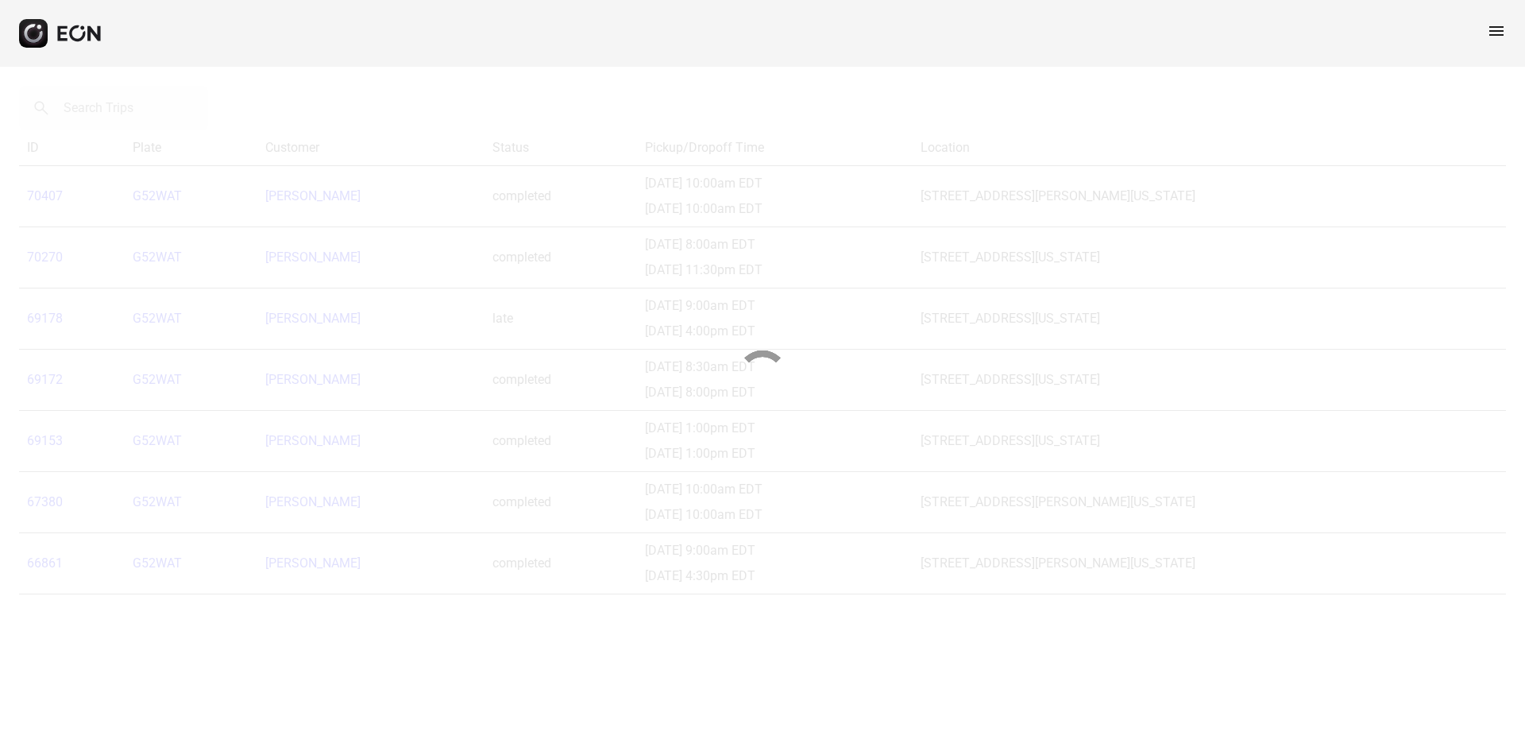
click at [221, 106] on div at bounding box center [762, 375] width 1525 height 751
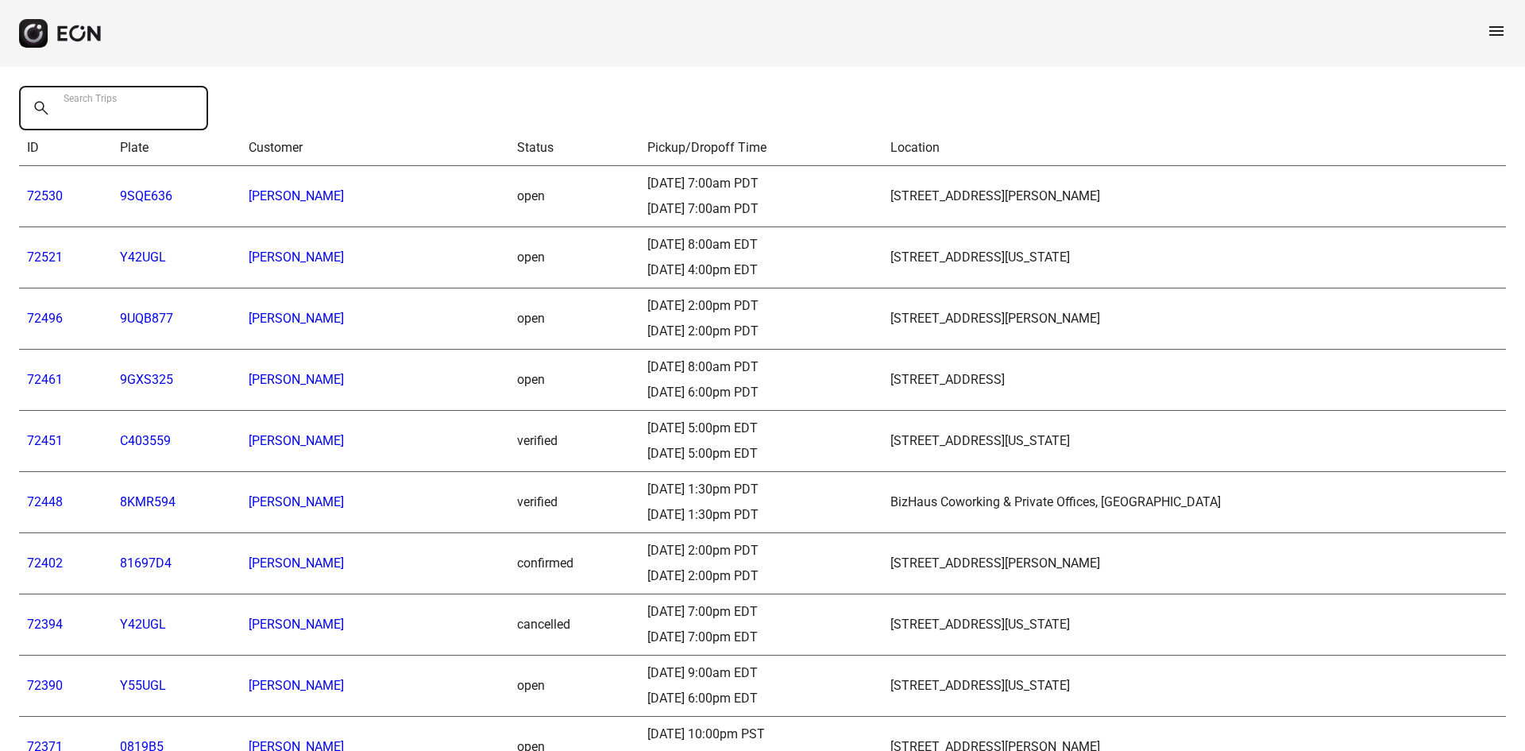
click at [164, 101] on Trips "Search Trips" at bounding box center [113, 108] width 189 height 44
paste Trips "******"
type Trips "******"
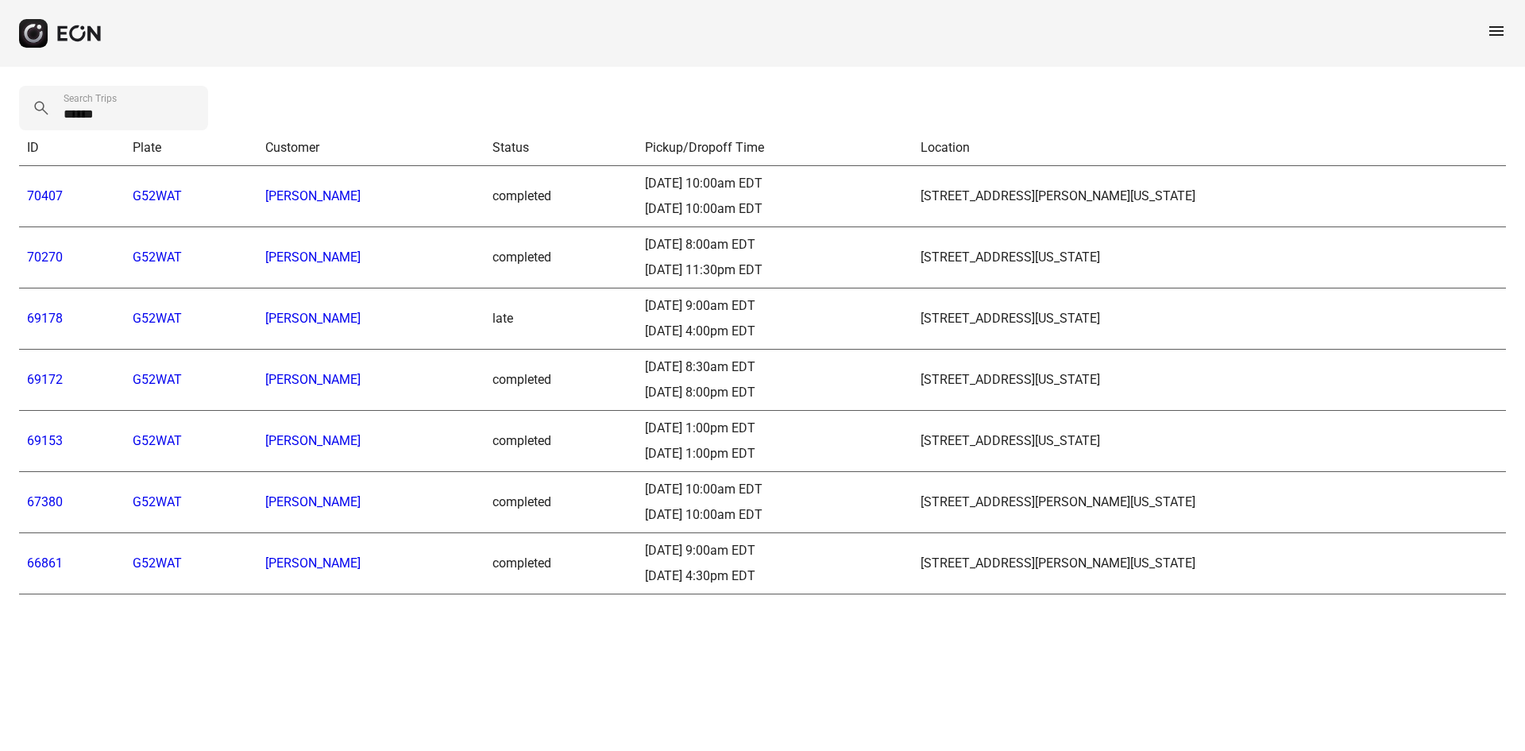
click at [51, 249] on td "70270" at bounding box center [72, 257] width 106 height 61
click at [42, 250] on link "70270" at bounding box center [45, 256] width 36 height 15
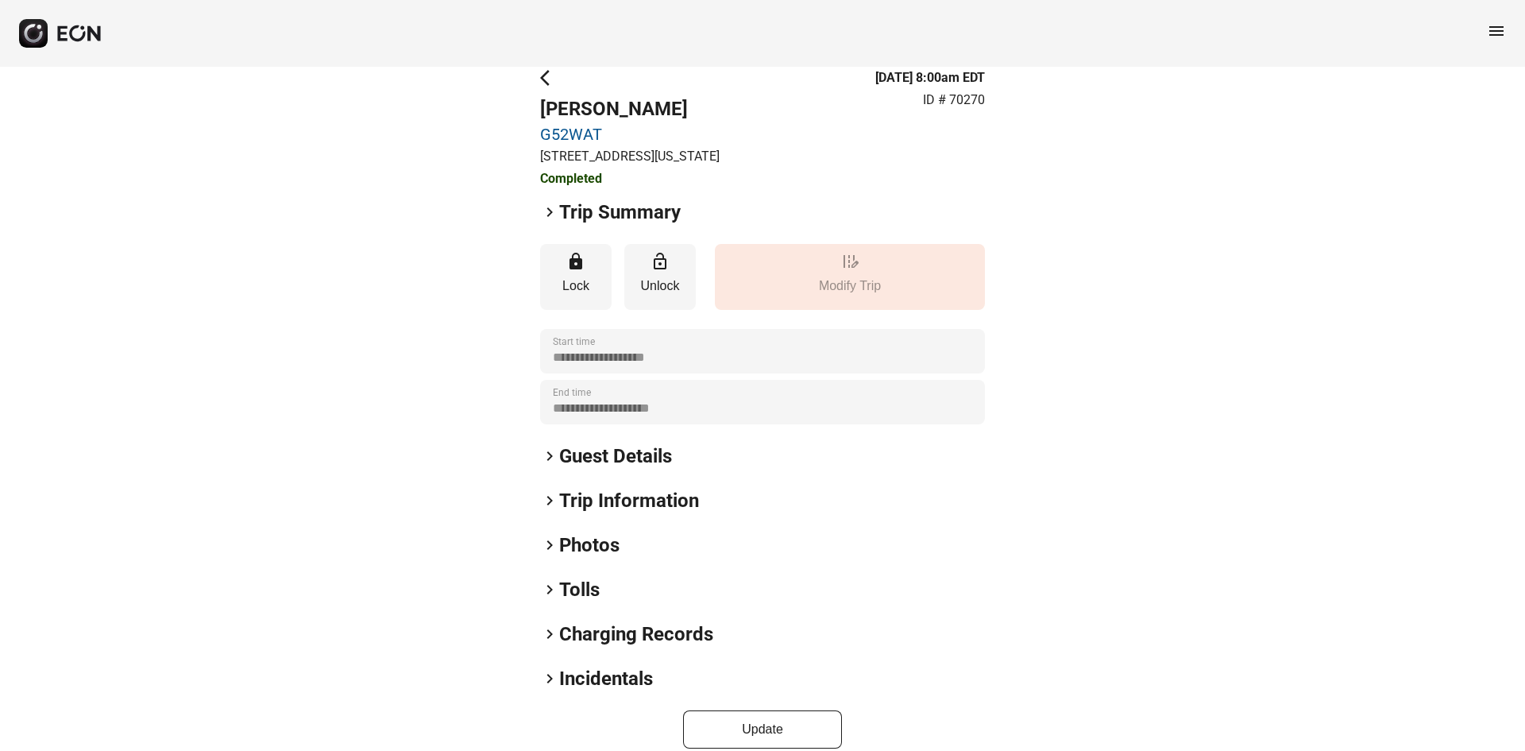
scroll to position [42, 0]
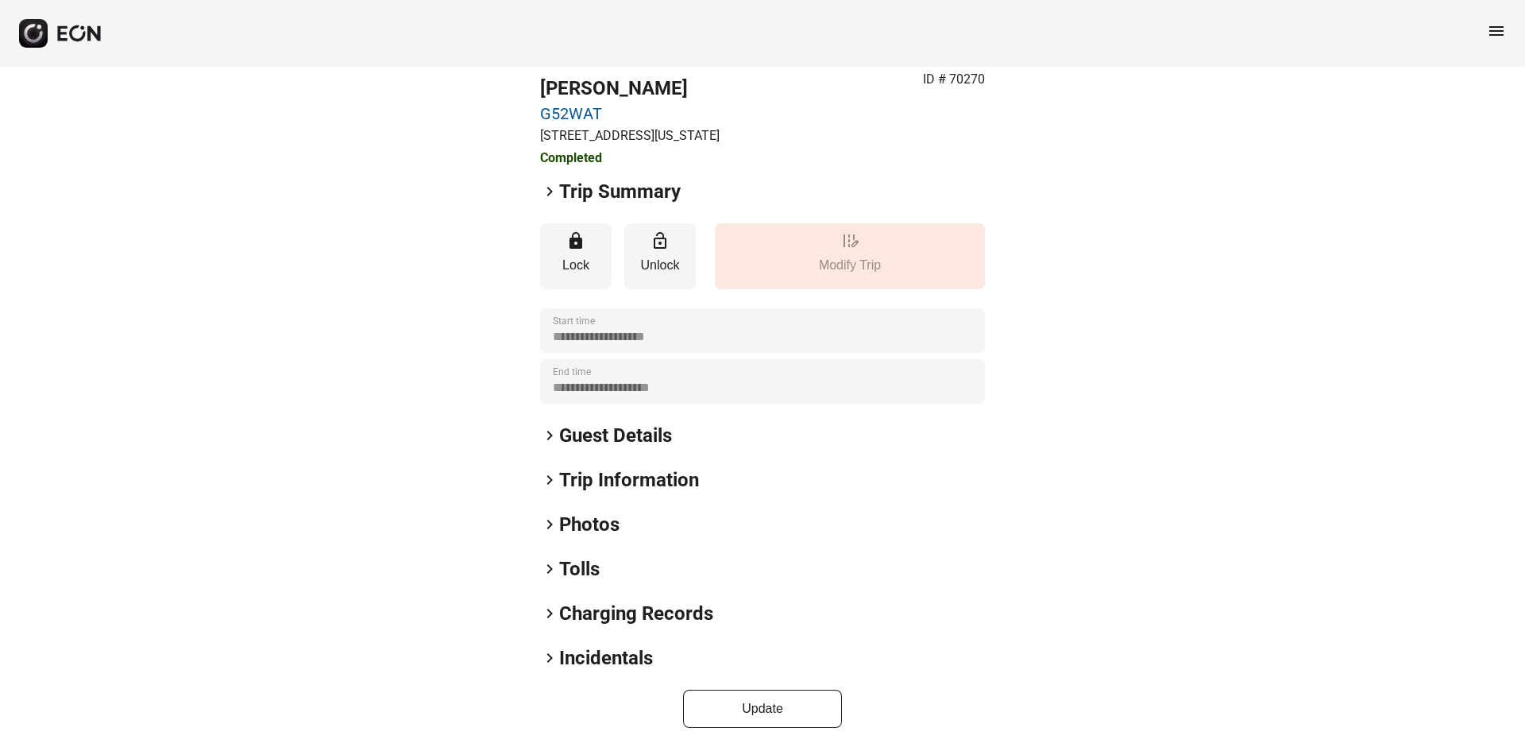
click at [582, 527] on h2 "Photos" at bounding box center [589, 524] width 60 height 25
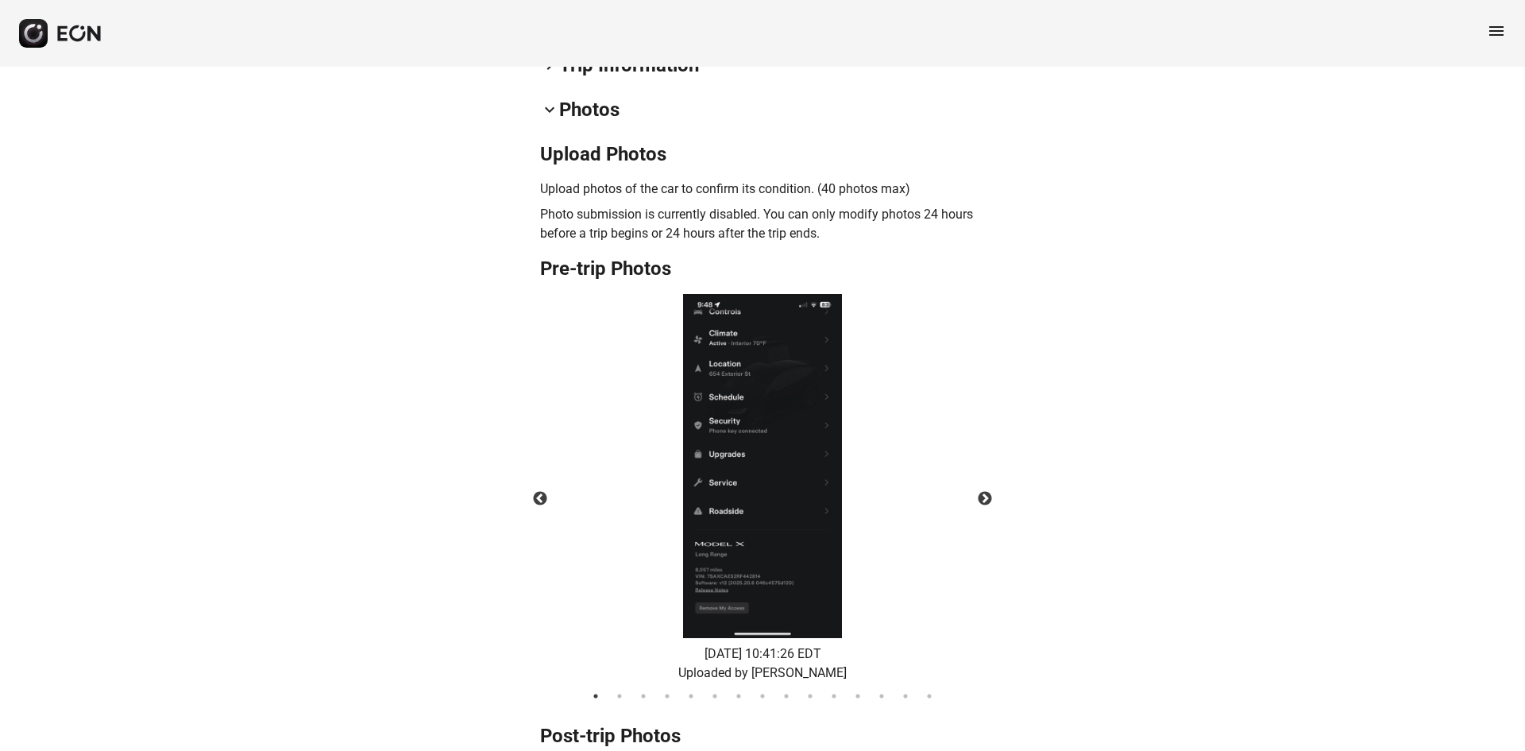
scroll to position [496, 0]
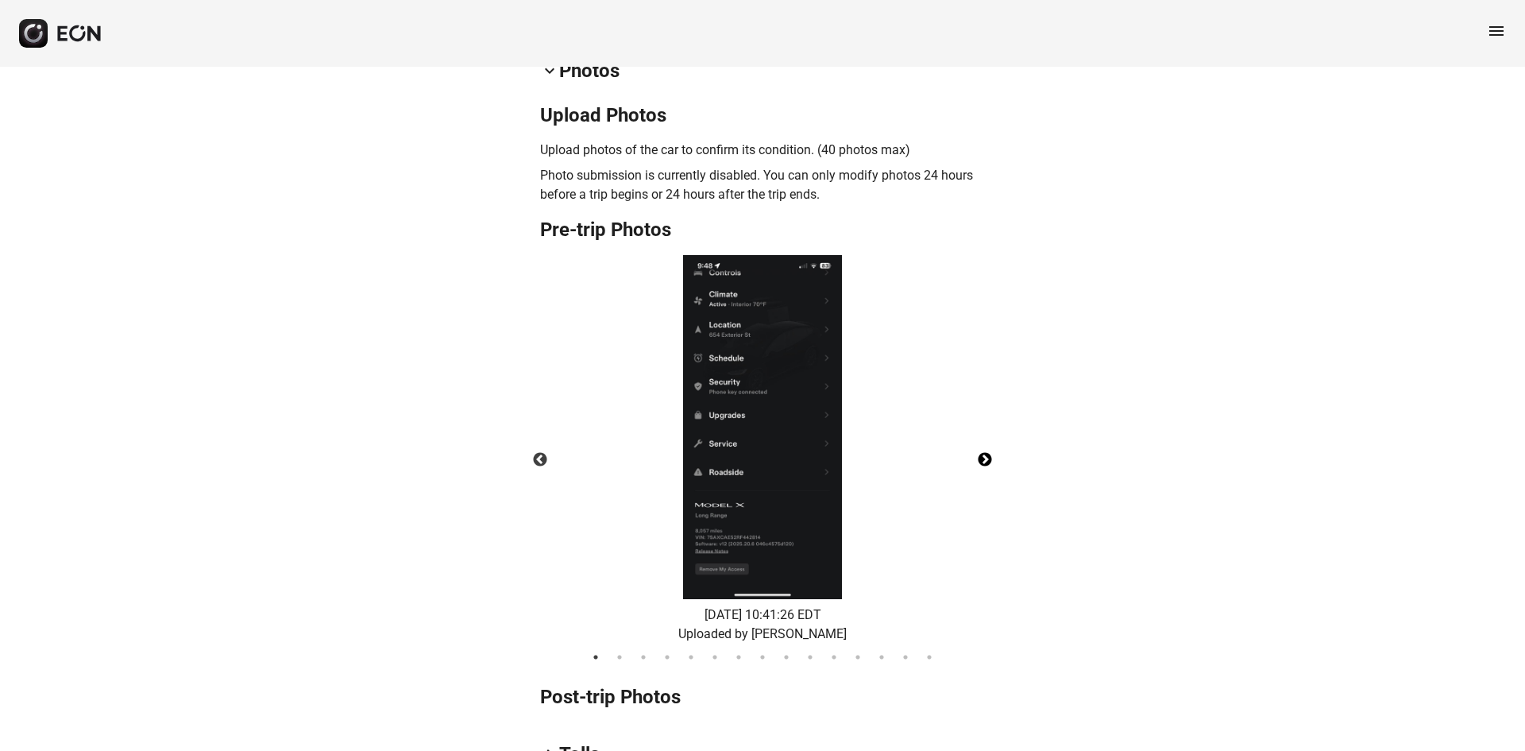
click at [988, 460] on button "Next" at bounding box center [985, 460] width 56 height 56
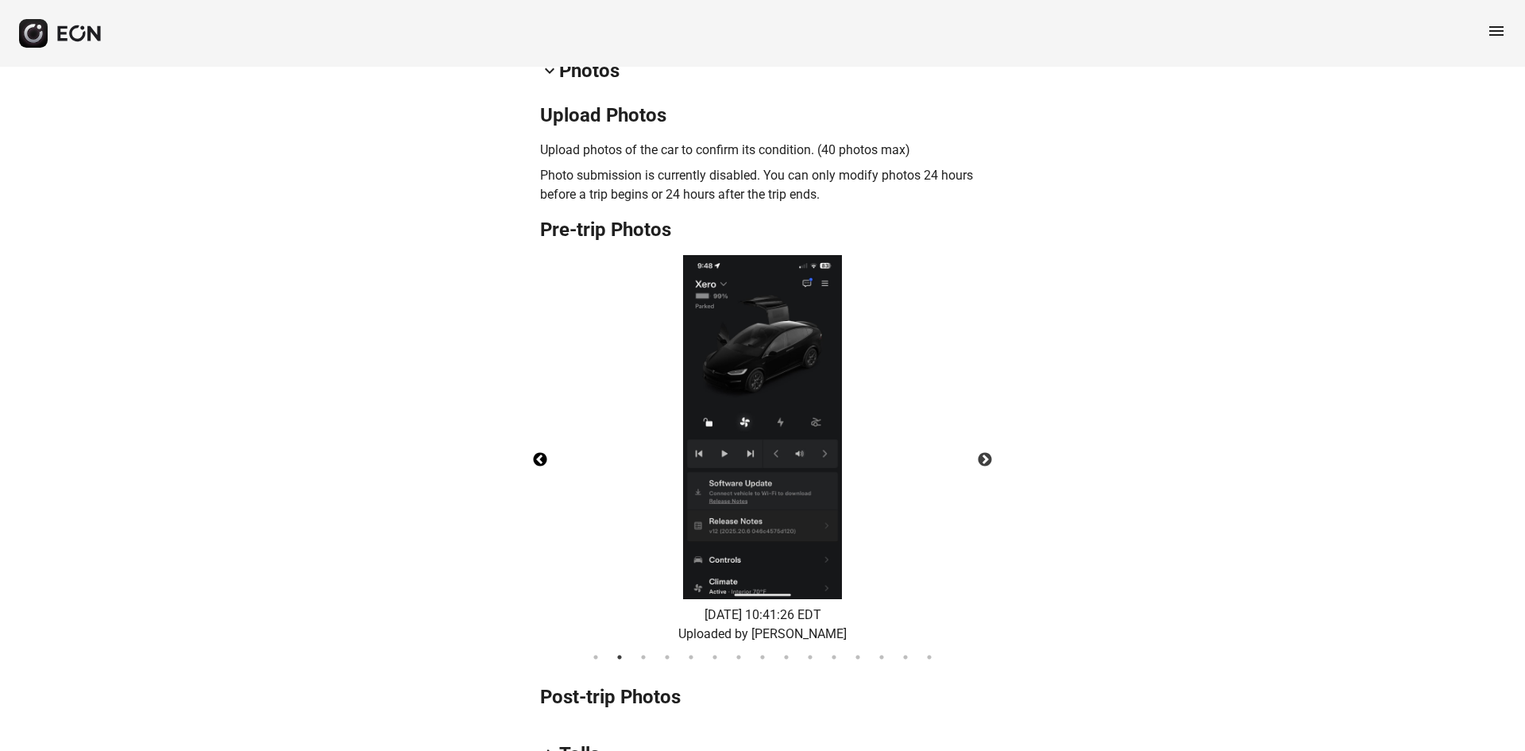
click at [531, 454] on button "Previous" at bounding box center [540, 460] width 56 height 56
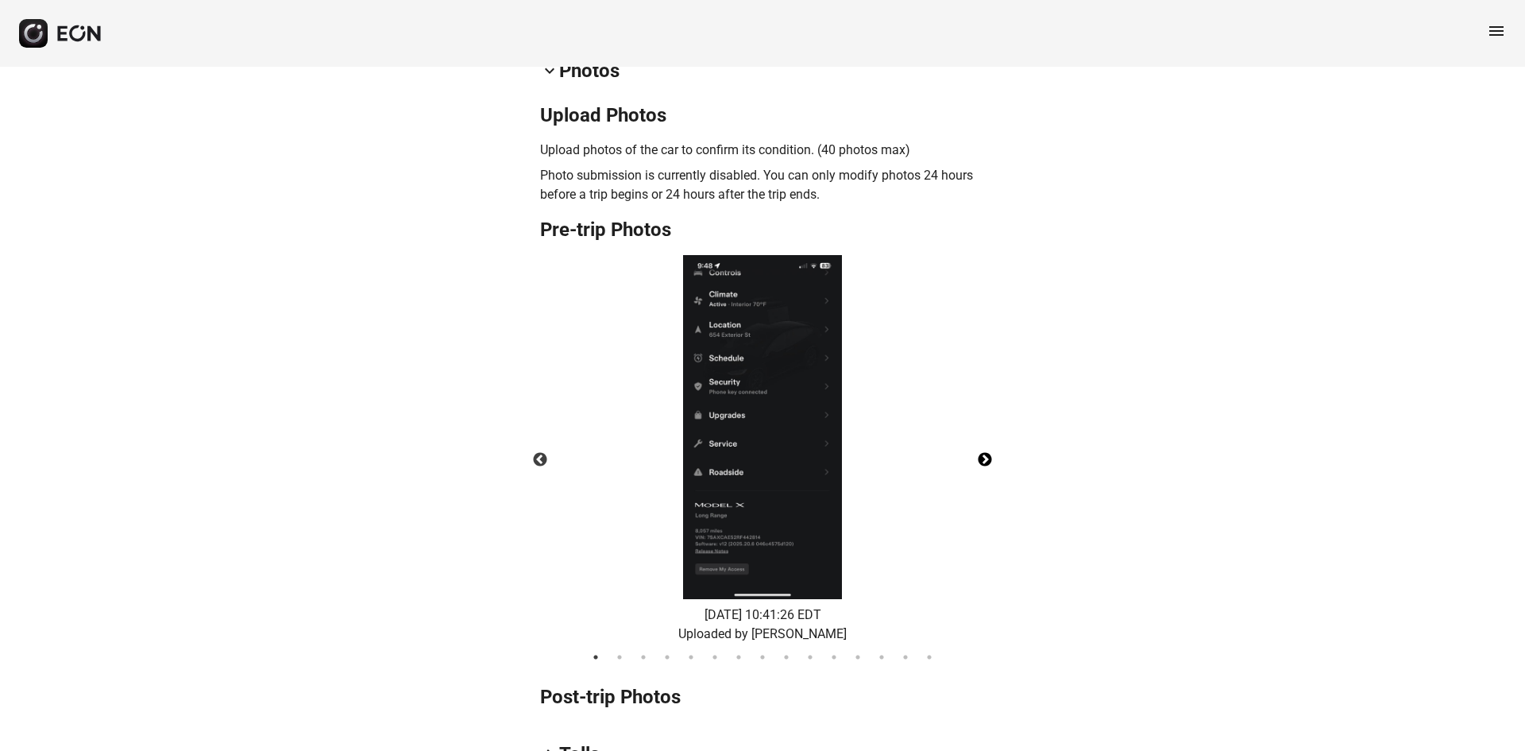
click at [983, 454] on button "Next" at bounding box center [985, 460] width 56 height 56
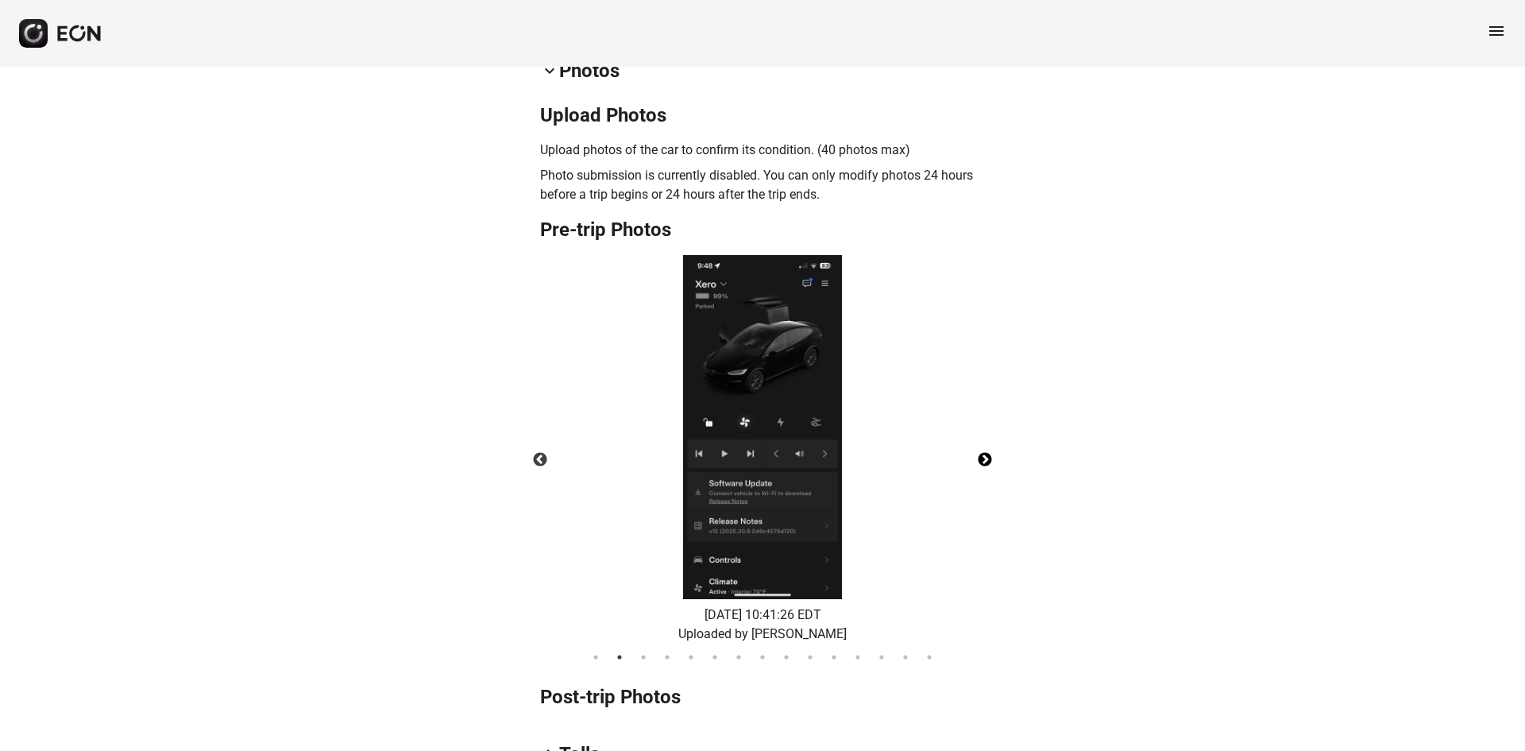
click at [983, 454] on button "Next" at bounding box center [985, 460] width 56 height 56
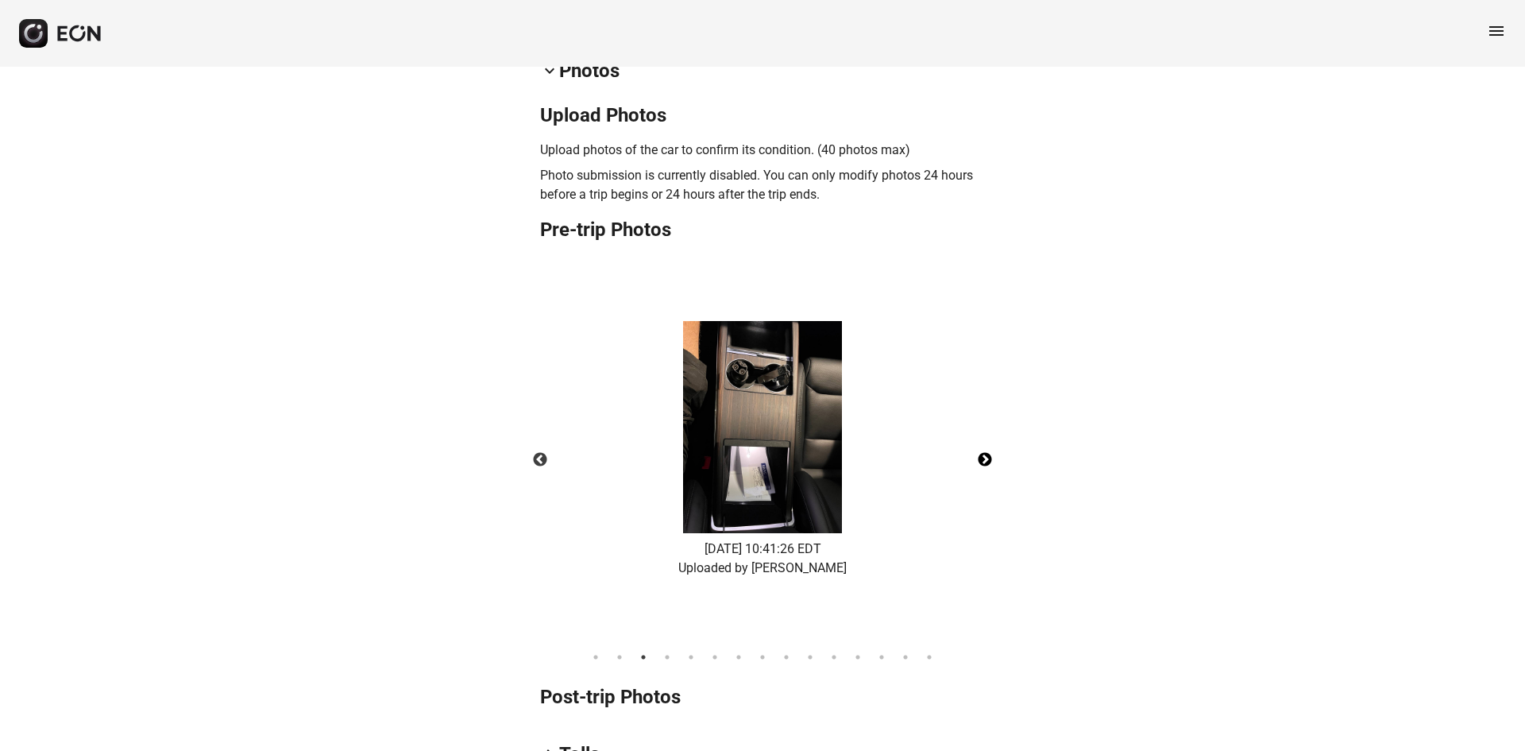
click at [983, 454] on button "Next" at bounding box center [985, 460] width 56 height 56
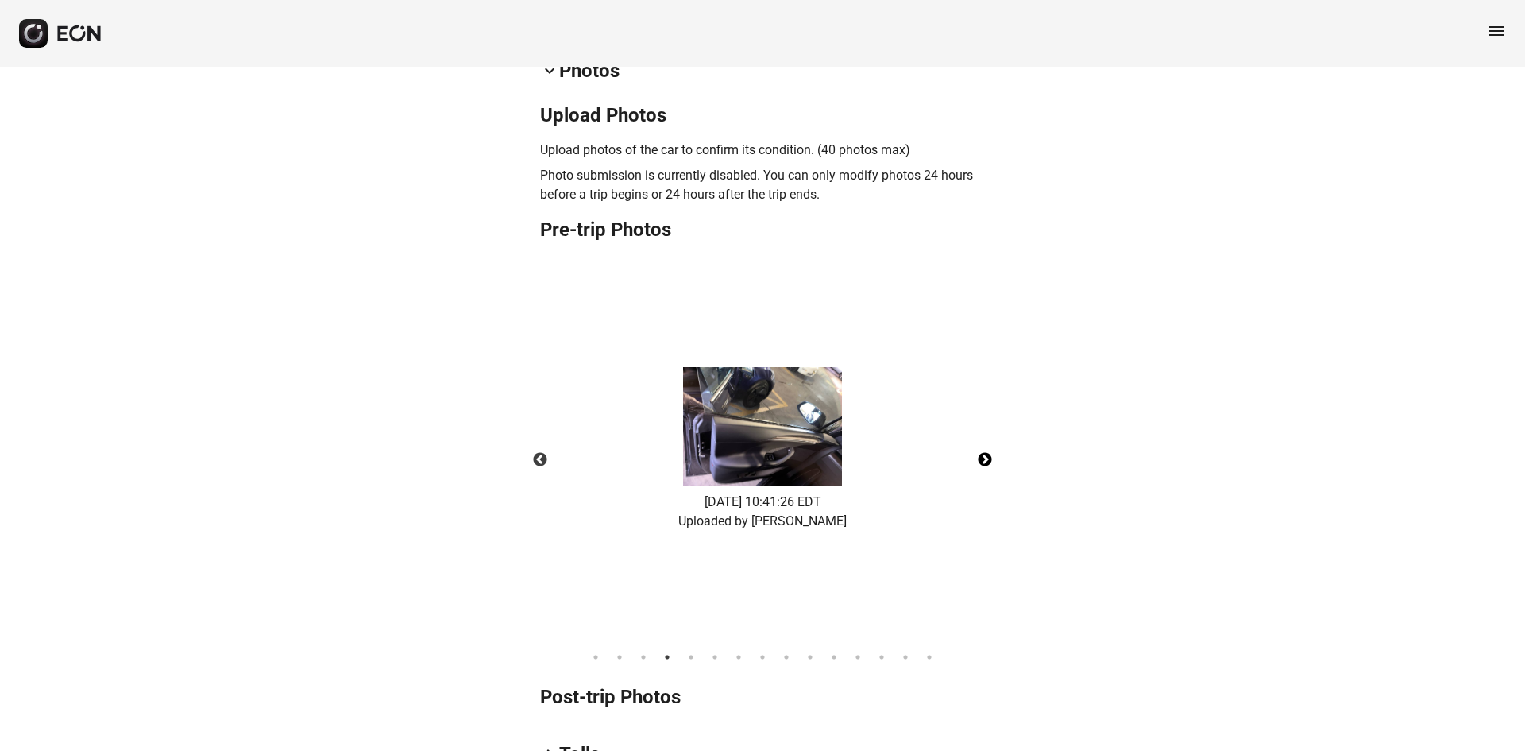
click at [983, 454] on button "Next" at bounding box center [985, 460] width 56 height 56
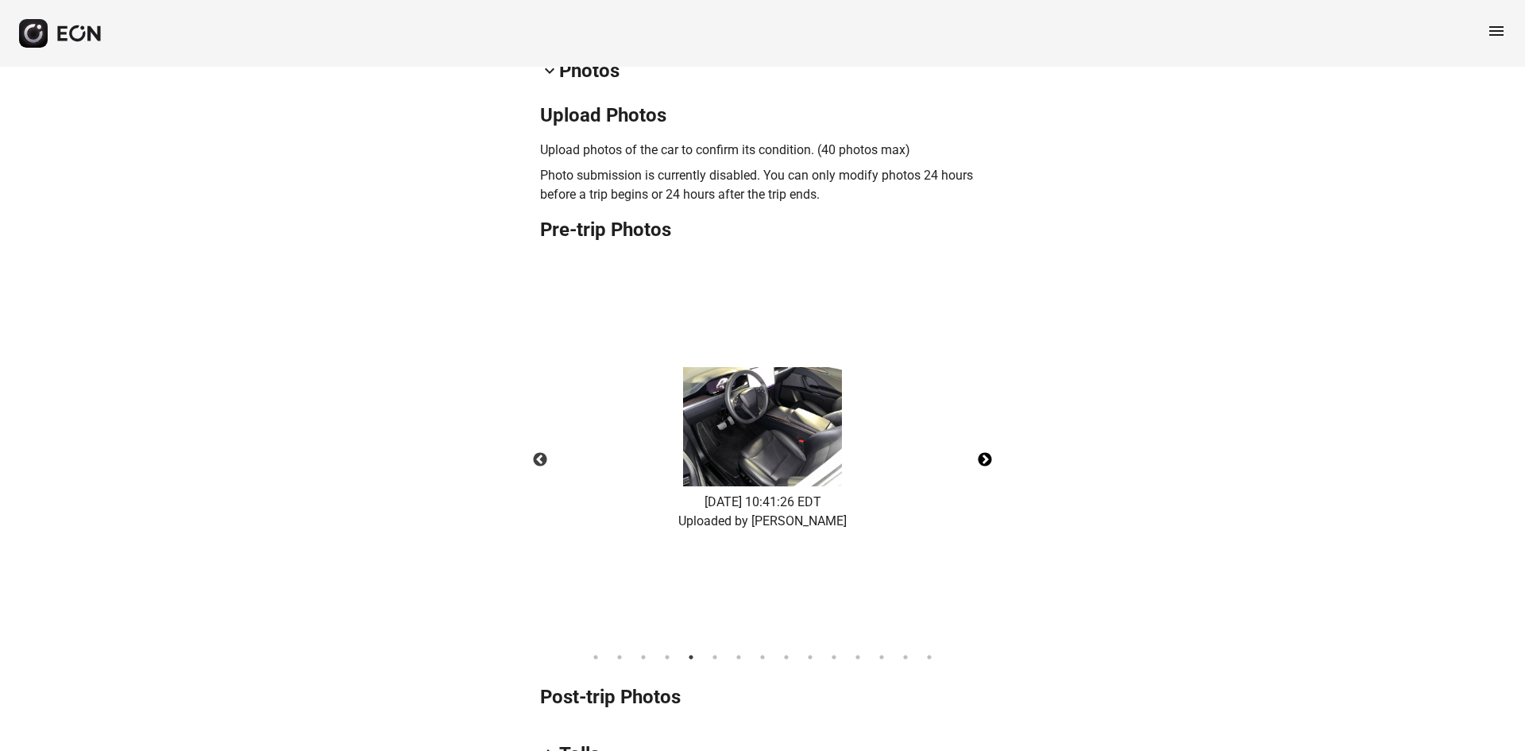
click at [983, 454] on button "Next" at bounding box center [985, 460] width 56 height 56
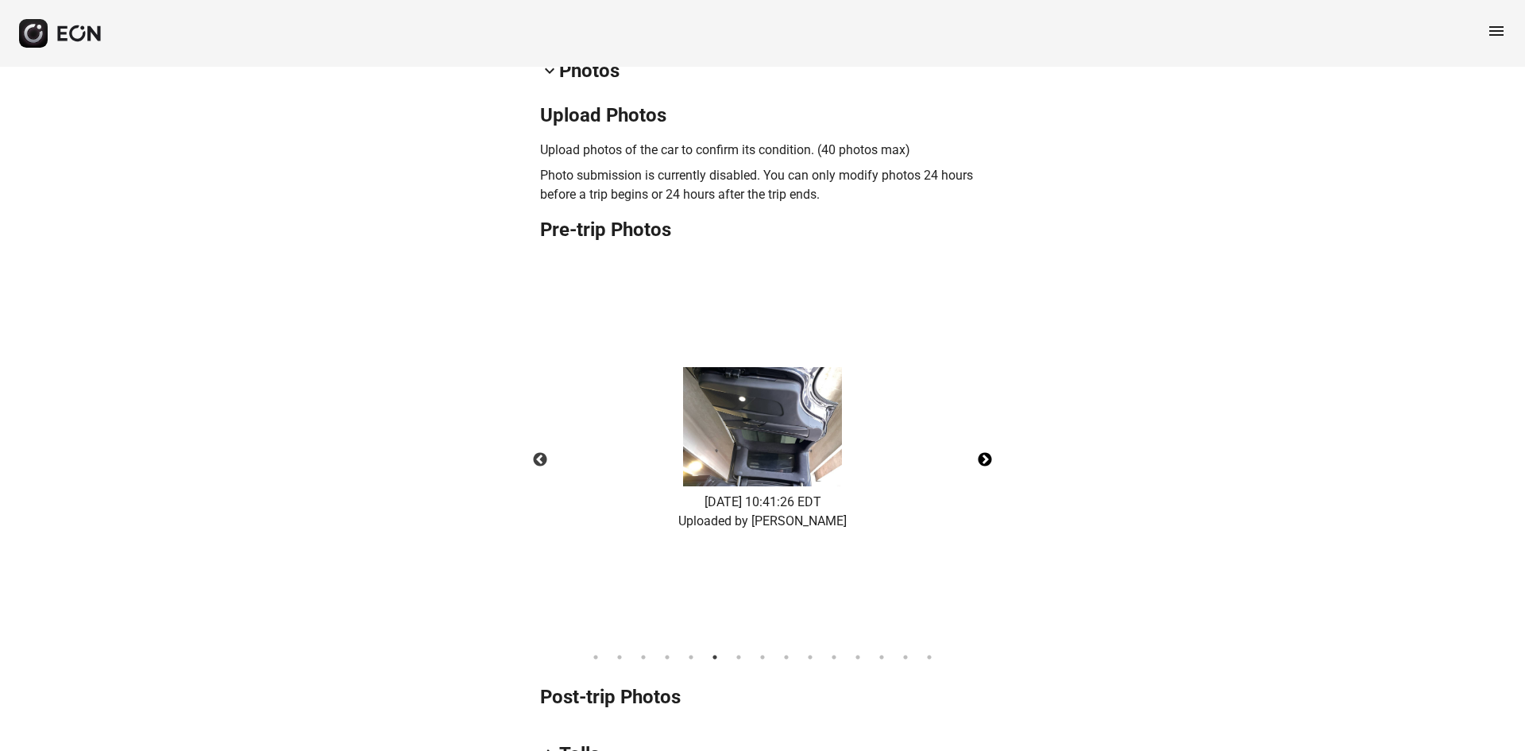
click at [983, 454] on button "Next" at bounding box center [985, 460] width 56 height 56
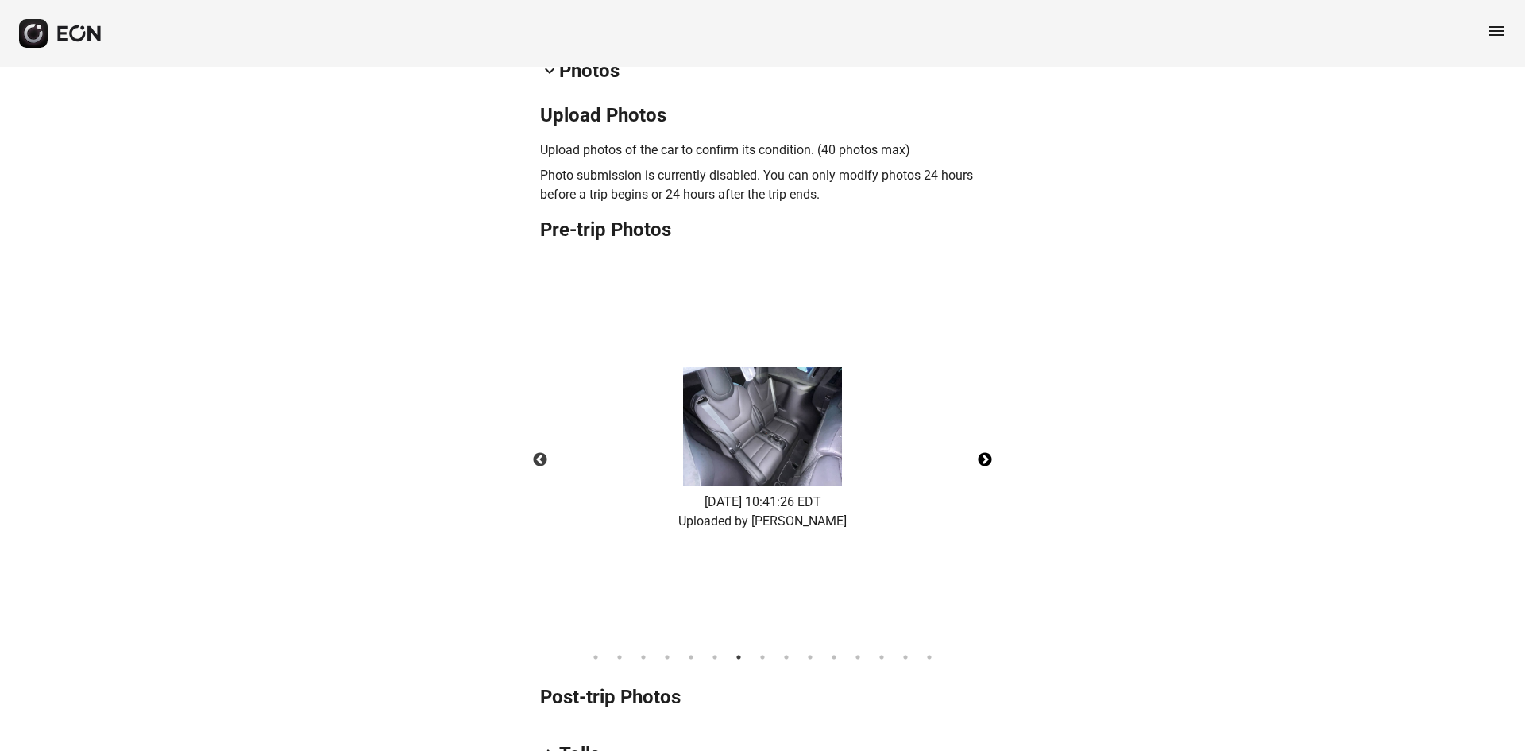
click at [983, 454] on button "Next" at bounding box center [985, 460] width 56 height 56
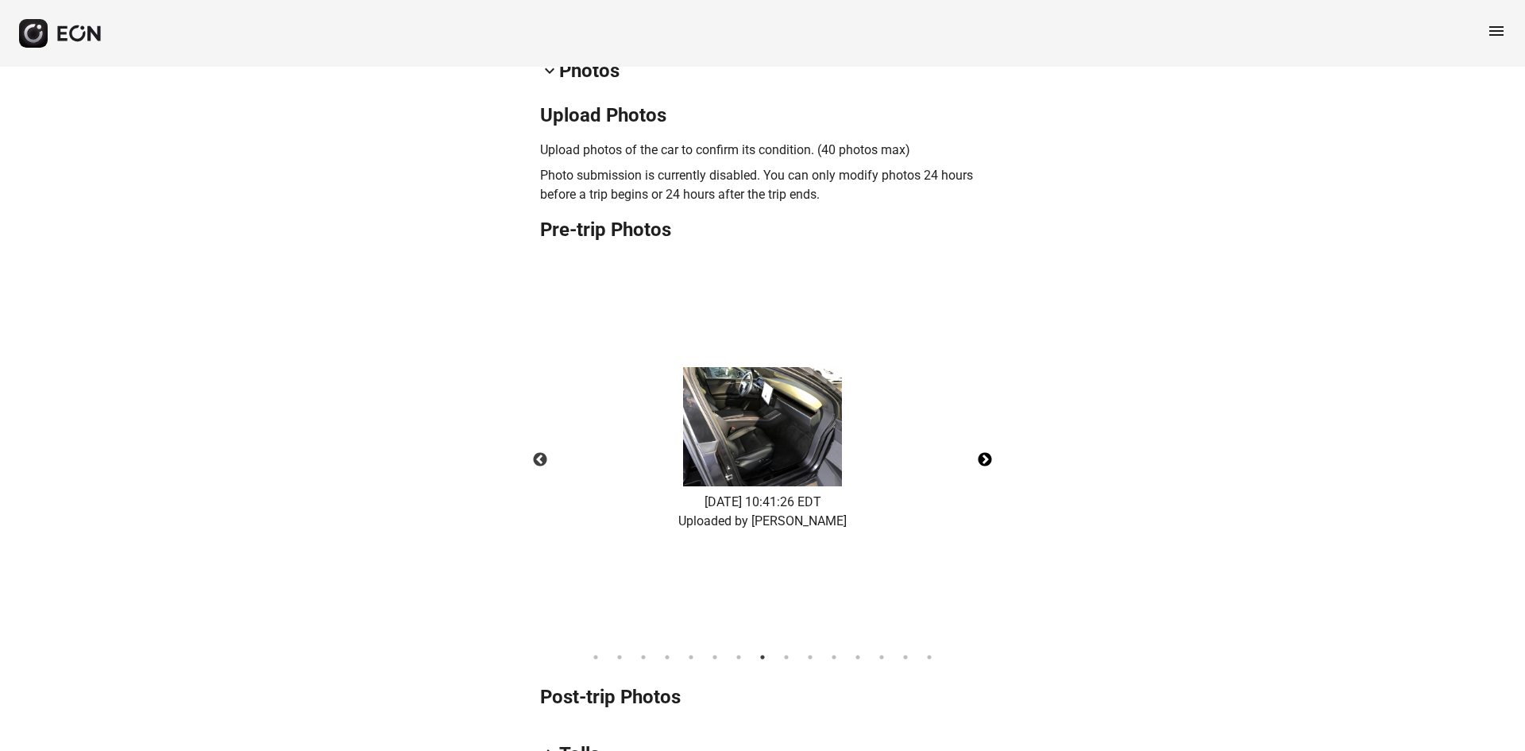
click at [983, 454] on button "Next" at bounding box center [985, 460] width 56 height 56
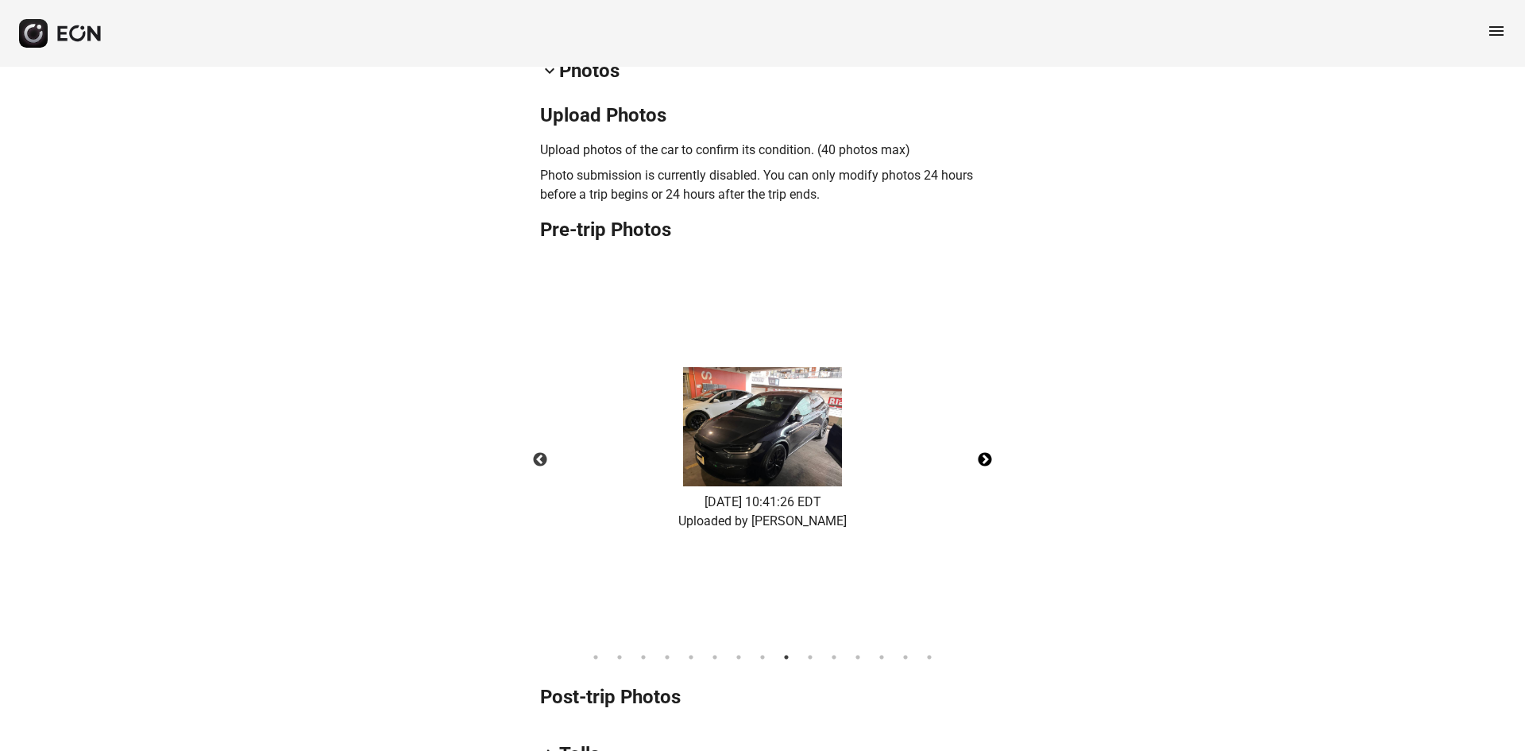
click at [983, 454] on button "Next" at bounding box center [985, 460] width 56 height 56
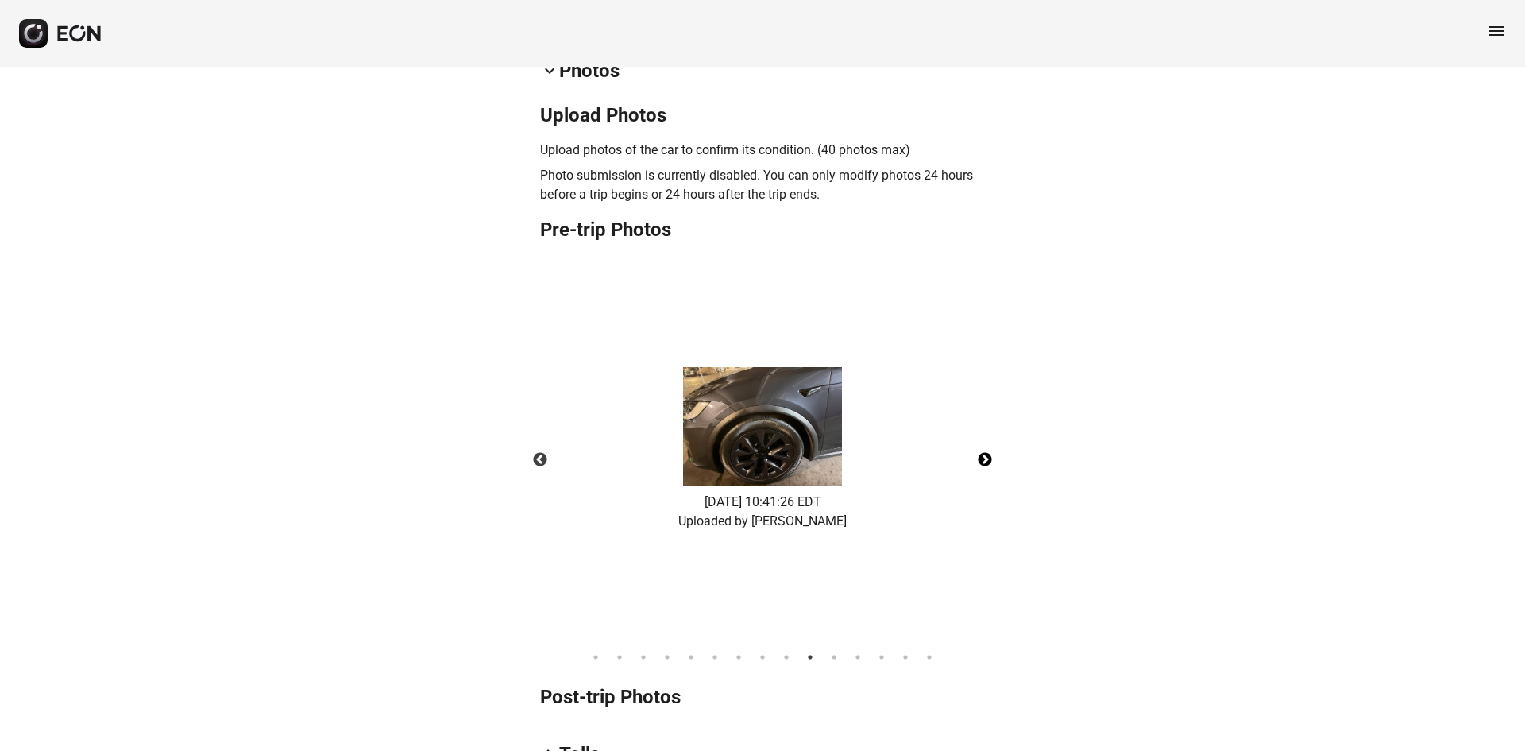
click at [983, 454] on button "Next" at bounding box center [985, 460] width 56 height 56
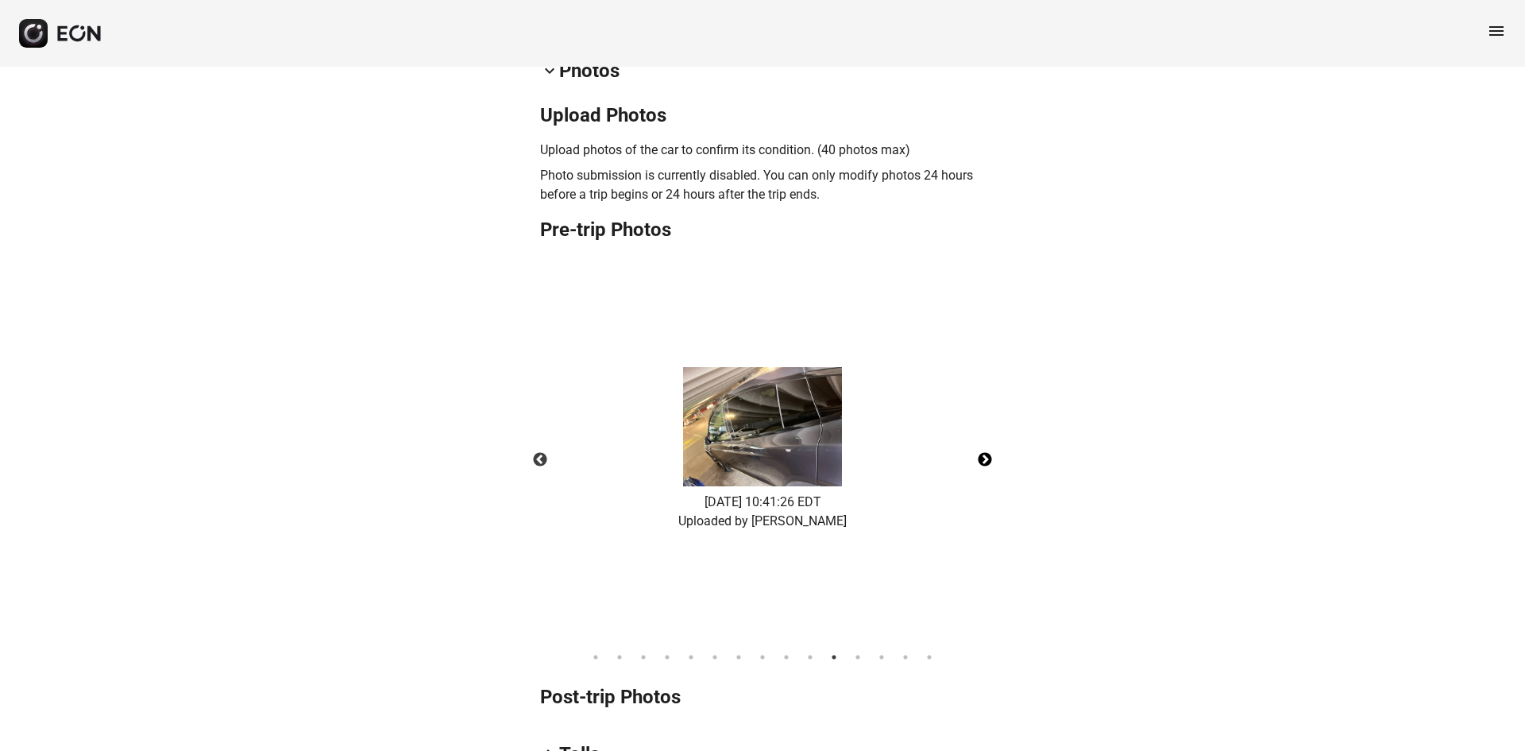
click at [983, 454] on button "Next" at bounding box center [985, 460] width 56 height 56
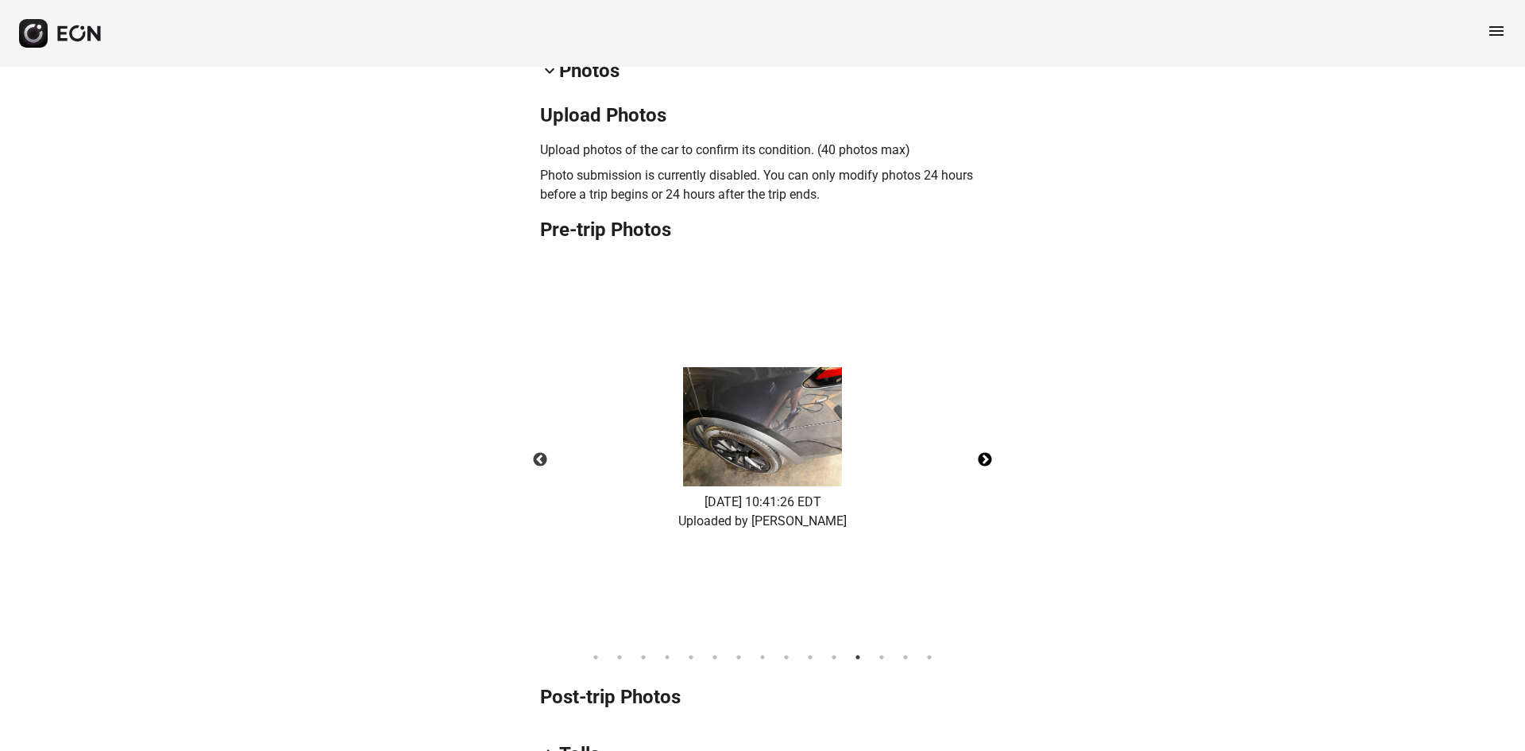
click at [983, 454] on button "Next" at bounding box center [985, 460] width 56 height 56
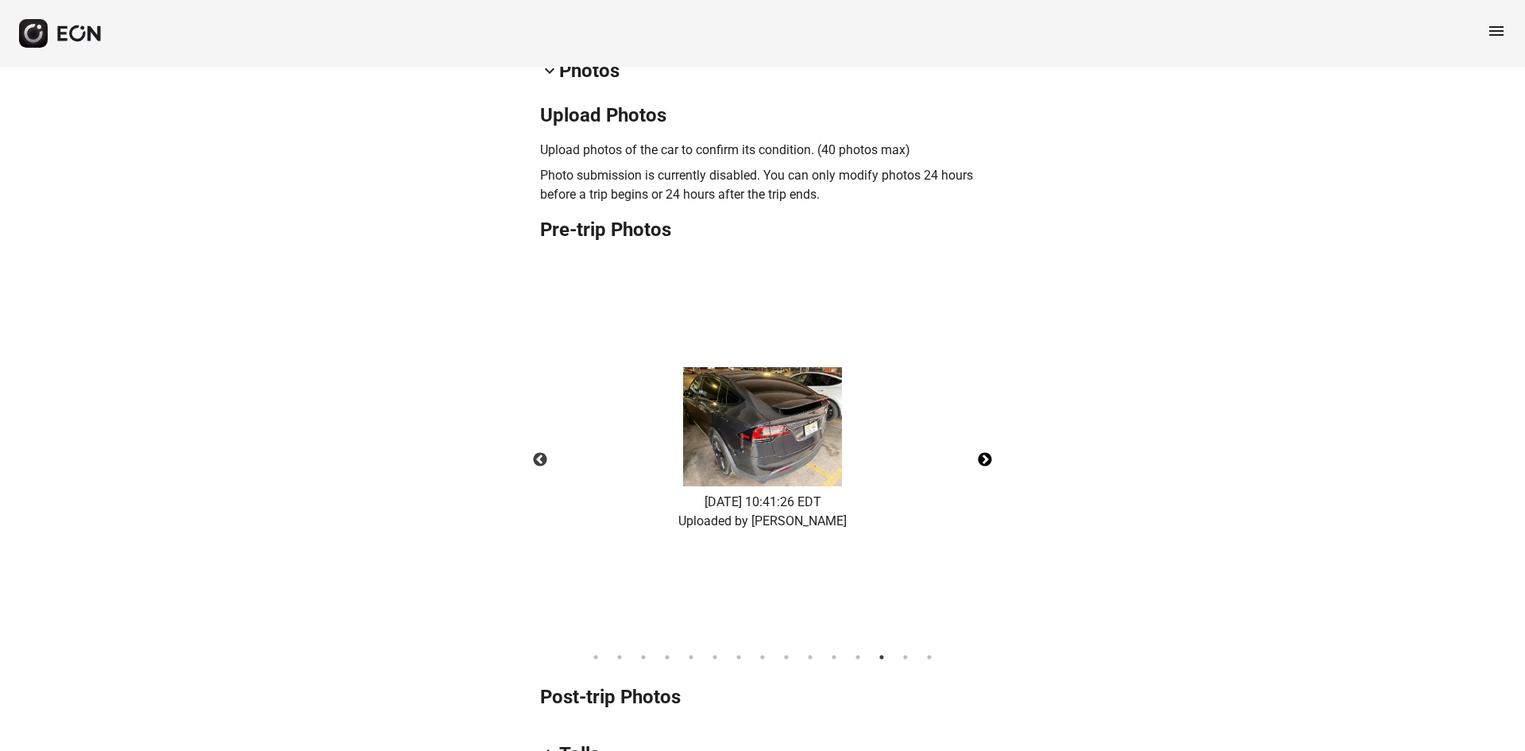
click at [983, 454] on button "Next" at bounding box center [985, 460] width 56 height 56
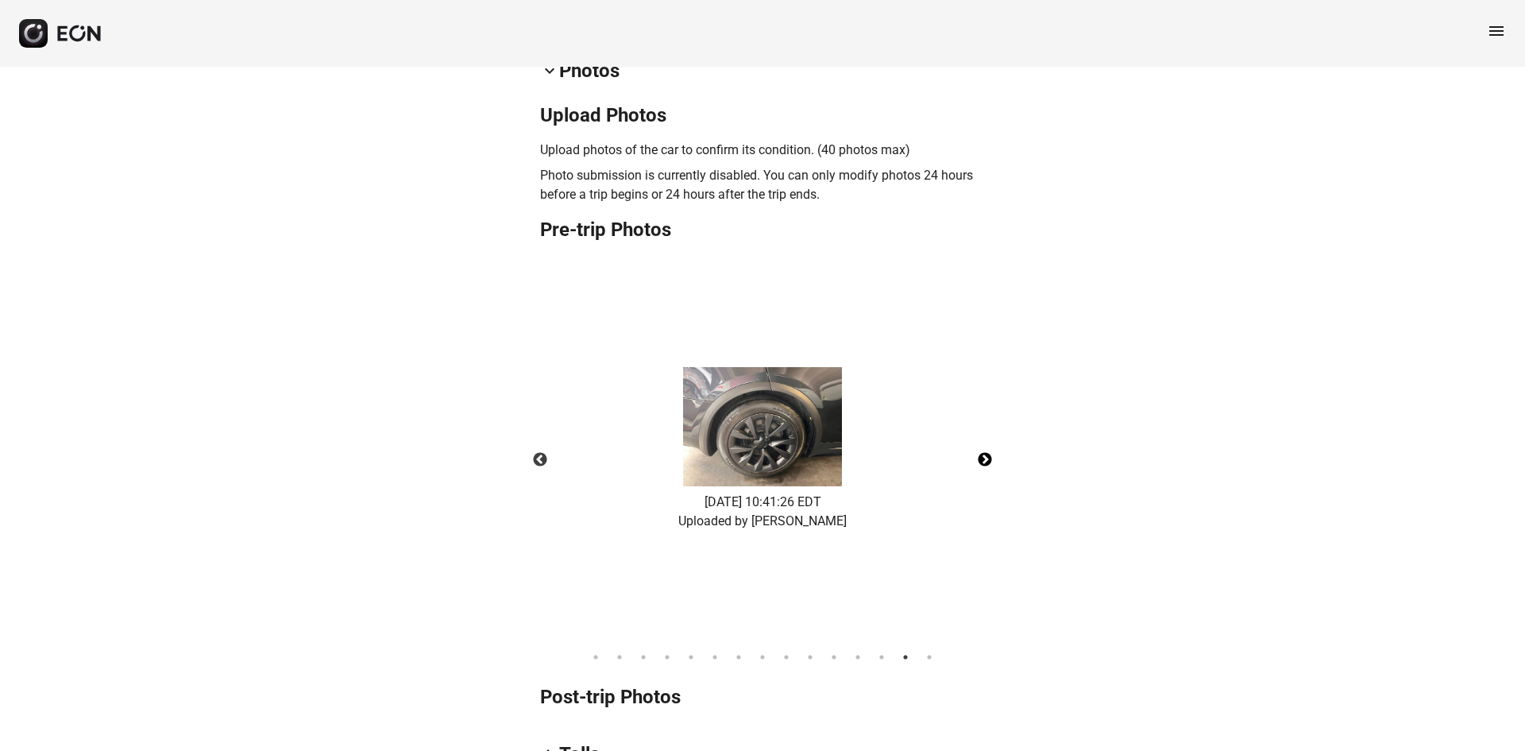
click at [983, 454] on button "Next" at bounding box center [985, 460] width 56 height 56
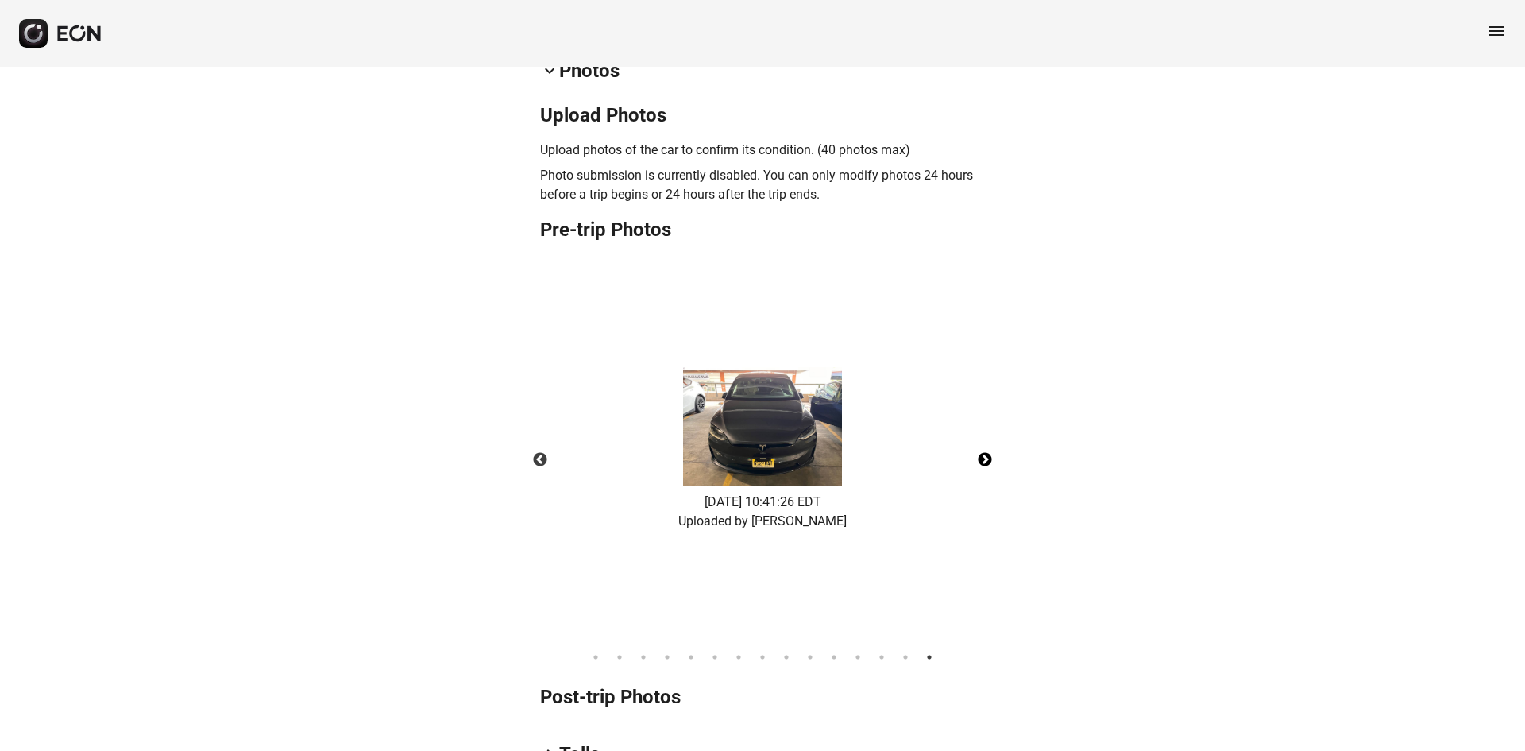
click at [983, 454] on button "Next" at bounding box center [985, 460] width 56 height 56
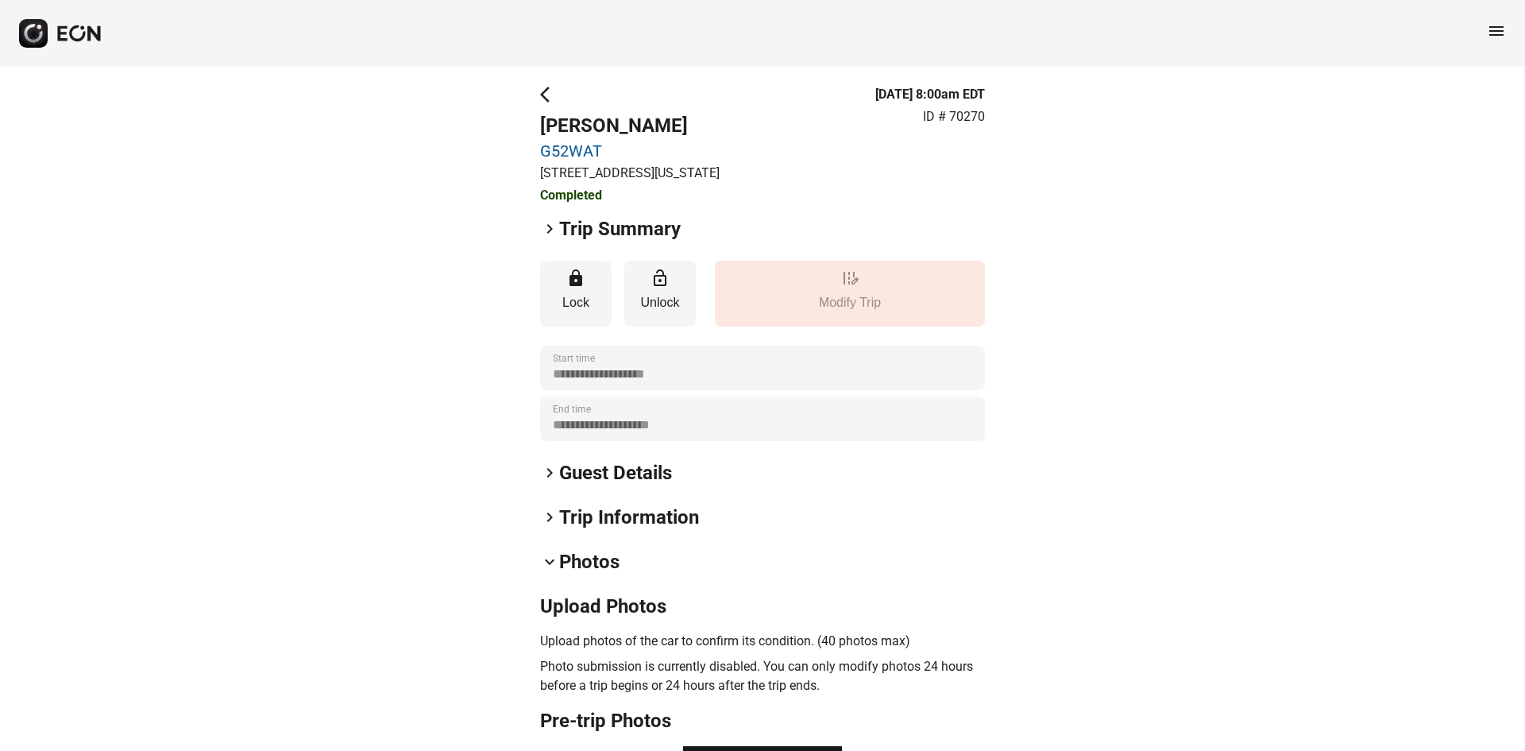
scroll to position [0, 0]
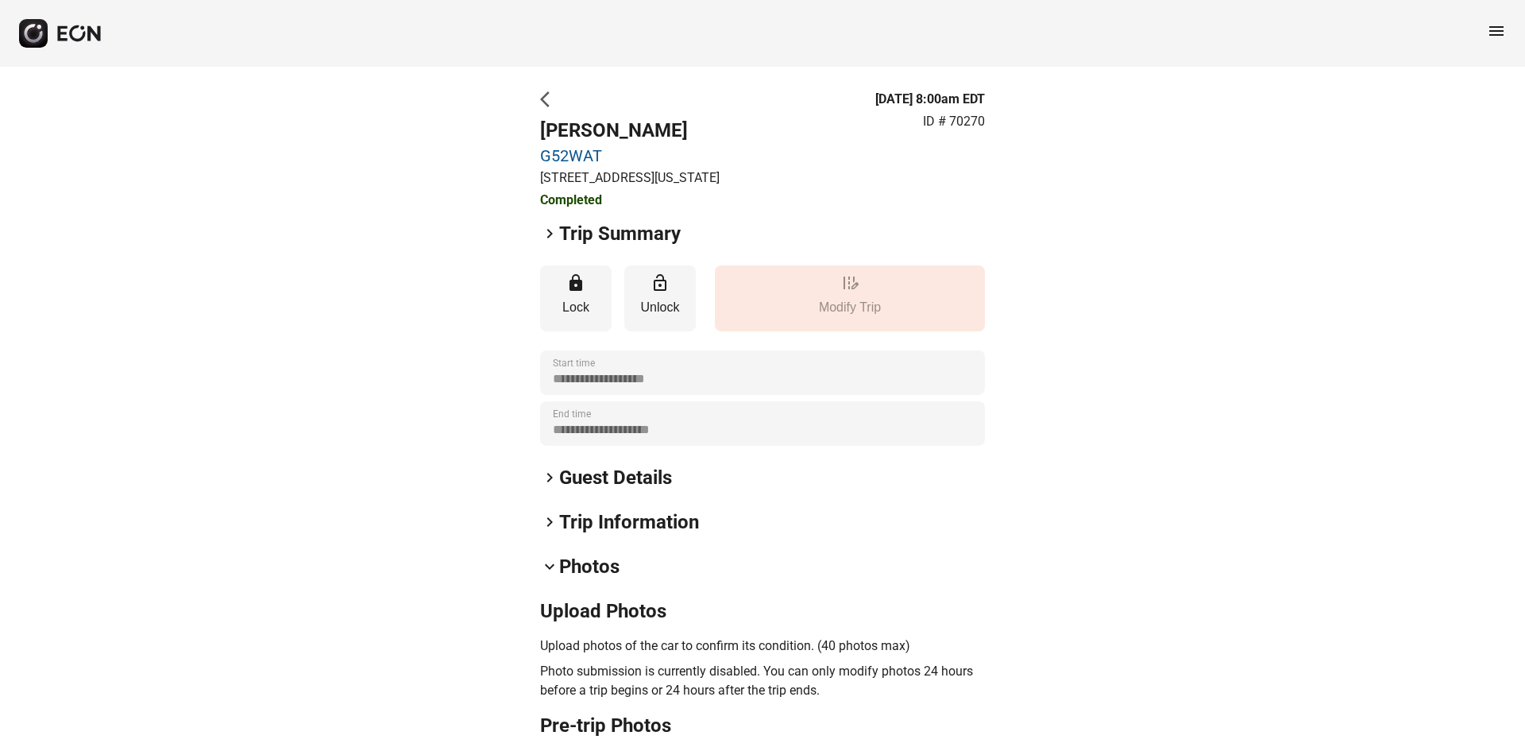
click at [556, 87] on div "**********" at bounding box center [762, 749] width 1525 height 1365
click at [543, 95] on span "arrow_back_ios" at bounding box center [549, 99] width 19 height 19
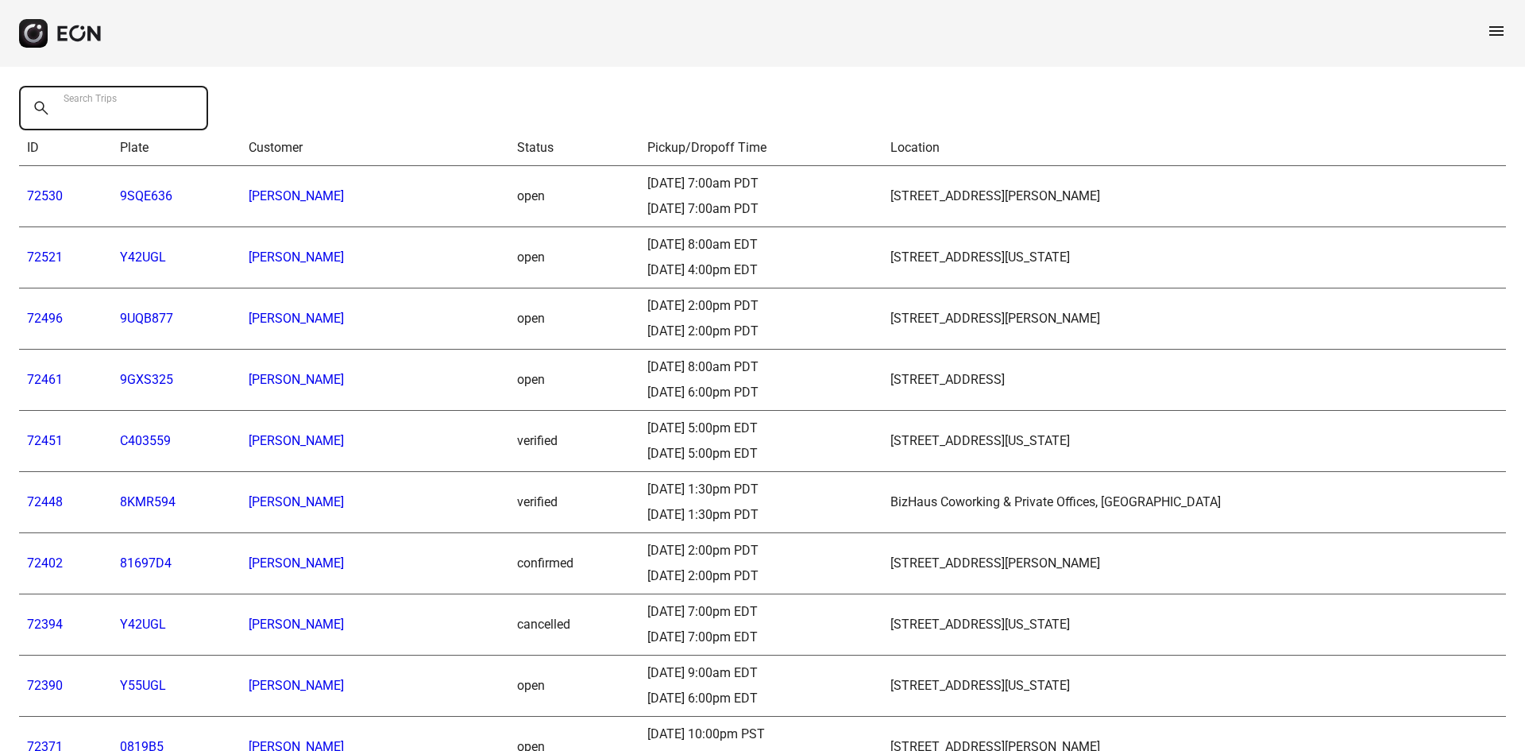
click at [144, 101] on Trips "Search Trips" at bounding box center [113, 108] width 189 height 44
paste Trips "******"
type Trips "******"
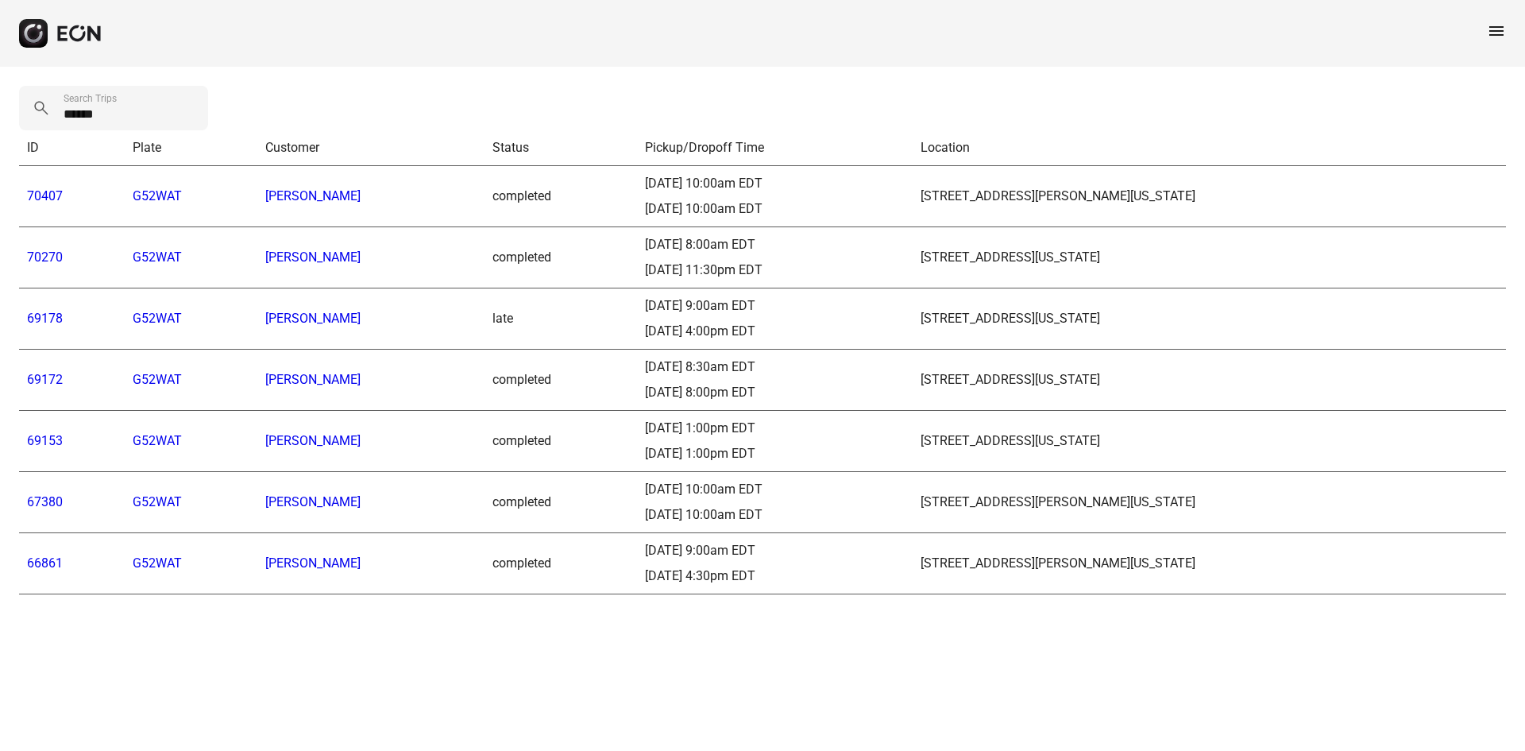
click at [51, 386] on link "69172" at bounding box center [45, 379] width 36 height 15
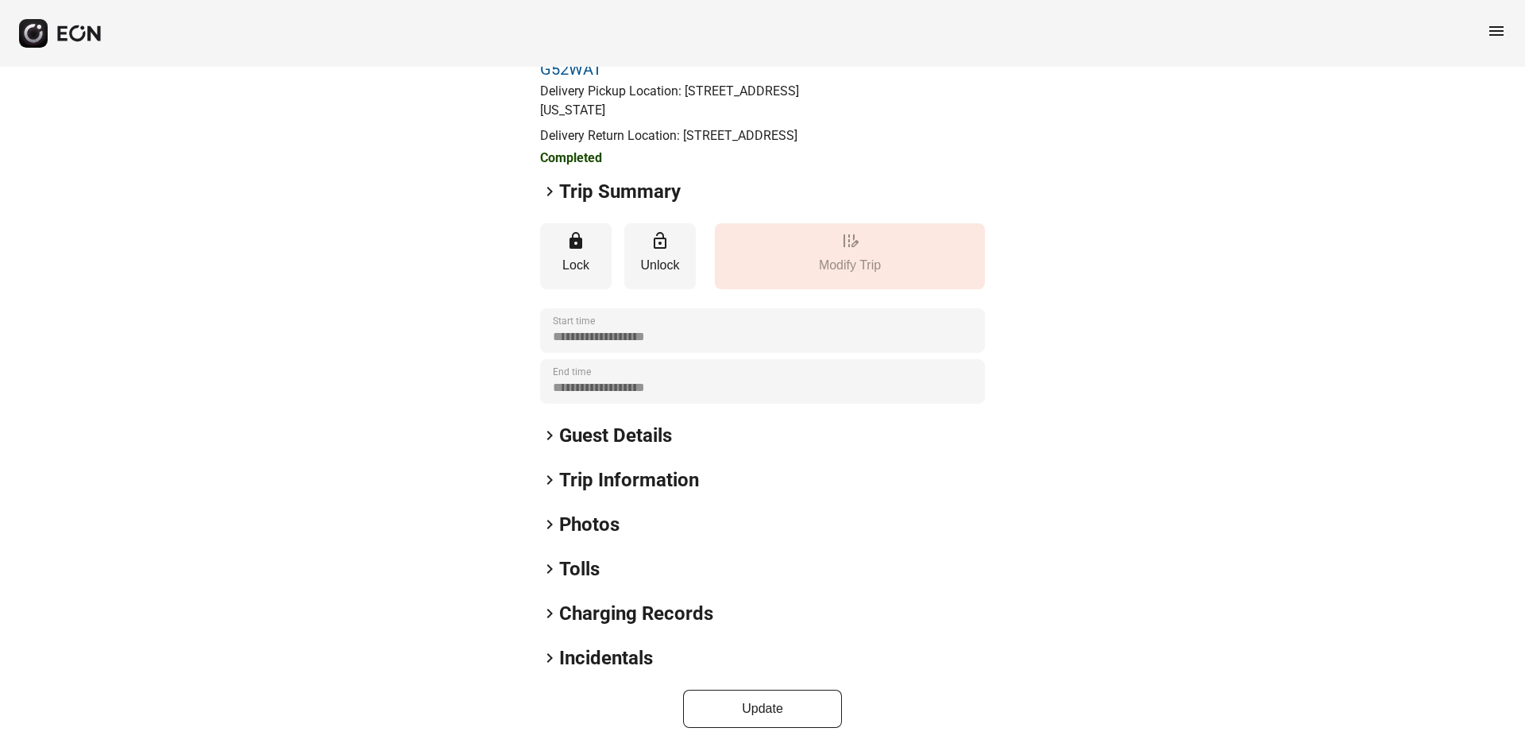
click at [580, 519] on h2 "Photos" at bounding box center [589, 524] width 60 height 25
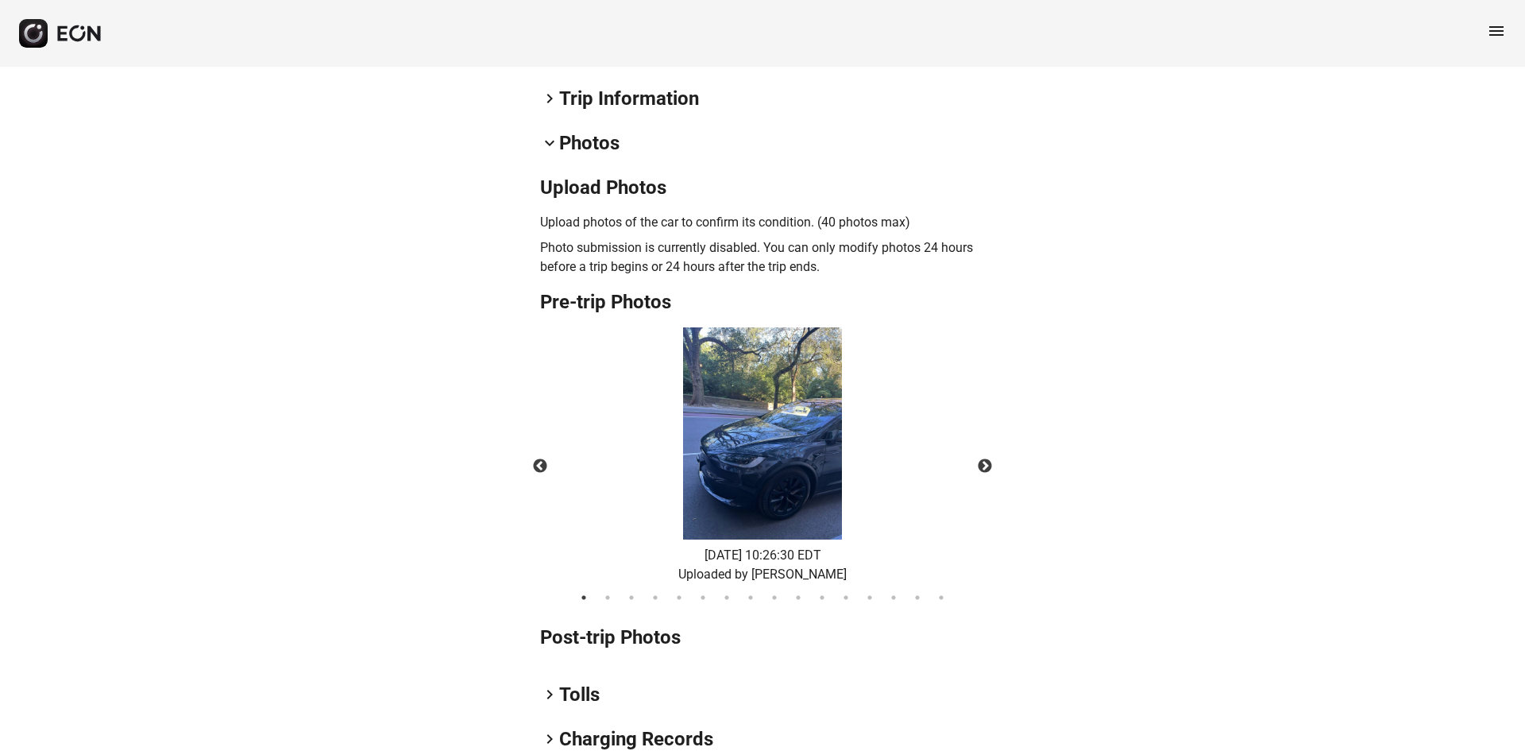
scroll to position [559, 0]
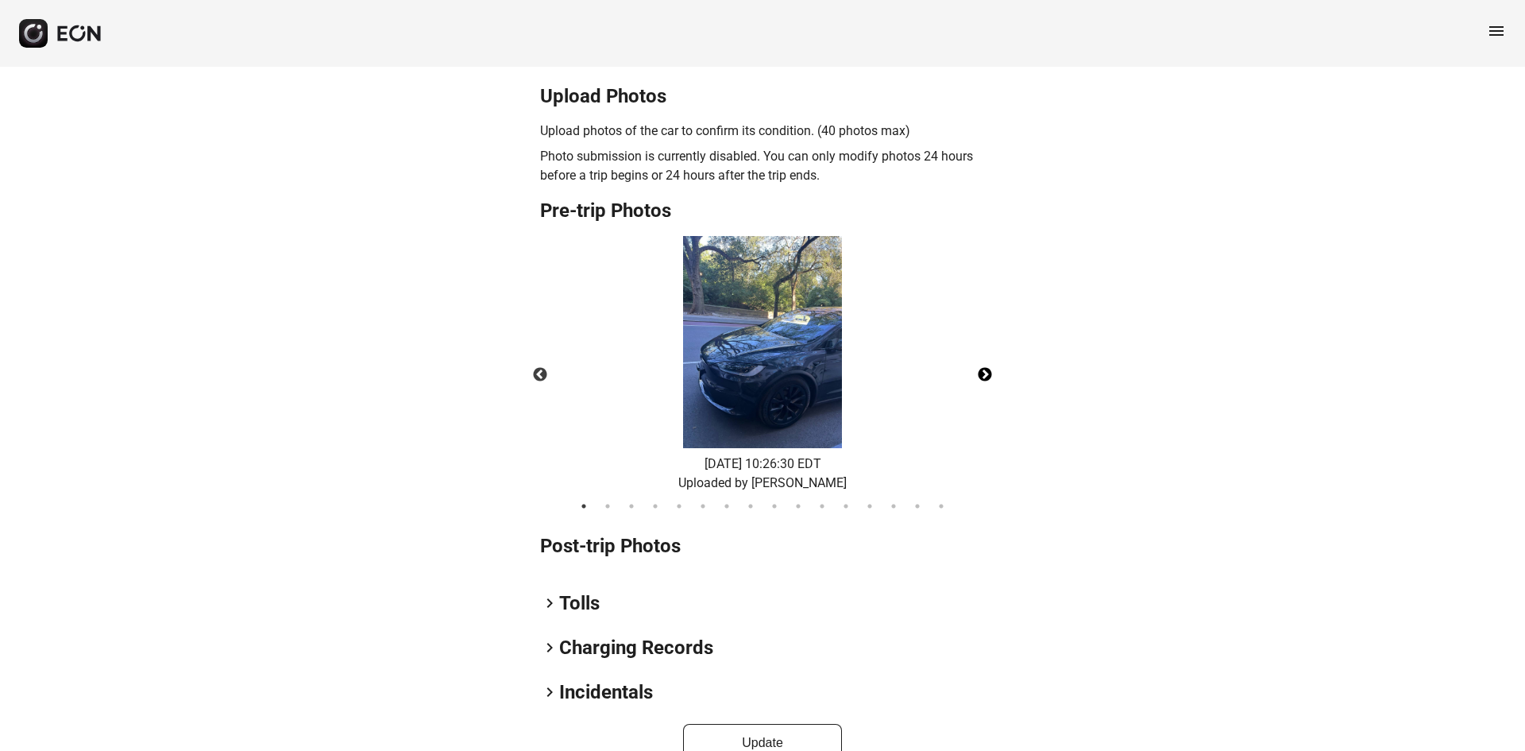
click at [987, 384] on button "Next" at bounding box center [985, 375] width 56 height 56
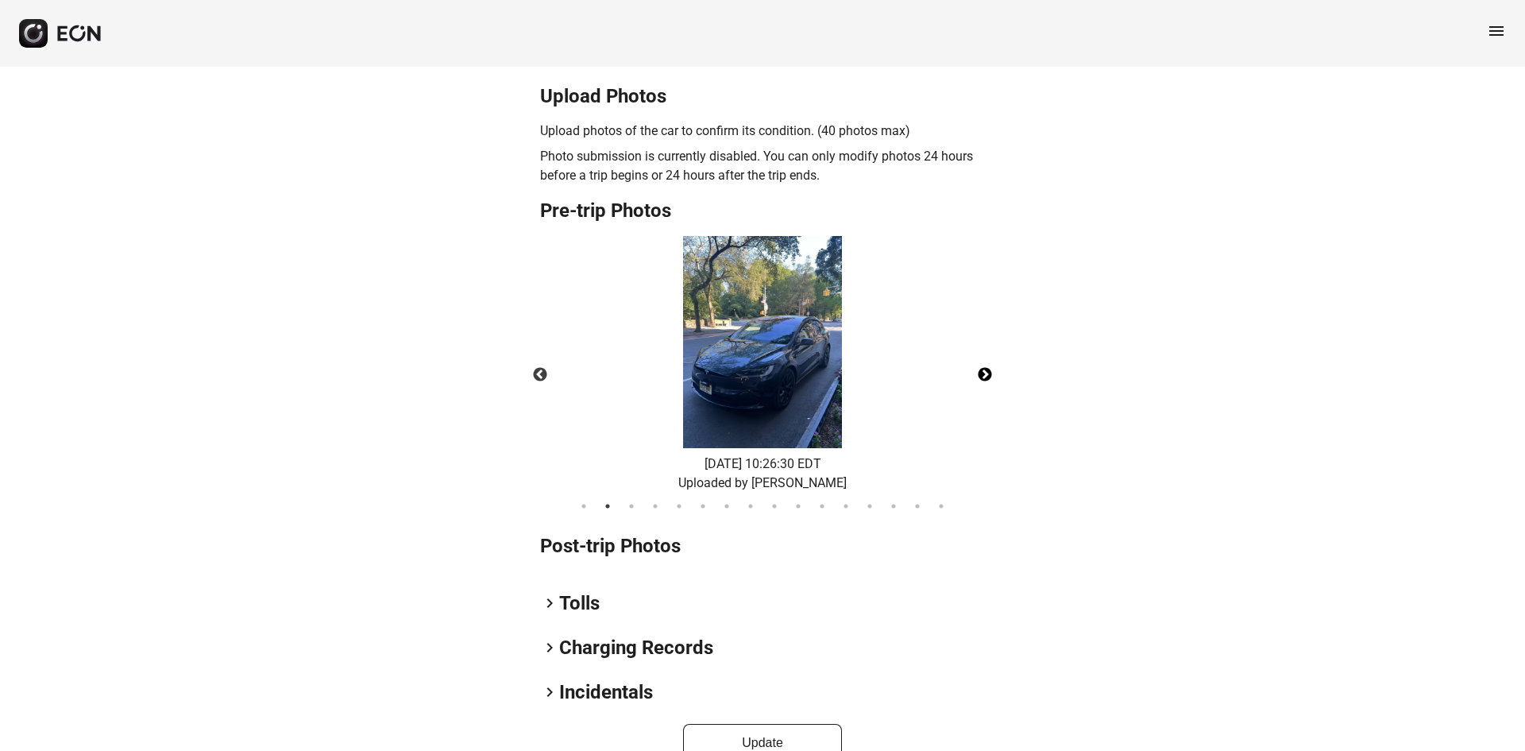
click at [987, 384] on button "Next" at bounding box center [985, 375] width 56 height 56
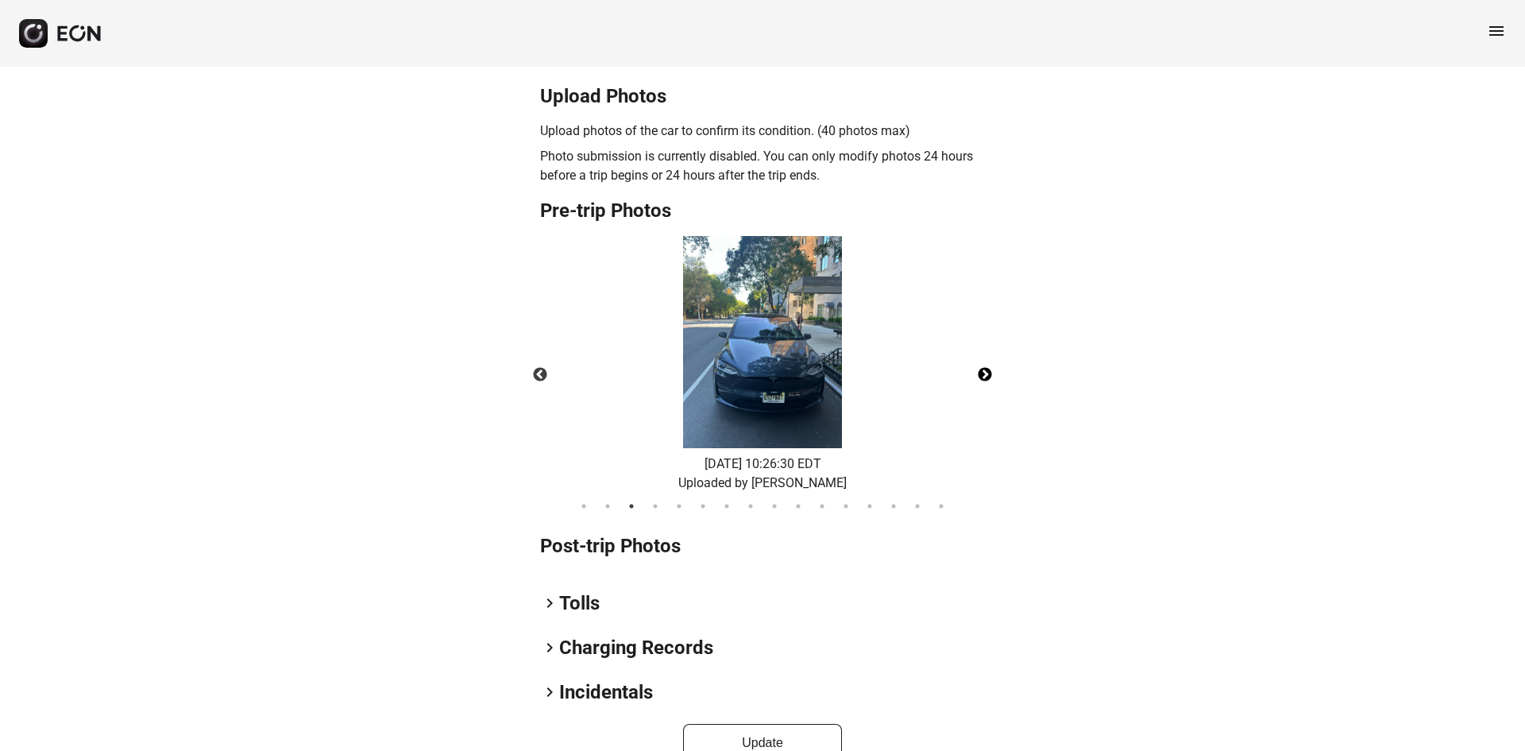
click at [987, 384] on button "Next" at bounding box center [985, 375] width 56 height 56
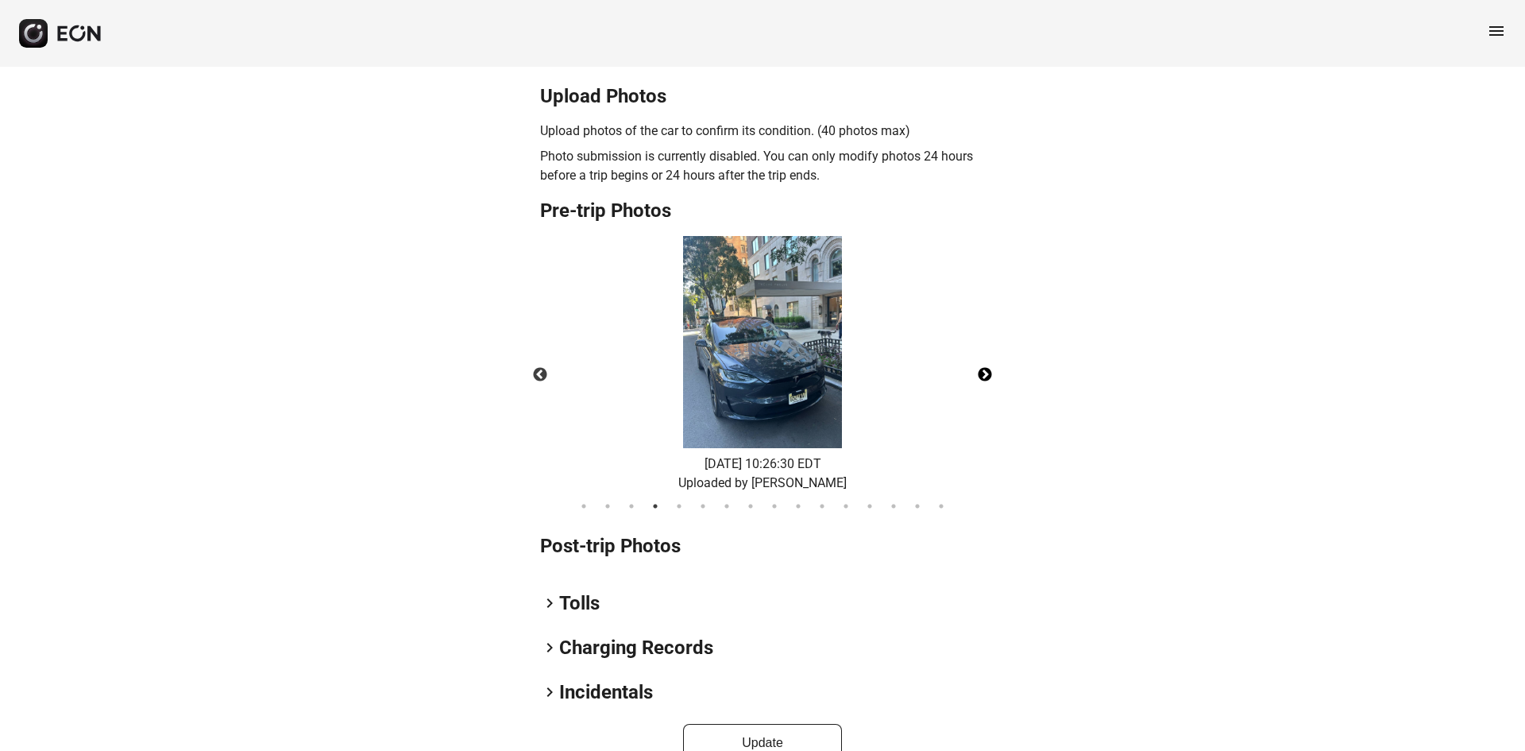
click at [987, 384] on button "Next" at bounding box center [985, 375] width 56 height 56
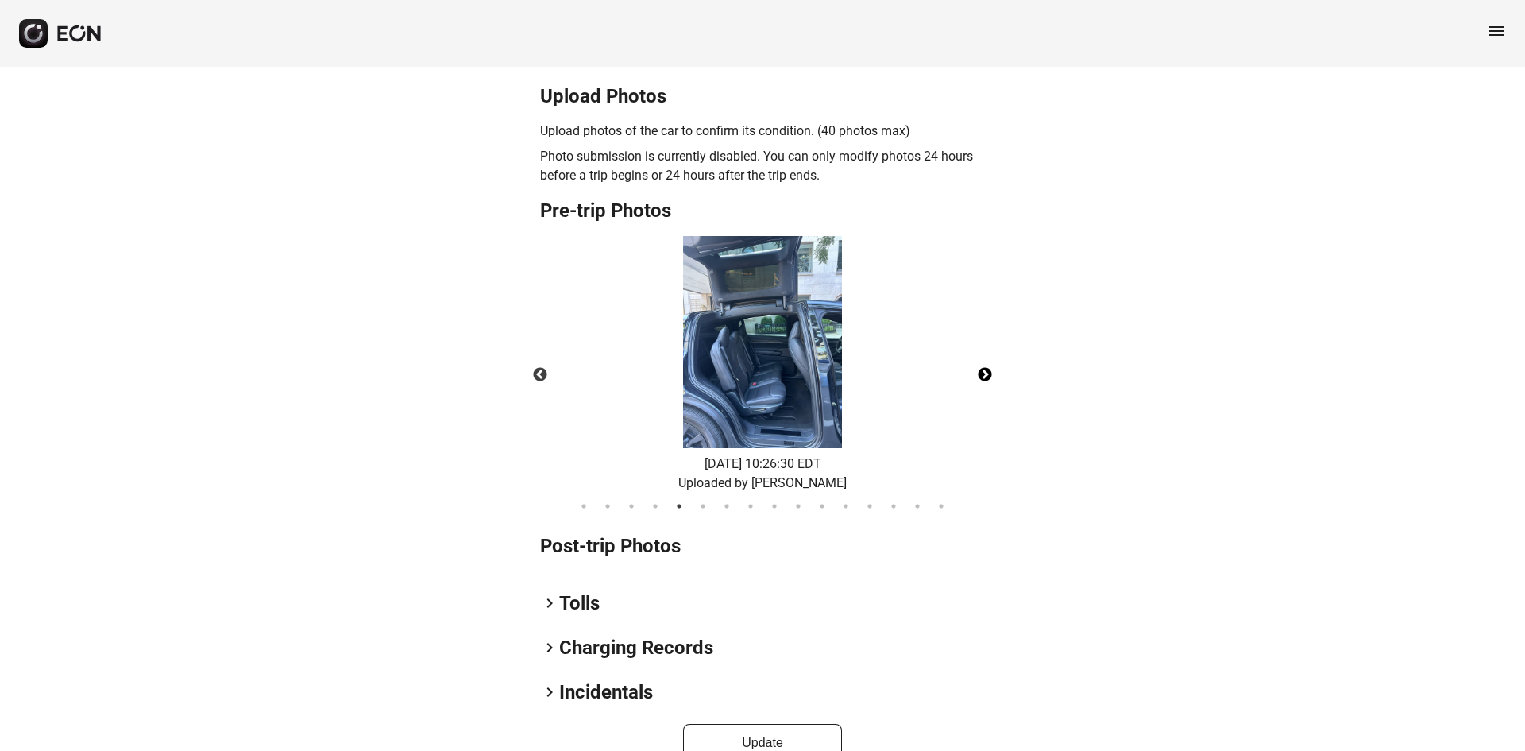
click at [987, 384] on button "Next" at bounding box center [985, 375] width 56 height 56
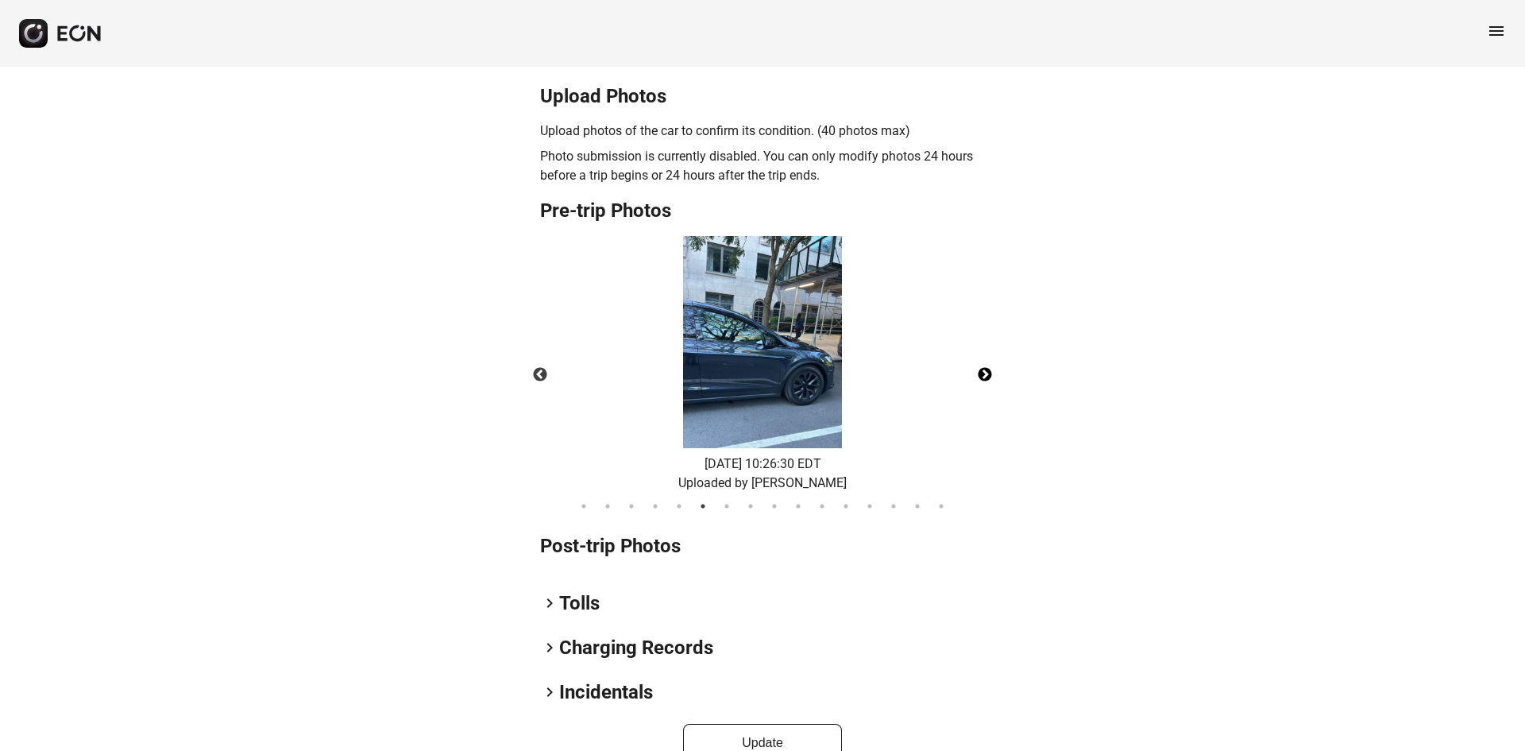
click at [987, 384] on button "Next" at bounding box center [985, 375] width 56 height 56
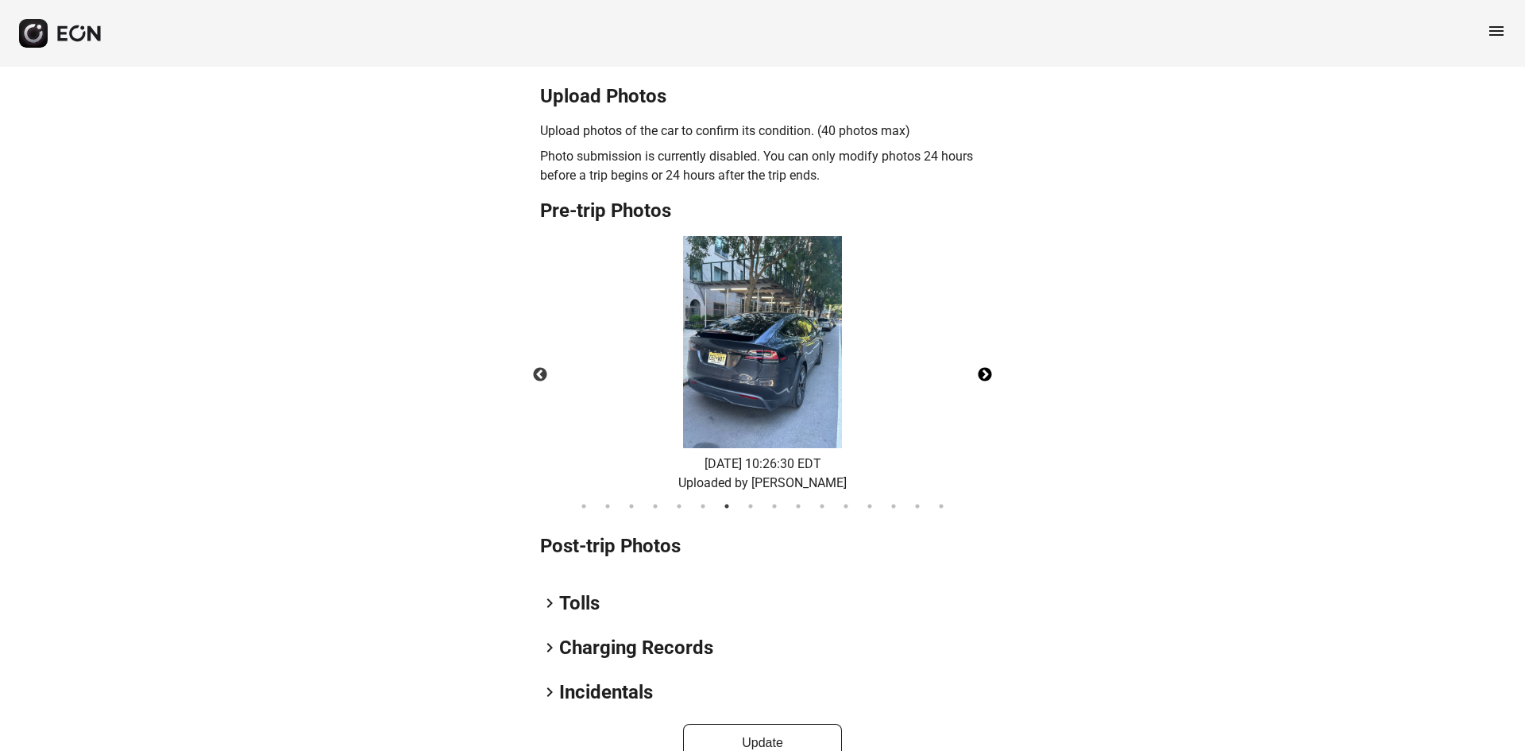
click at [987, 384] on button "Next" at bounding box center [985, 375] width 56 height 56
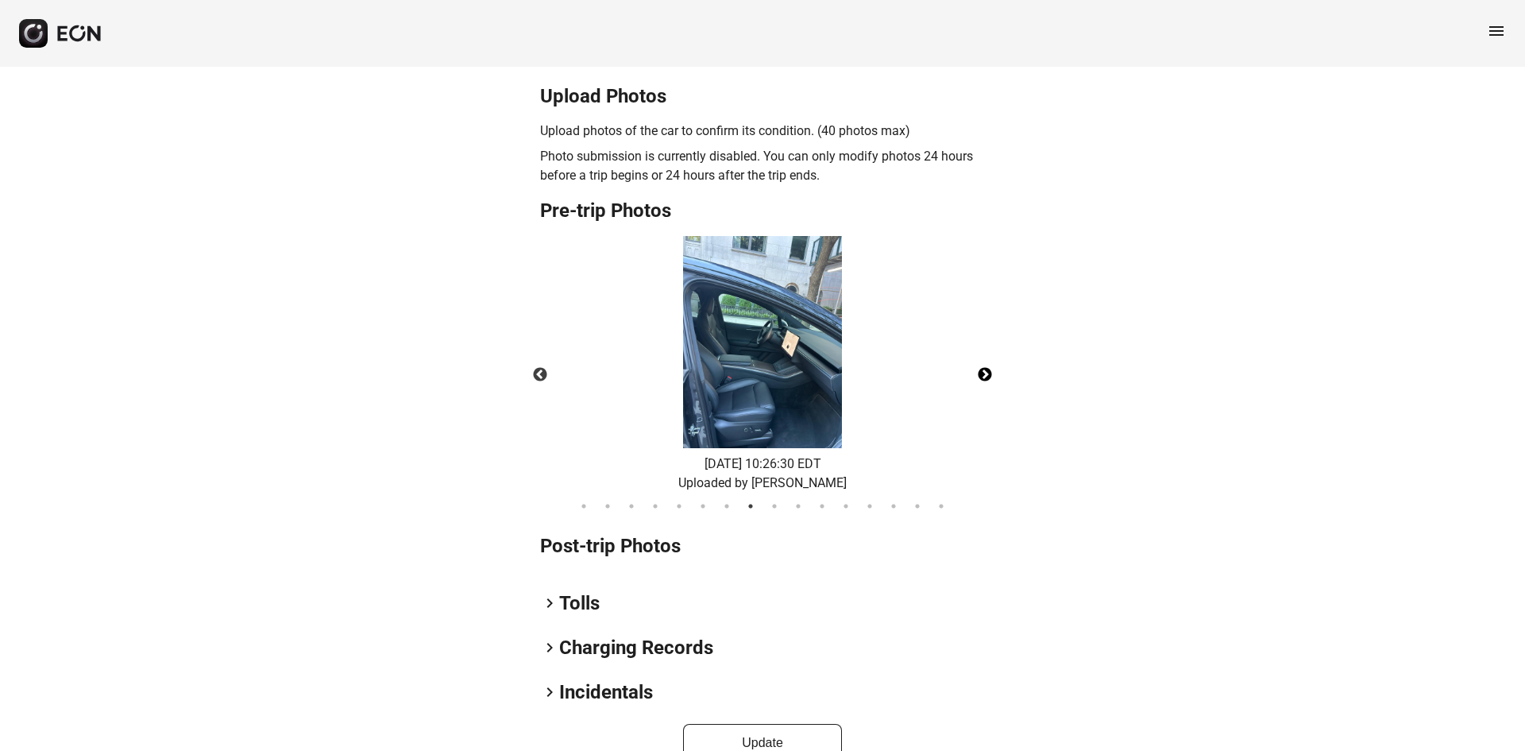
click at [987, 384] on button "Next" at bounding box center [985, 375] width 56 height 56
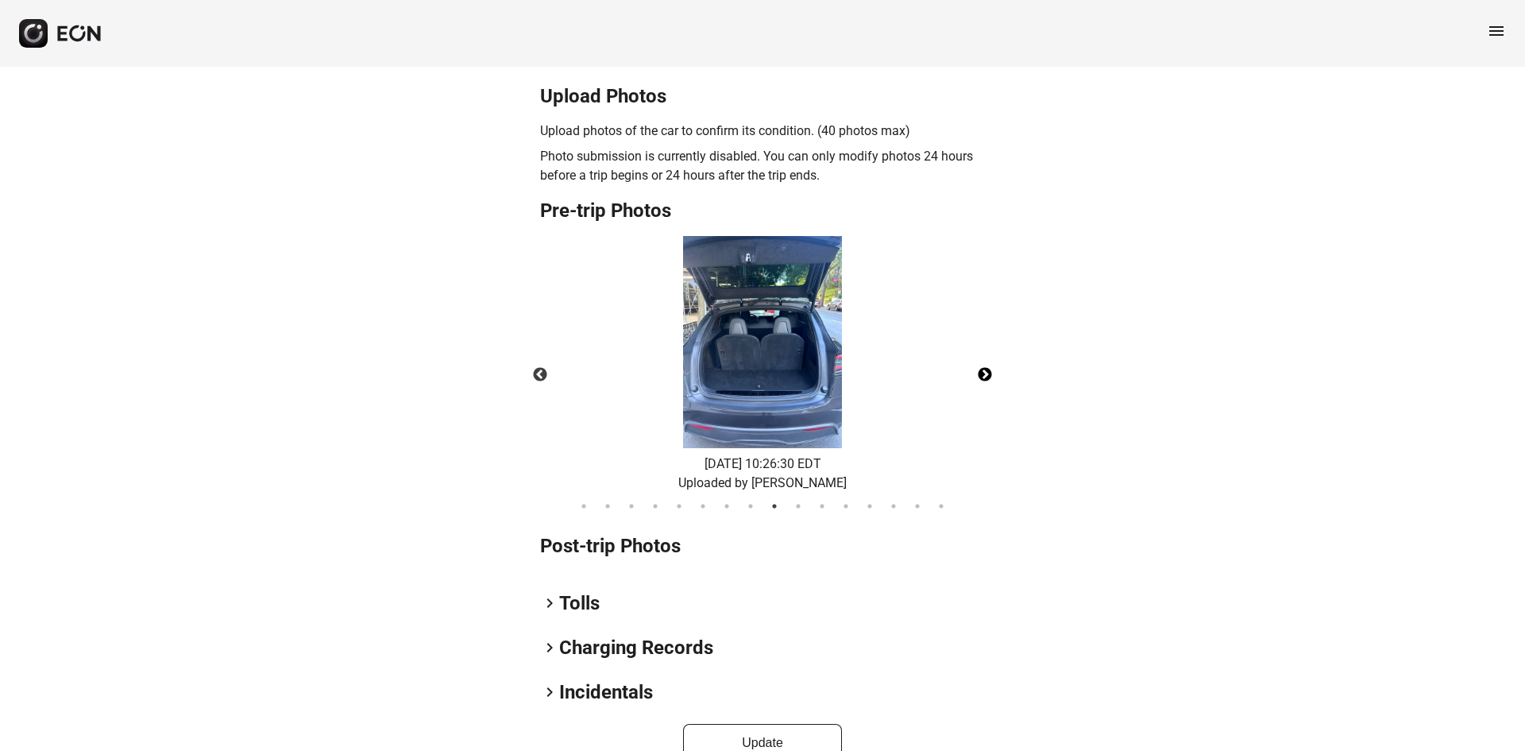
click at [987, 384] on button "Next" at bounding box center [985, 375] width 56 height 56
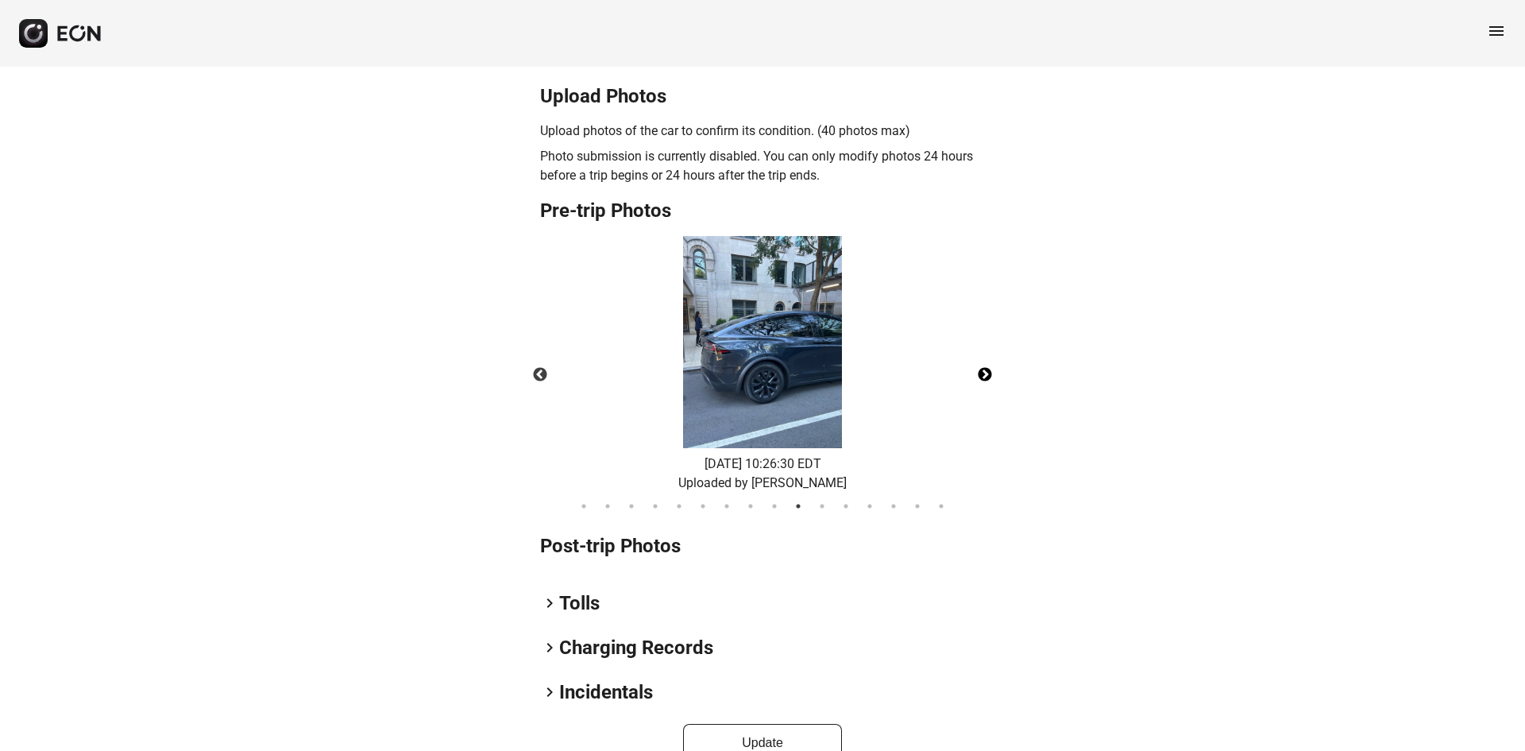
click at [987, 384] on button "Next" at bounding box center [985, 375] width 56 height 56
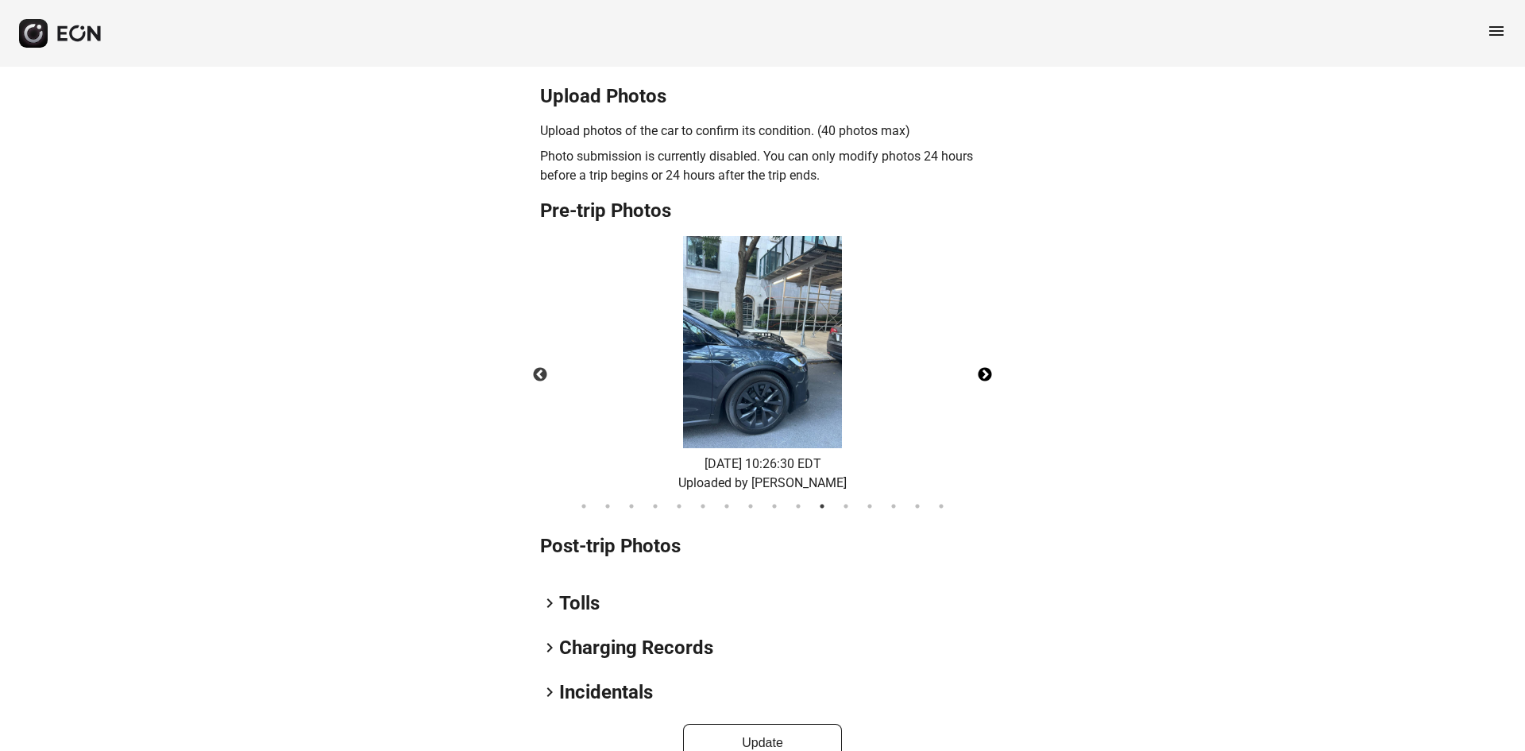
click at [987, 384] on button "Next" at bounding box center [985, 375] width 56 height 56
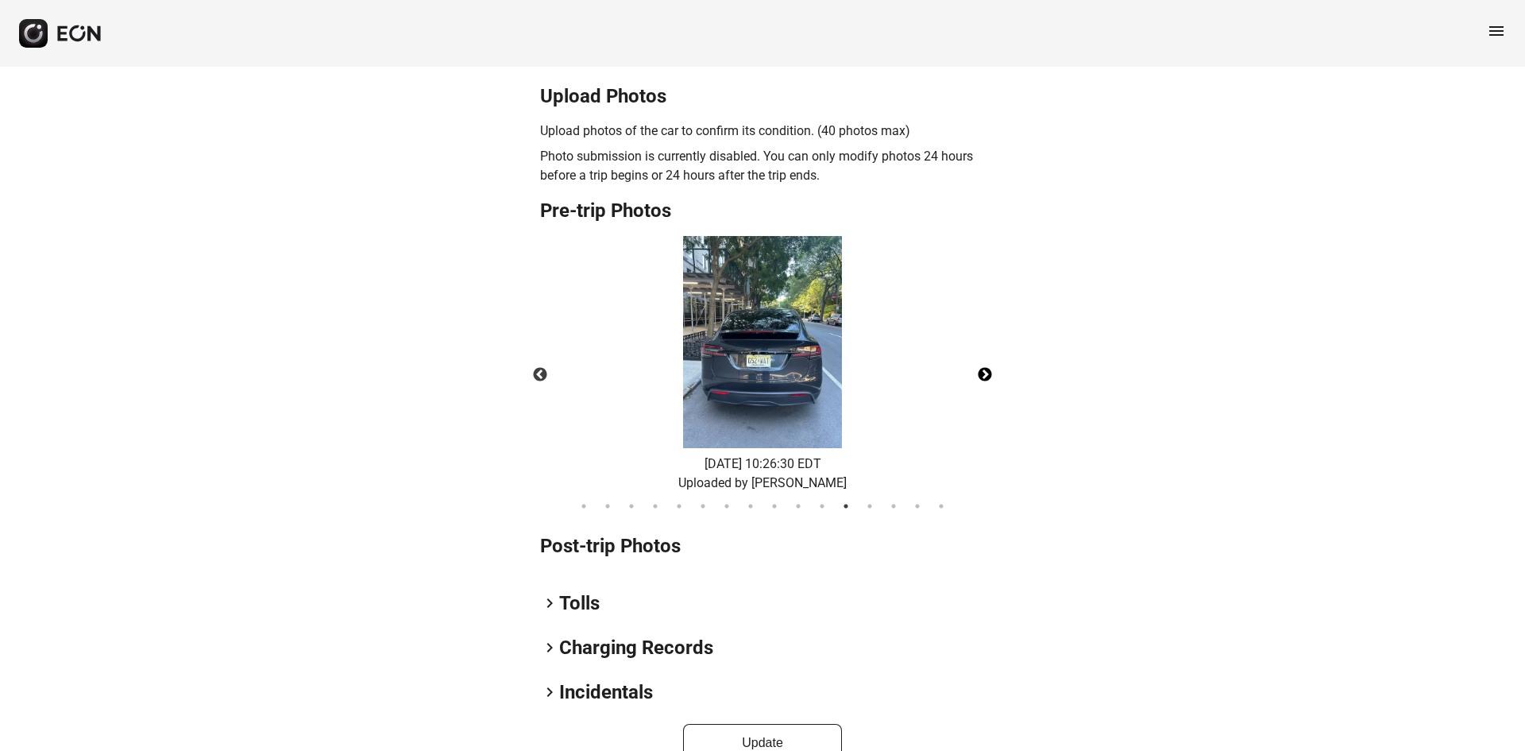
click at [987, 384] on button "Next" at bounding box center [985, 375] width 56 height 56
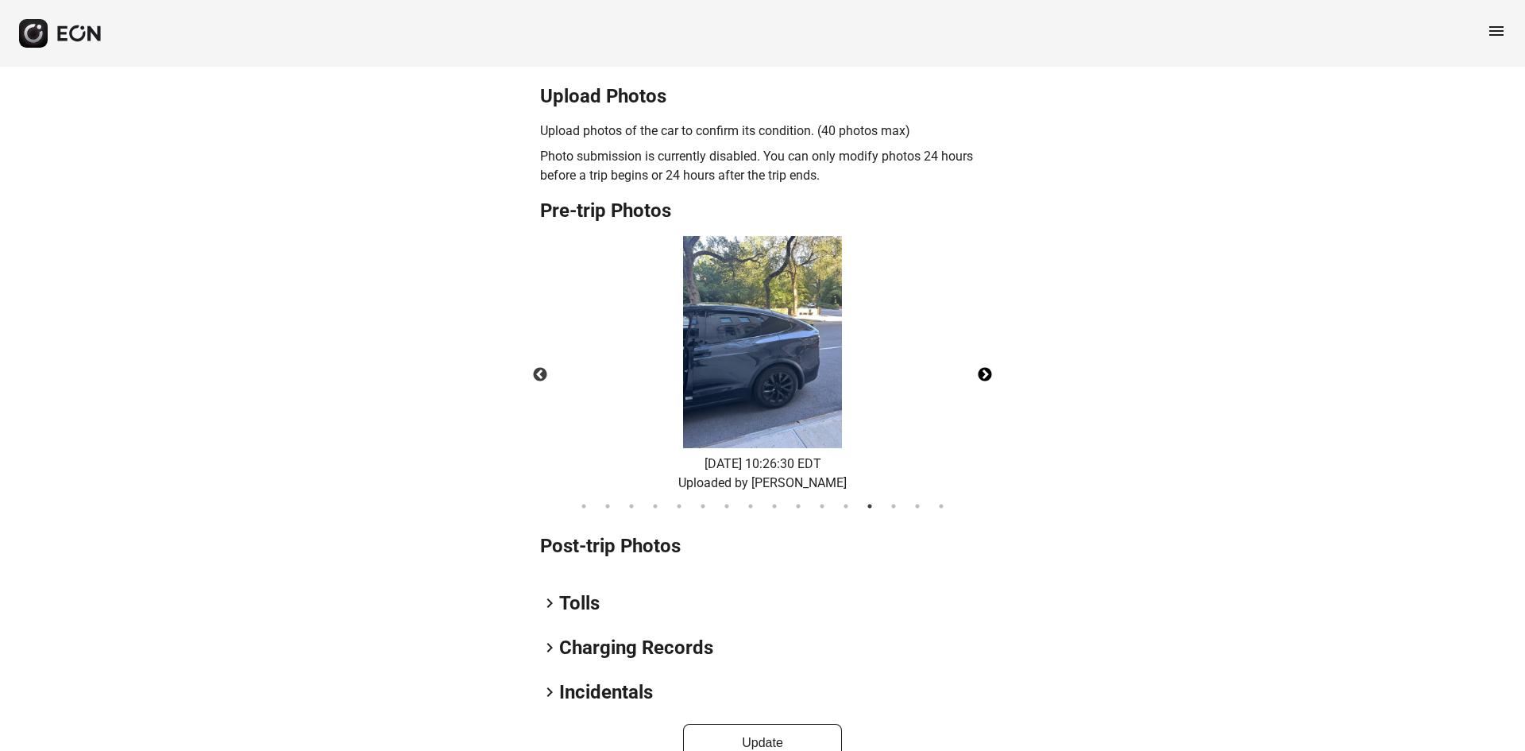
click at [987, 384] on button "Next" at bounding box center [985, 375] width 56 height 56
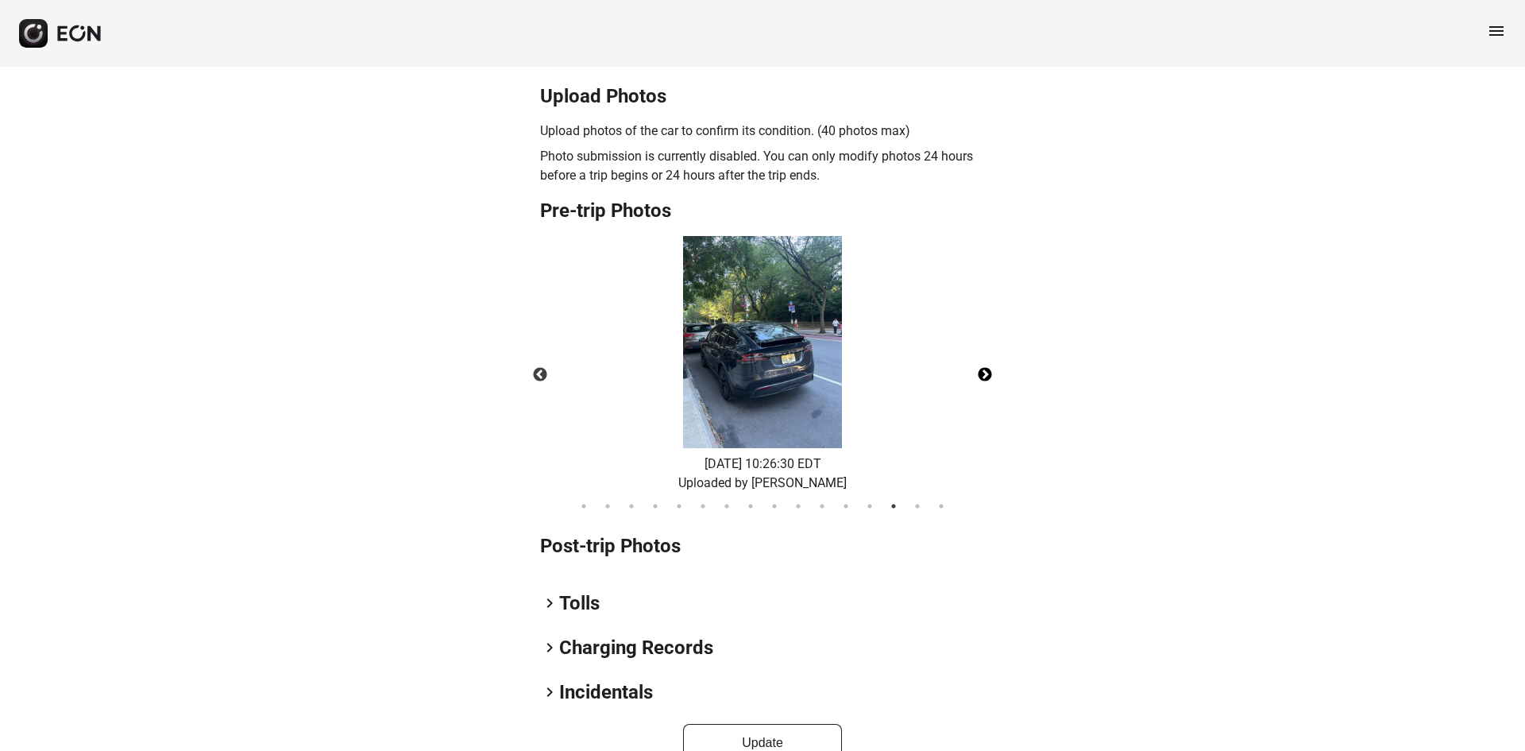
click at [987, 384] on button "Next" at bounding box center [985, 375] width 56 height 56
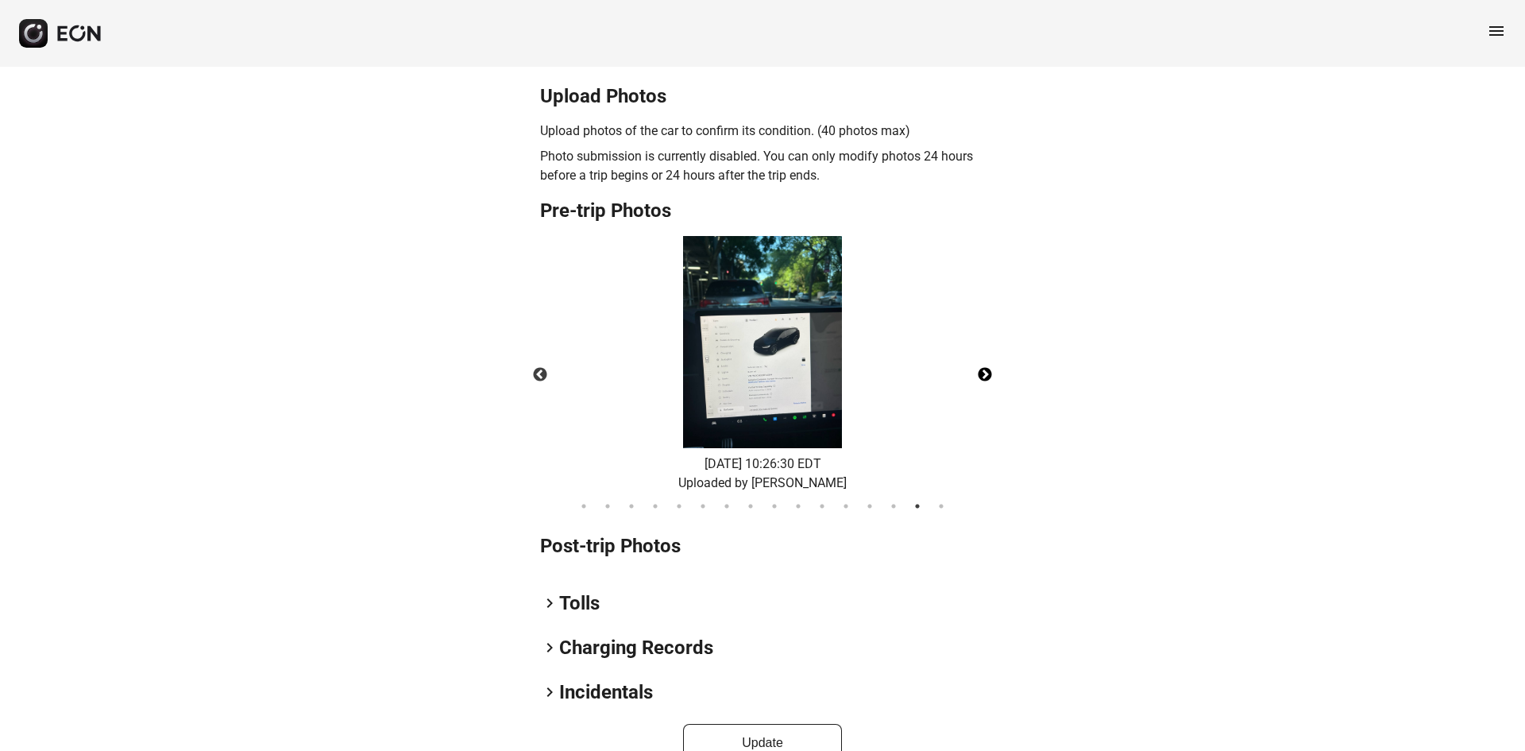
click at [987, 384] on button "Next" at bounding box center [985, 375] width 56 height 56
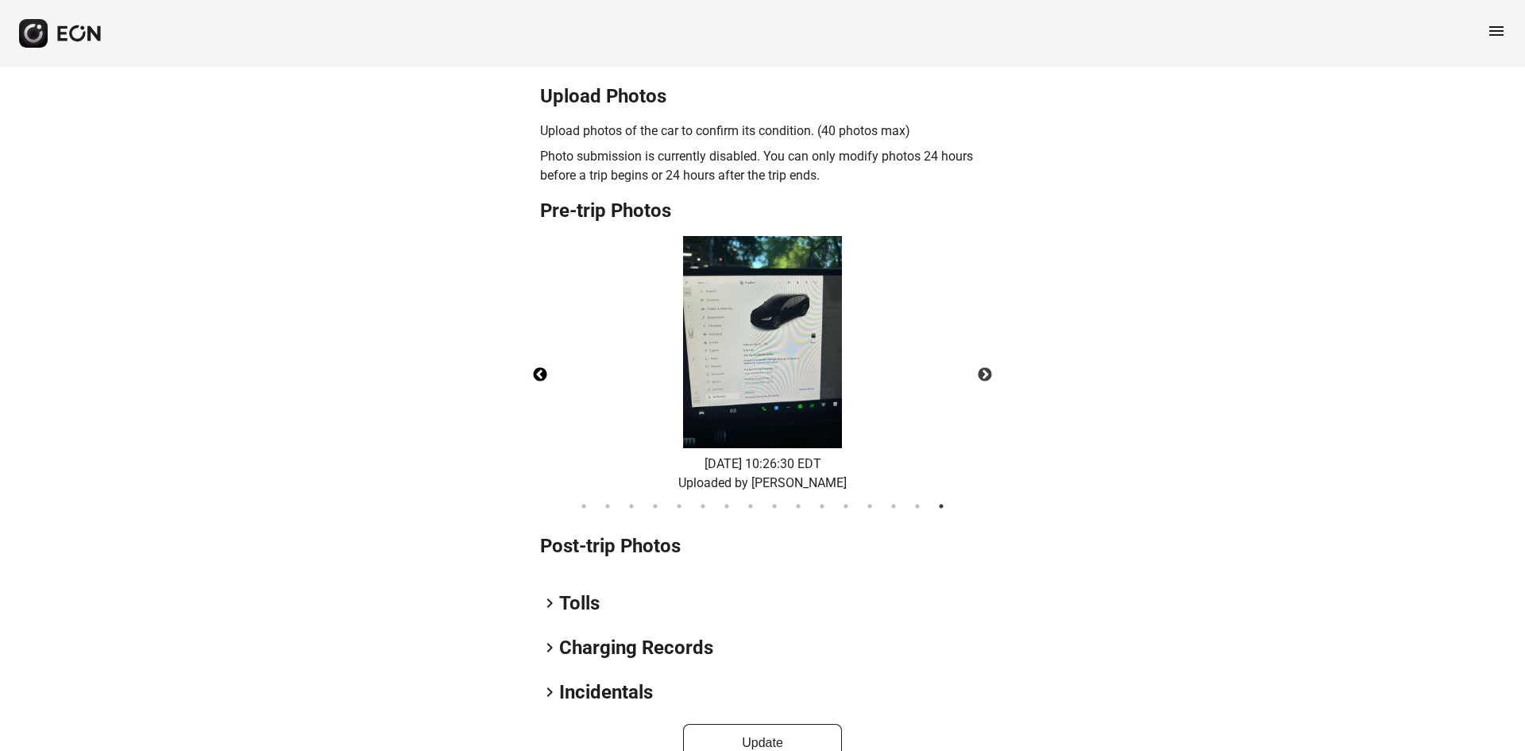
click at [541, 395] on button "Previous" at bounding box center [540, 375] width 56 height 56
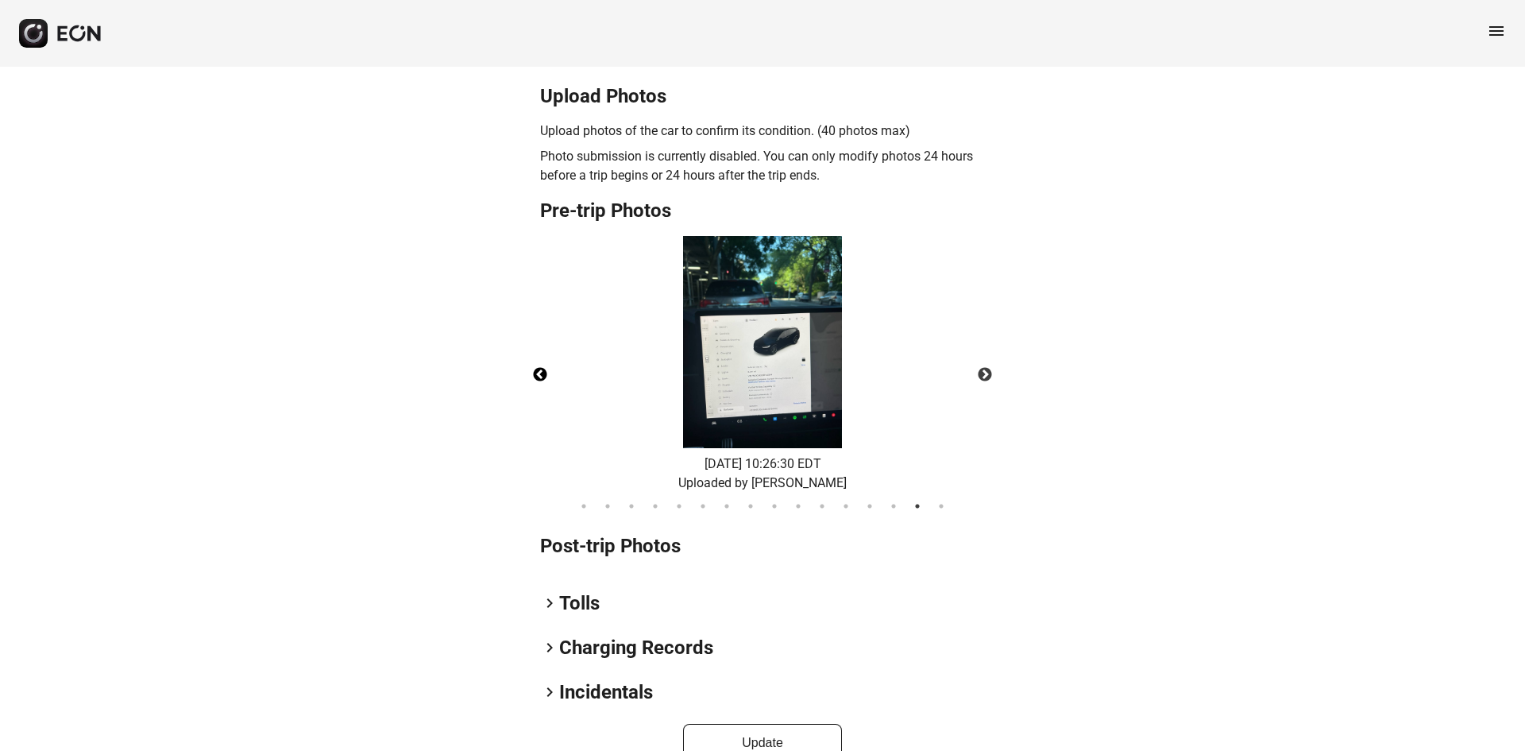
click at [743, 384] on img at bounding box center [762, 342] width 159 height 212
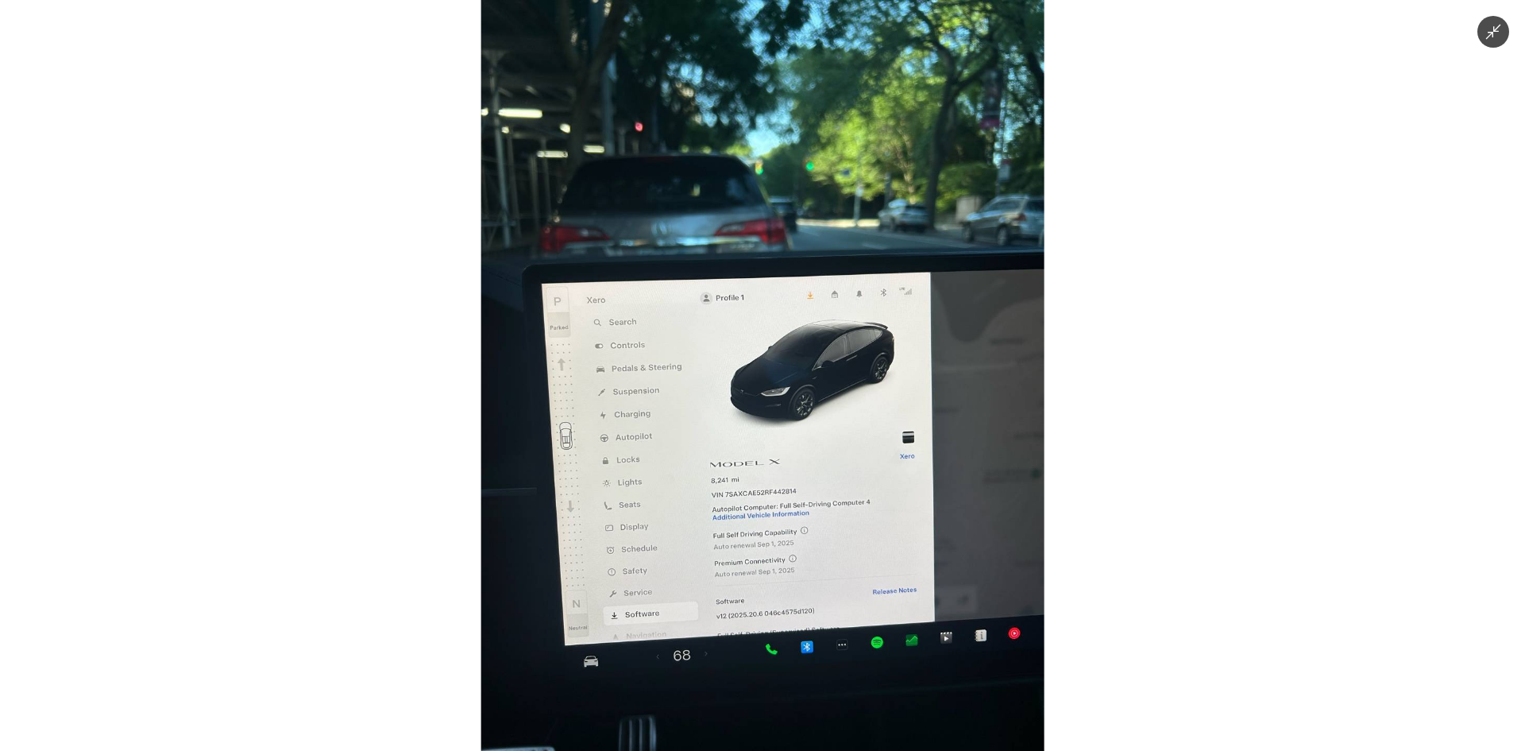
click at [790, 560] on img at bounding box center [762, 375] width 563 height 751
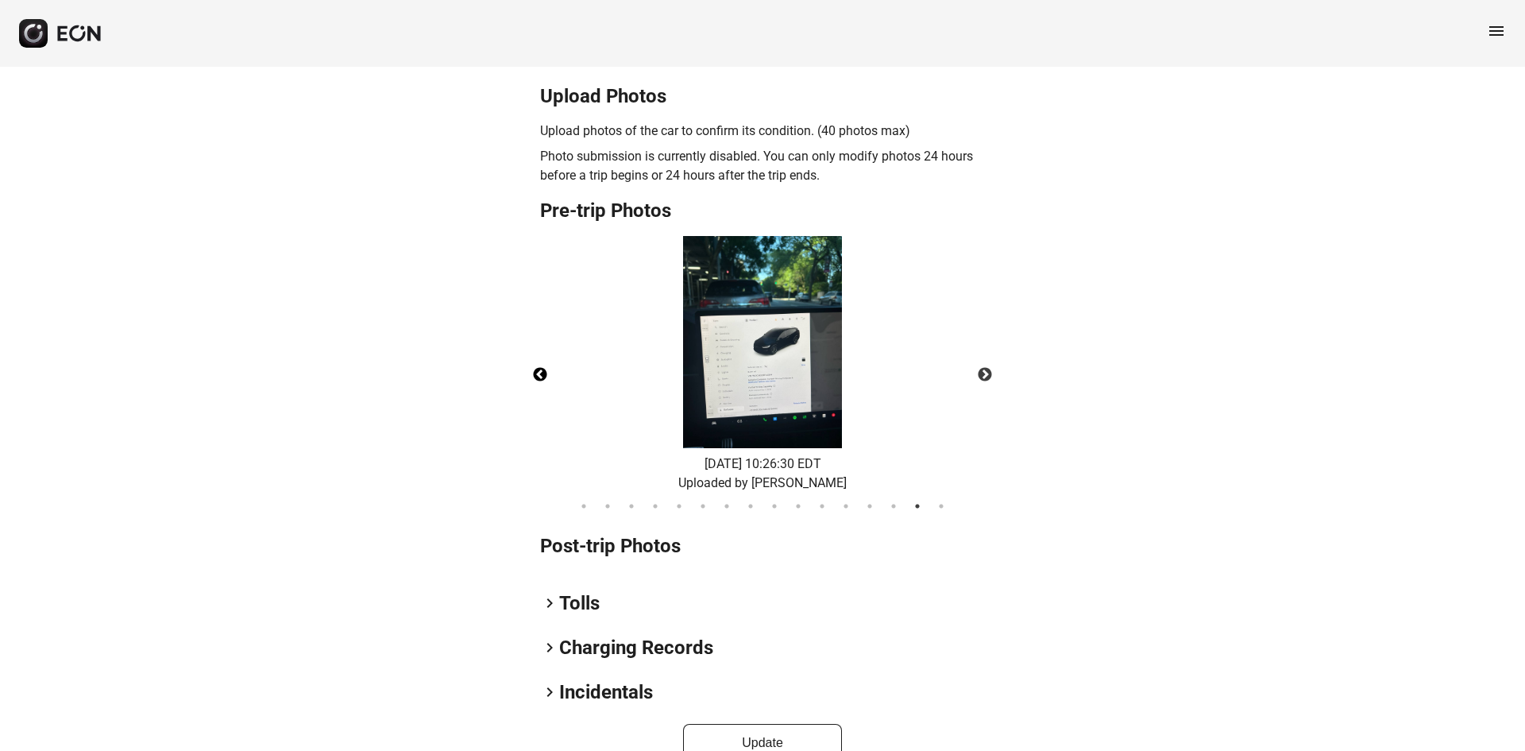
click at [790, 448] on img at bounding box center [762, 342] width 159 height 212
click at [774, 389] on img at bounding box center [762, 342] width 159 height 212
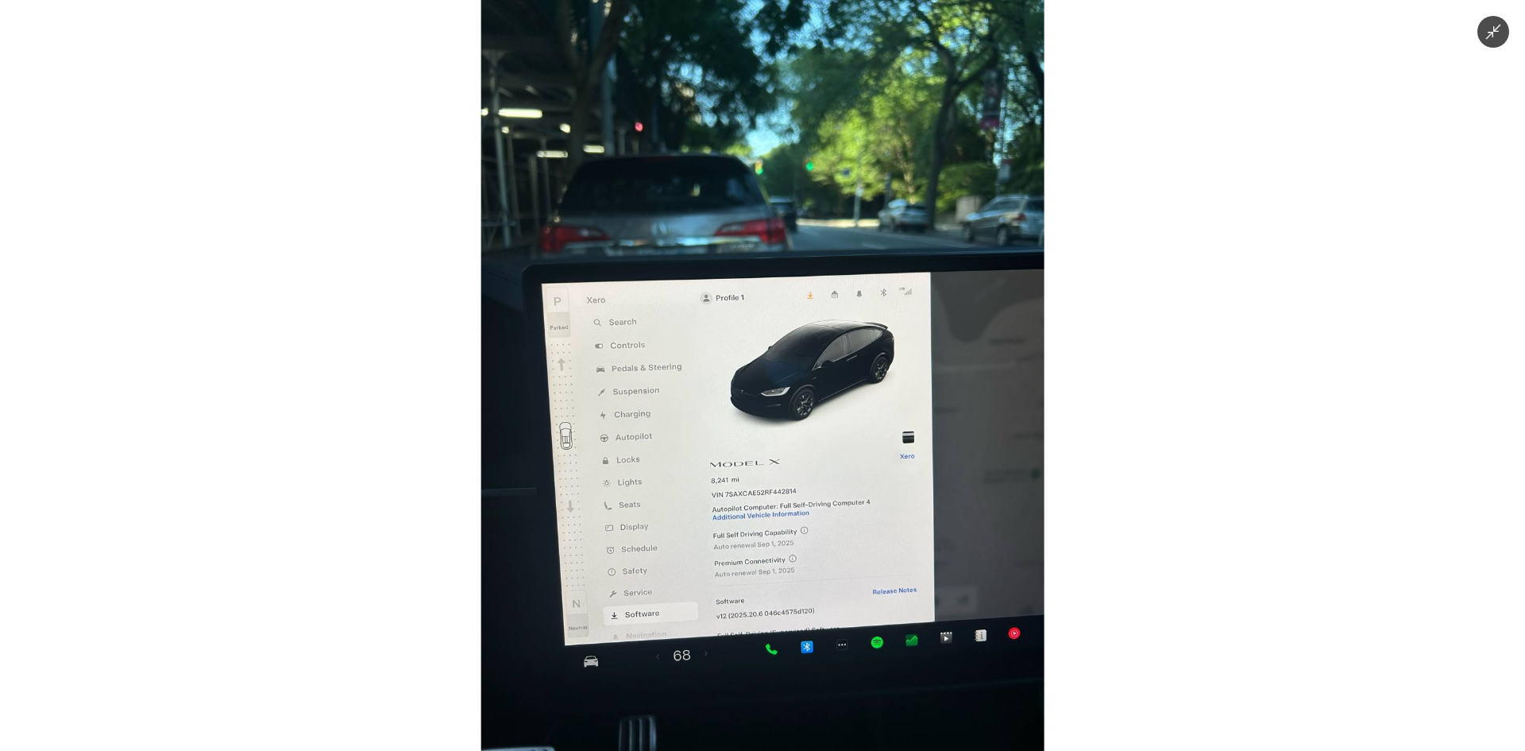
click at [877, 410] on img at bounding box center [762, 375] width 563 height 751
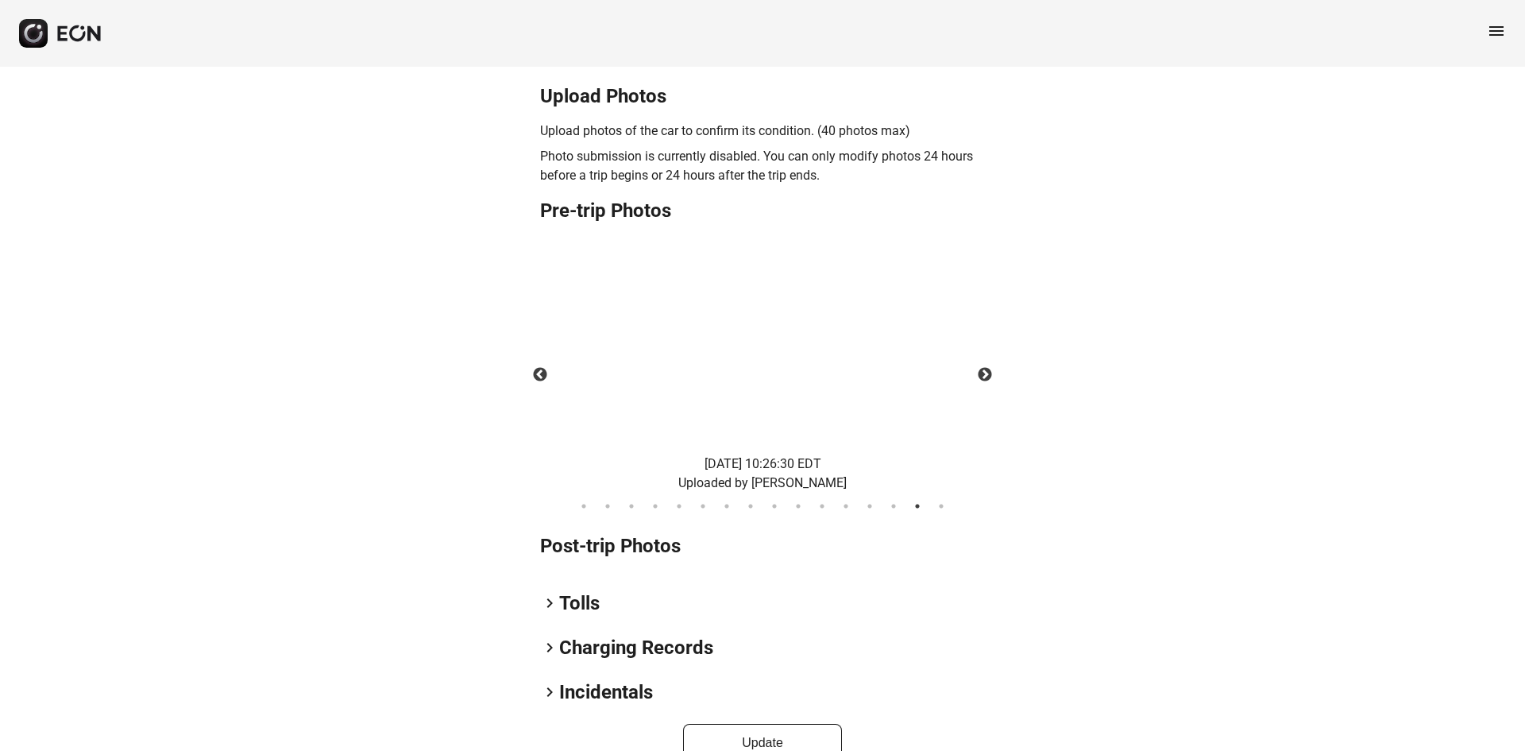
click at [1057, 384] on div "**********" at bounding box center [762, 146] width 1525 height 1277
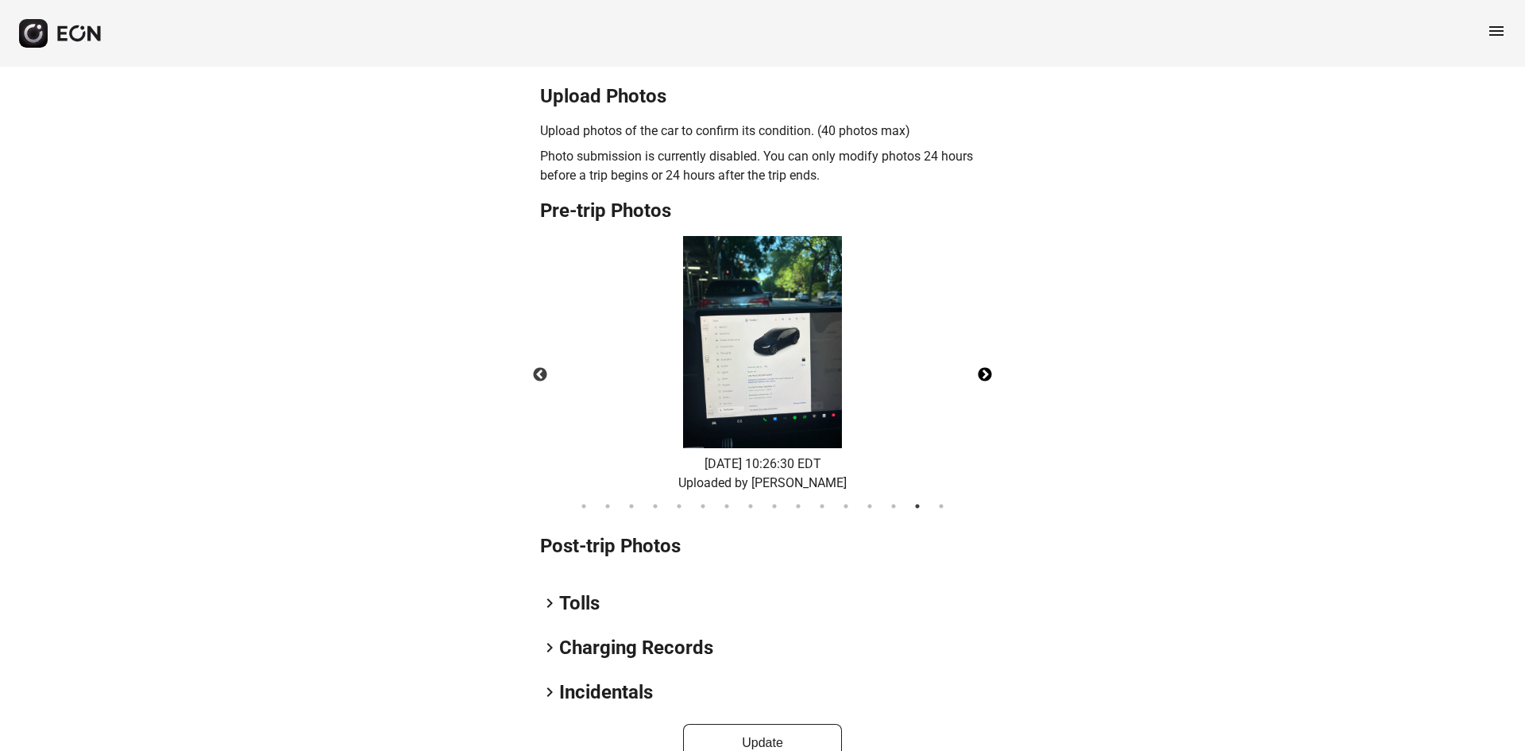
click at [990, 400] on button "Next" at bounding box center [985, 375] width 56 height 56
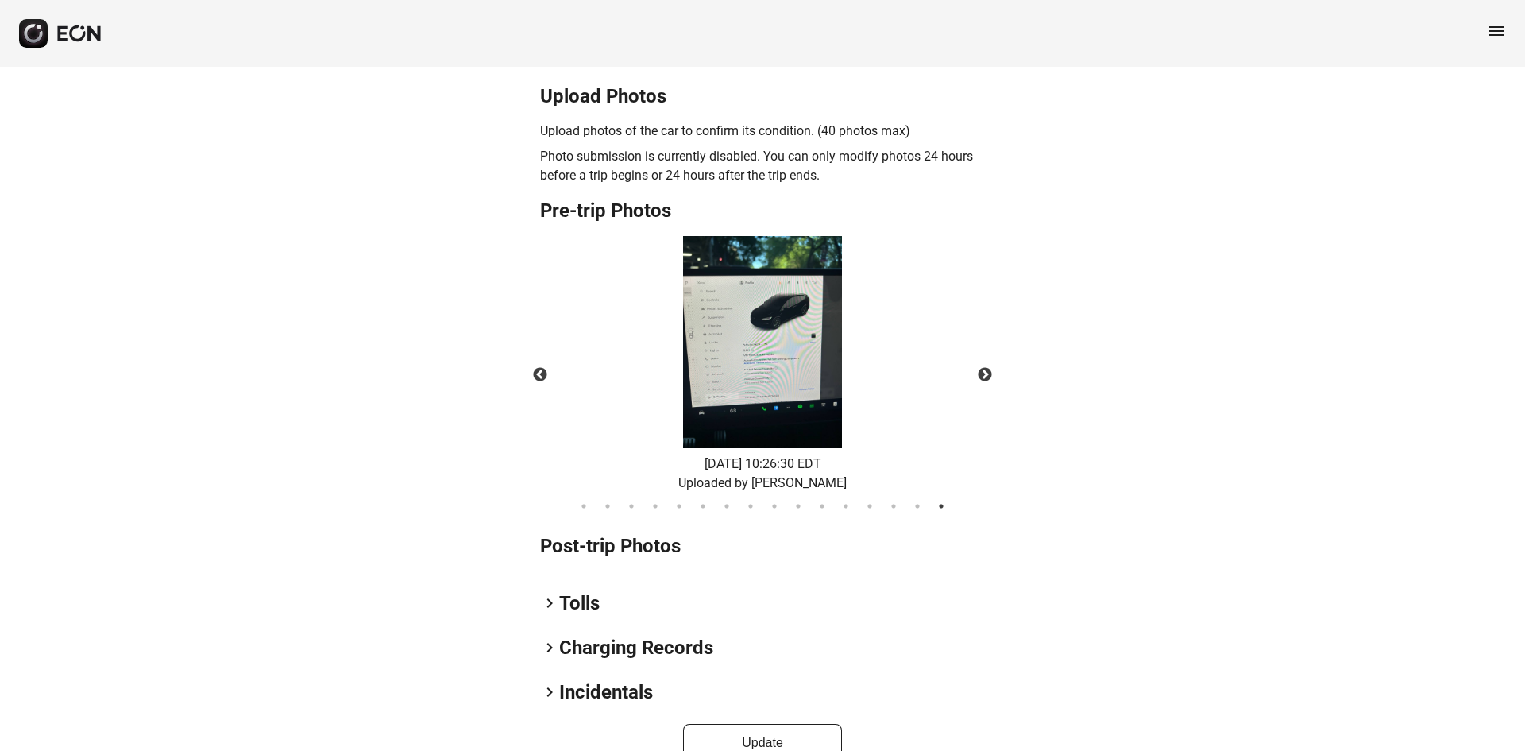
click at [612, 378] on div "[DATE] 10:26:30 EDT Uploaded by [PERSON_NAME]" at bounding box center [763, 364] width 472 height 257
click at [721, 379] on img at bounding box center [762, 342] width 159 height 212
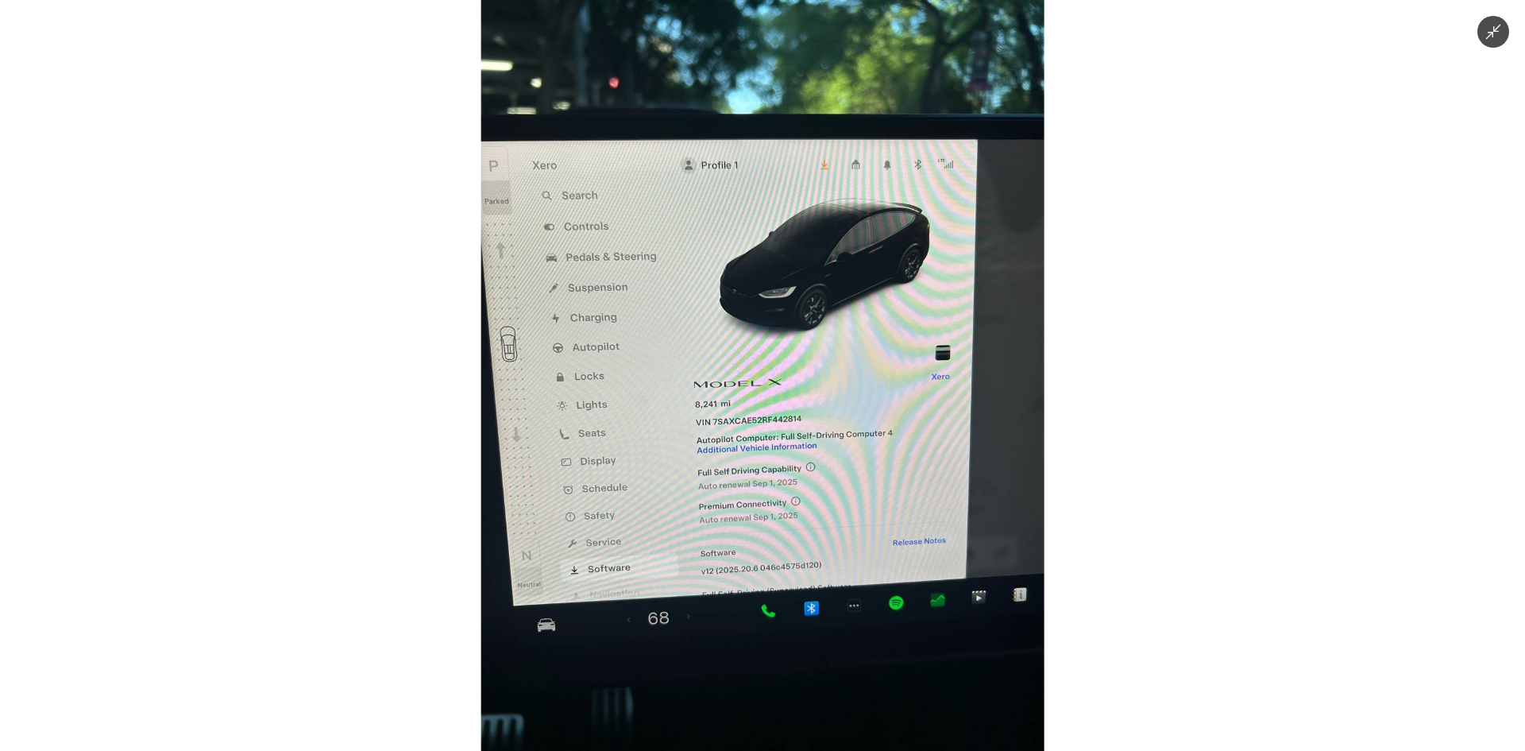
click at [749, 362] on img at bounding box center [762, 375] width 563 height 751
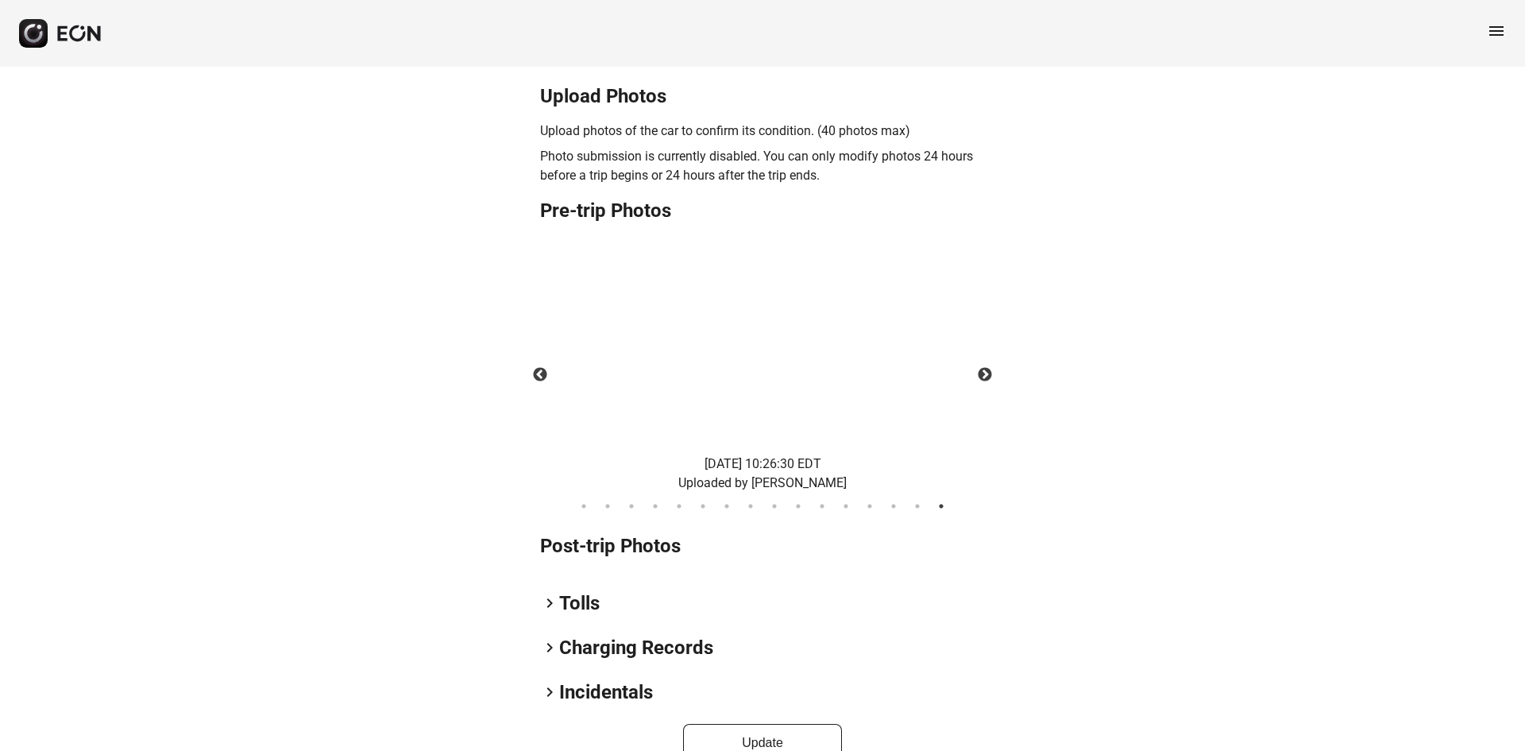
click at [45, 253] on div "**********" at bounding box center [762, 146] width 1525 height 1277
